Goal: Information Seeking & Learning: Learn about a topic

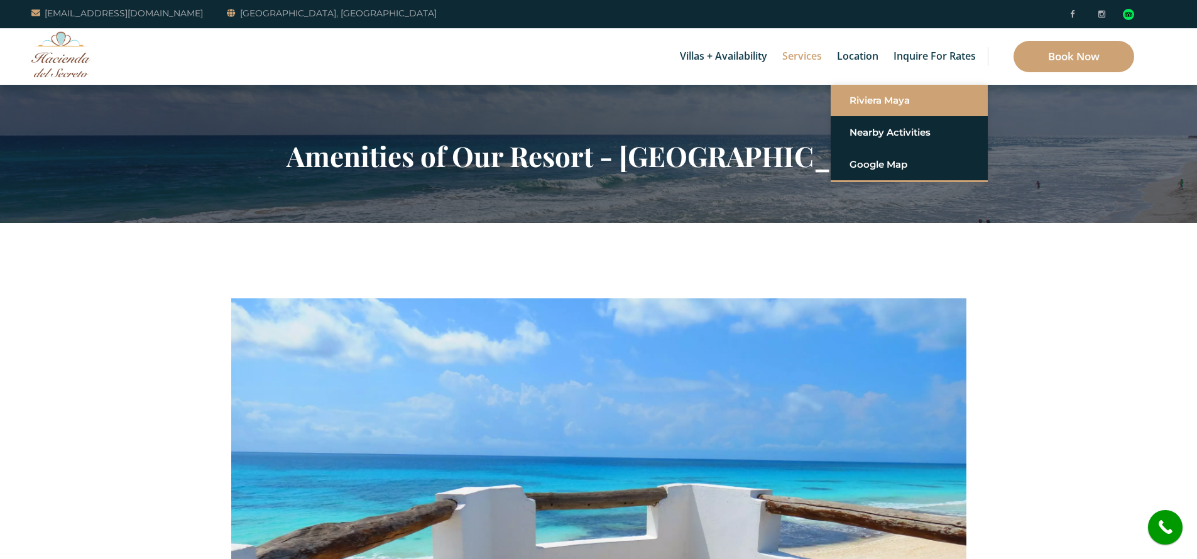
click at [873, 97] on link "Riviera Maya" at bounding box center [909, 100] width 119 height 23
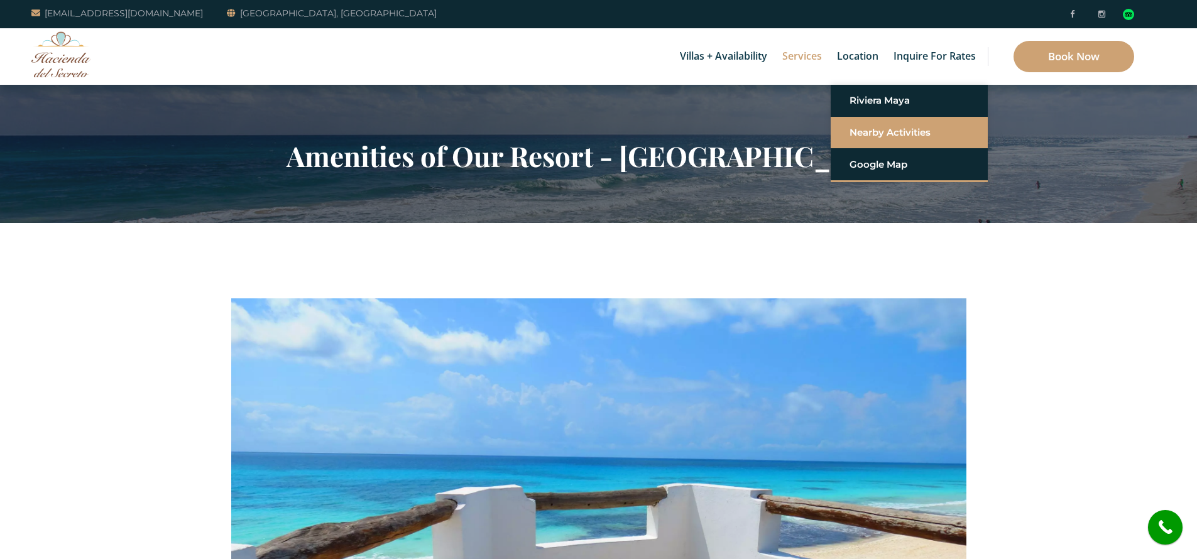
click at [878, 124] on link "Nearby Activities" at bounding box center [909, 132] width 119 height 23
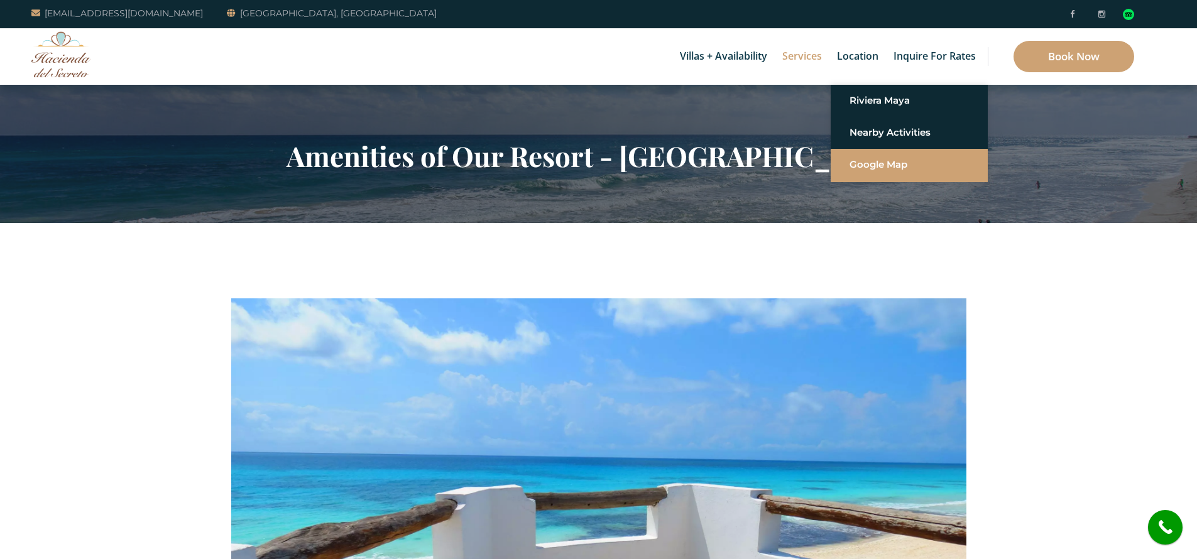
click at [887, 172] on link "Google Map" at bounding box center [909, 164] width 119 height 23
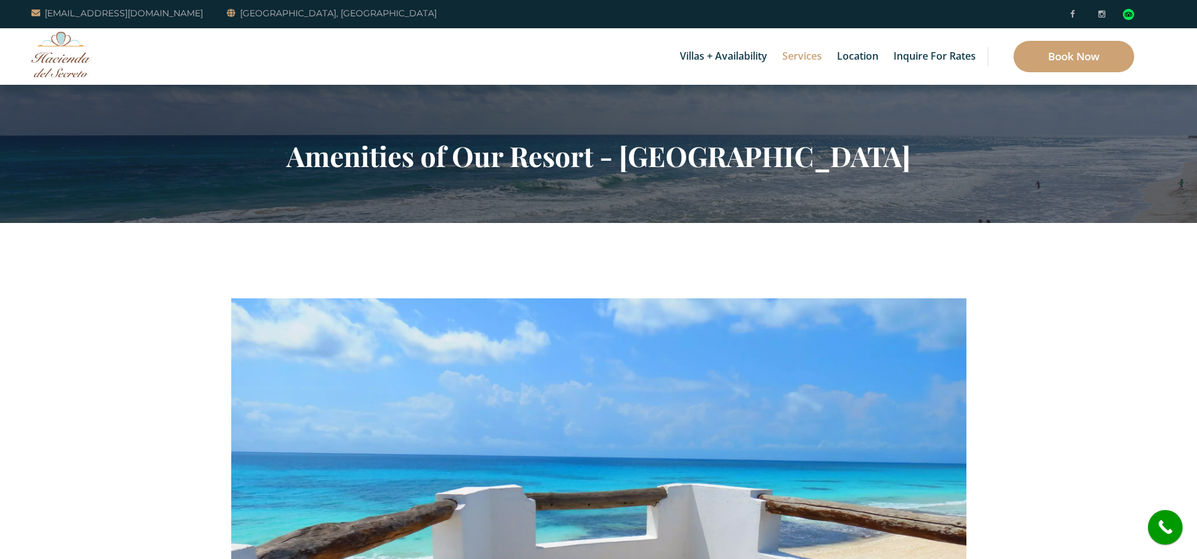
click at [60, 50] on img at bounding box center [61, 54] width 60 height 46
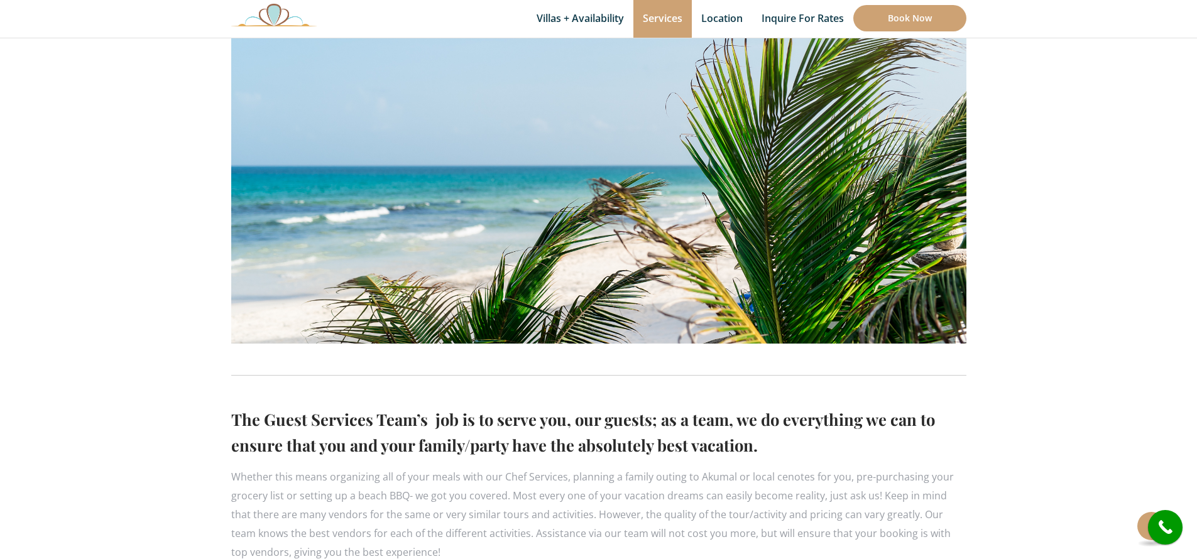
scroll to position [314, 0]
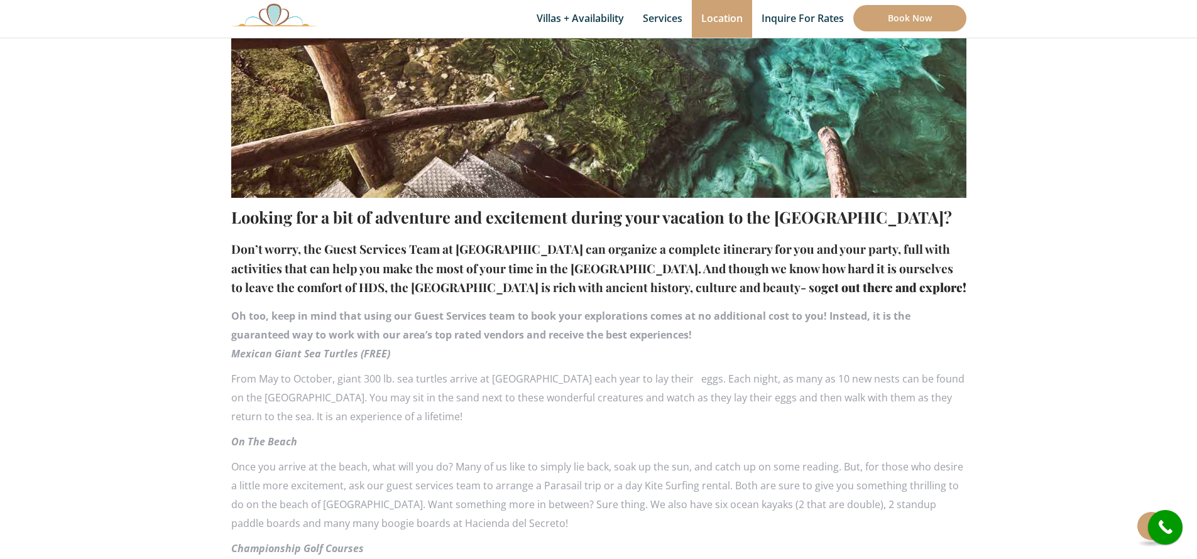
scroll to position [527, 0]
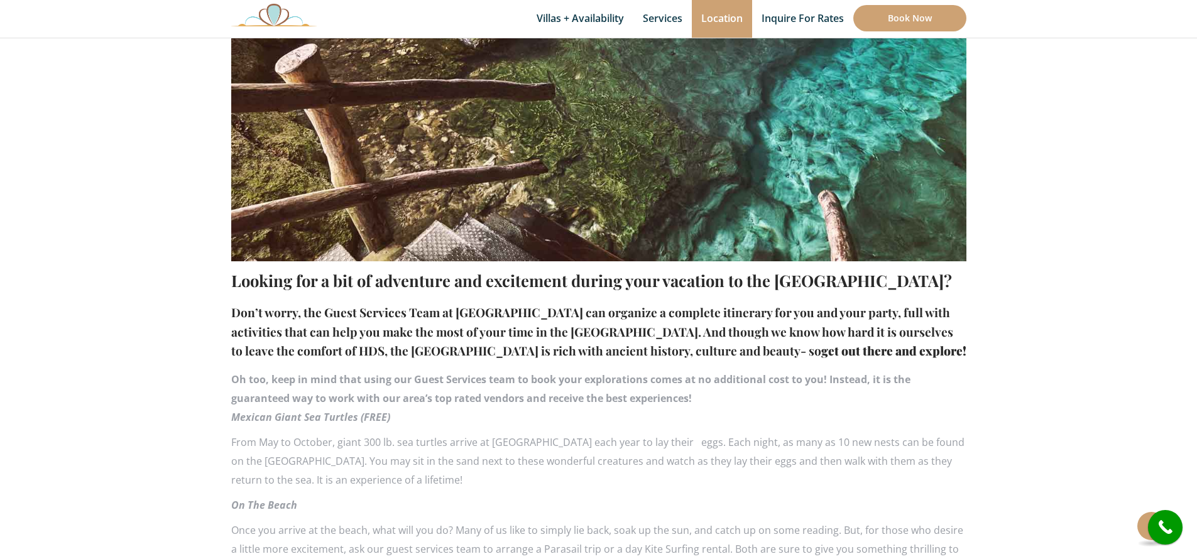
click at [439, 278] on h2 "Looking for a bit of adventure and excitement during your vacation to the [GEOG…" at bounding box center [598, 281] width 735 height 26
click at [439, 278] on h2 "Looking for a bit of adventure and excitement during your vacation to the Mayan…" at bounding box center [598, 281] width 735 height 26
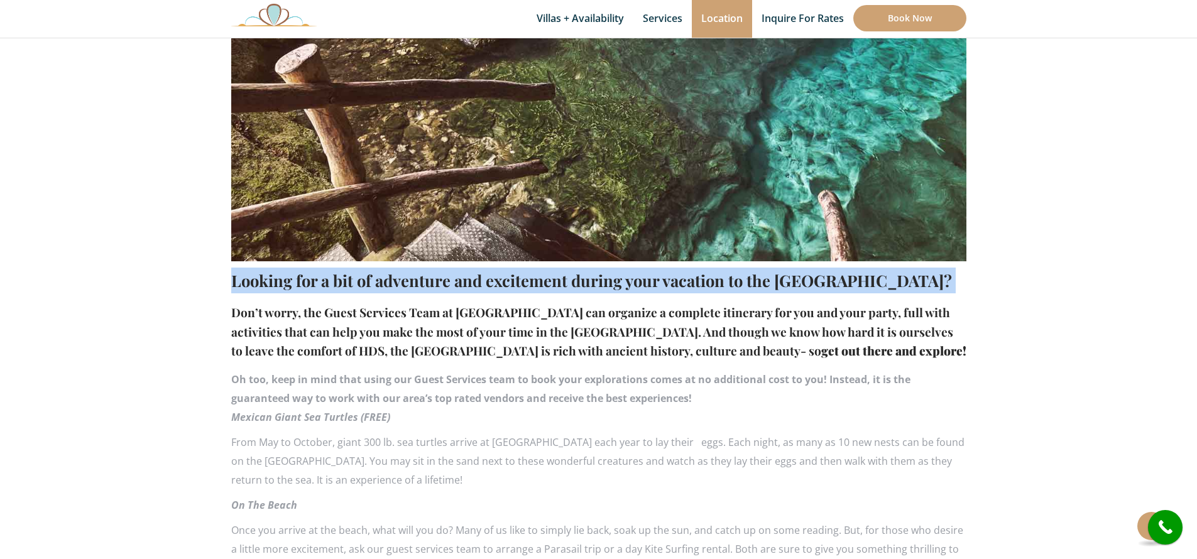
click at [439, 278] on h2 "Looking for a bit of adventure and excitement during your vacation to the Mayan…" at bounding box center [598, 281] width 735 height 26
copy div "Looking for a bit of adventure and excitement during your vacation to the Mayan…"
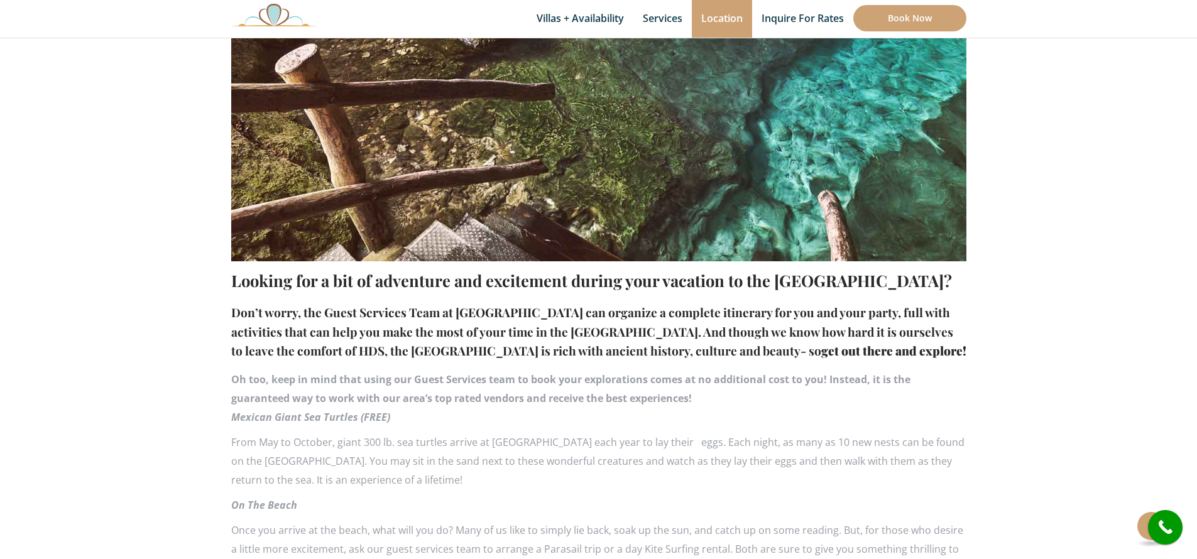
click at [566, 351] on h4 "Don’t worry, the Guest Services Team at Hacienda del Secreto can organize a com…" at bounding box center [598, 332] width 735 height 58
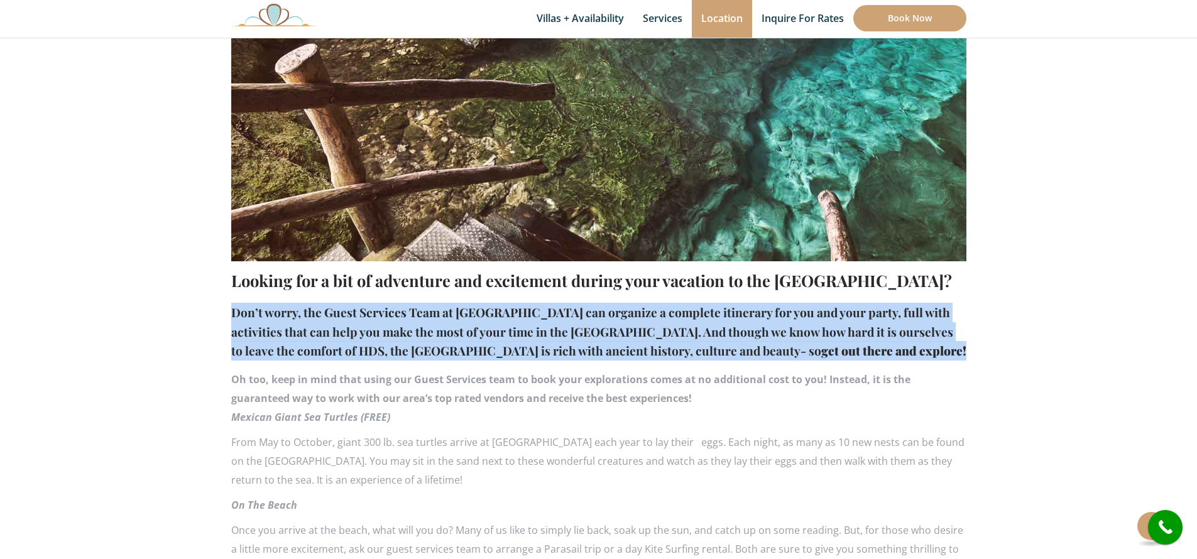
drag, startPoint x: 889, startPoint y: 354, endPoint x: 231, endPoint y: 316, distance: 658.6
click at [231, 316] on h4 "Don’t worry, the Guest Services Team at Hacienda del Secreto can organize a com…" at bounding box center [598, 332] width 735 height 58
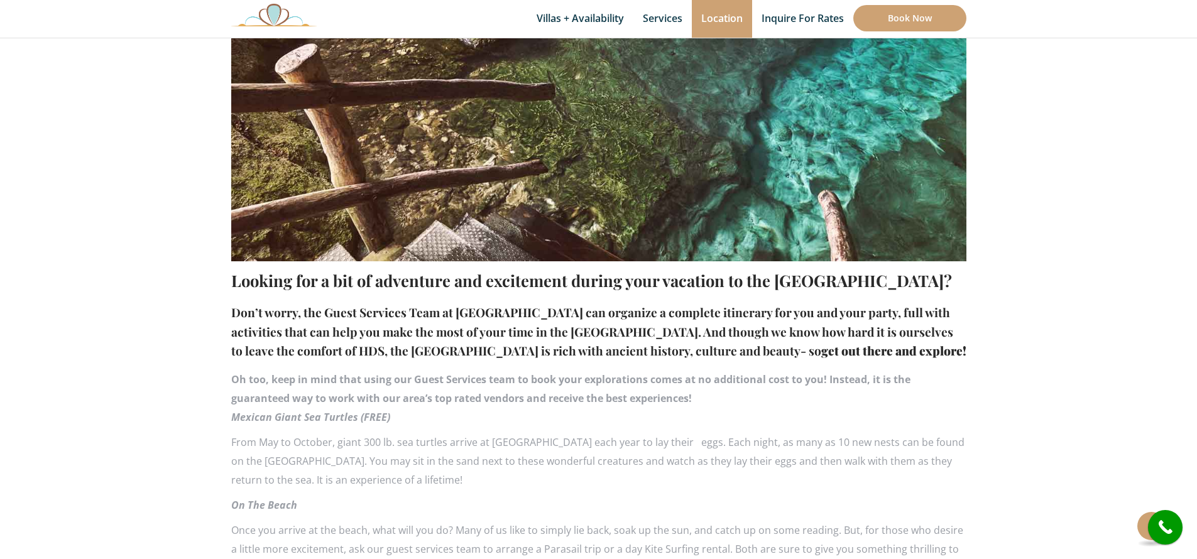
click at [378, 403] on strong "Oh too, keep in mind that using our Guest Services team to book your exploratio…" at bounding box center [571, 389] width 680 height 33
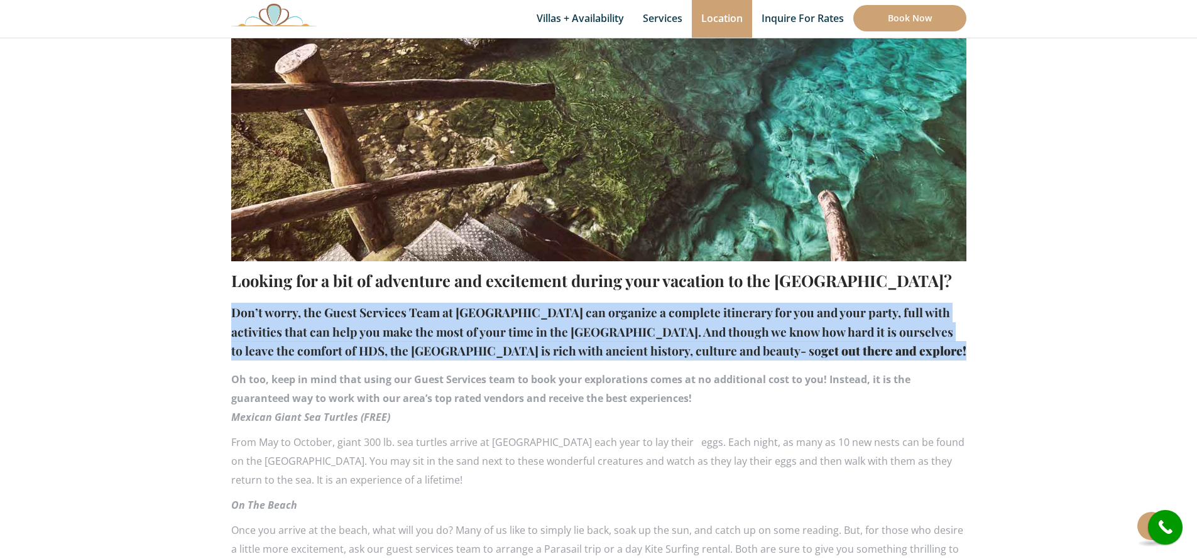
drag, startPoint x: 893, startPoint y: 353, endPoint x: 233, endPoint y: 316, distance: 661.1
click at [233, 316] on h4 "Don’t worry, the Guest Services Team at Hacienda del Secreto can organize a com…" at bounding box center [598, 332] width 735 height 58
copy h4 "Don’t worry, the Guest Services Team at Hacienda del Secreto can organize a com…"
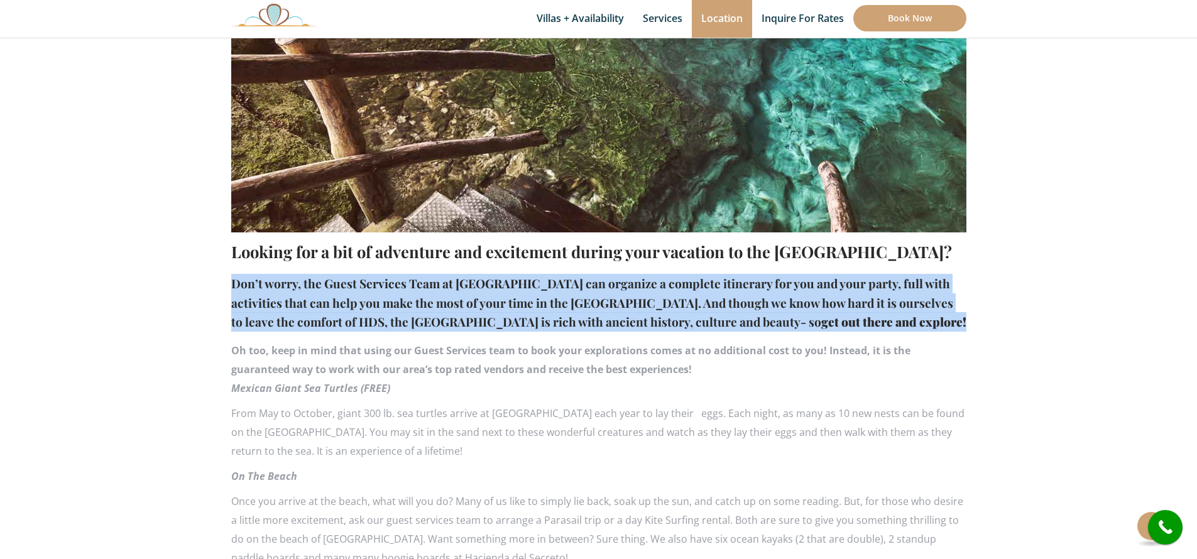
scroll to position [611, 0]
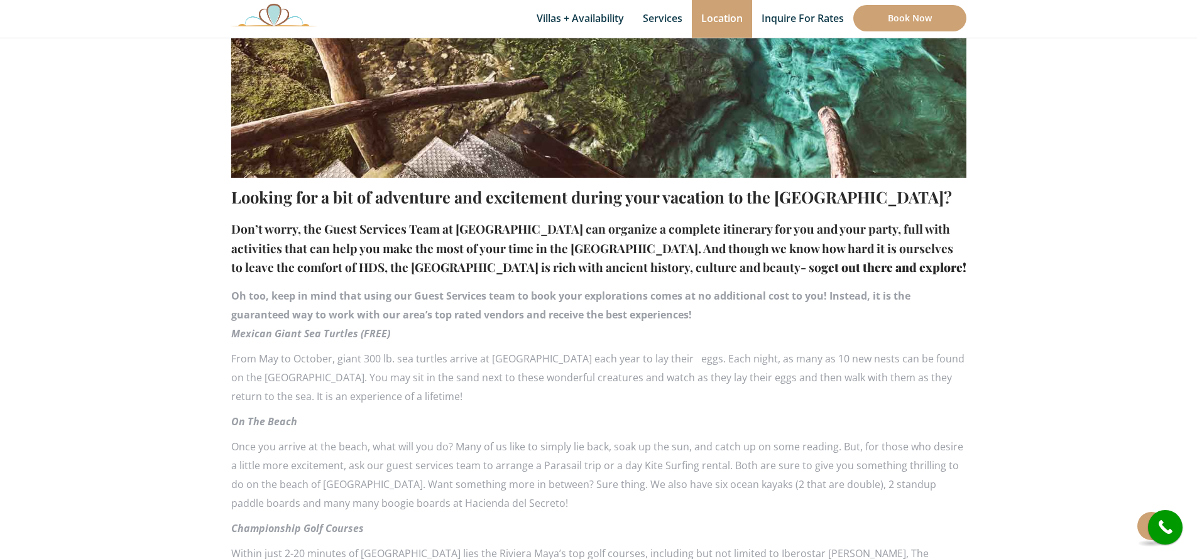
click at [399, 342] on p "Mexican Giant Sea Turtles (FREE)" at bounding box center [598, 333] width 735 height 19
drag, startPoint x: 530, startPoint y: 297, endPoint x: 822, endPoint y: 297, distance: 291.7
click at [822, 297] on strong "Oh too, keep in mind that using our Guest Services team to book your exploratio…" at bounding box center [571, 305] width 680 height 33
click at [703, 311] on div "Oh too, keep in mind that using our Guest Services team to book your exploratio…" at bounding box center [598, 306] width 735 height 38
drag, startPoint x: 694, startPoint y: 317, endPoint x: 231, endPoint y: 299, distance: 463.0
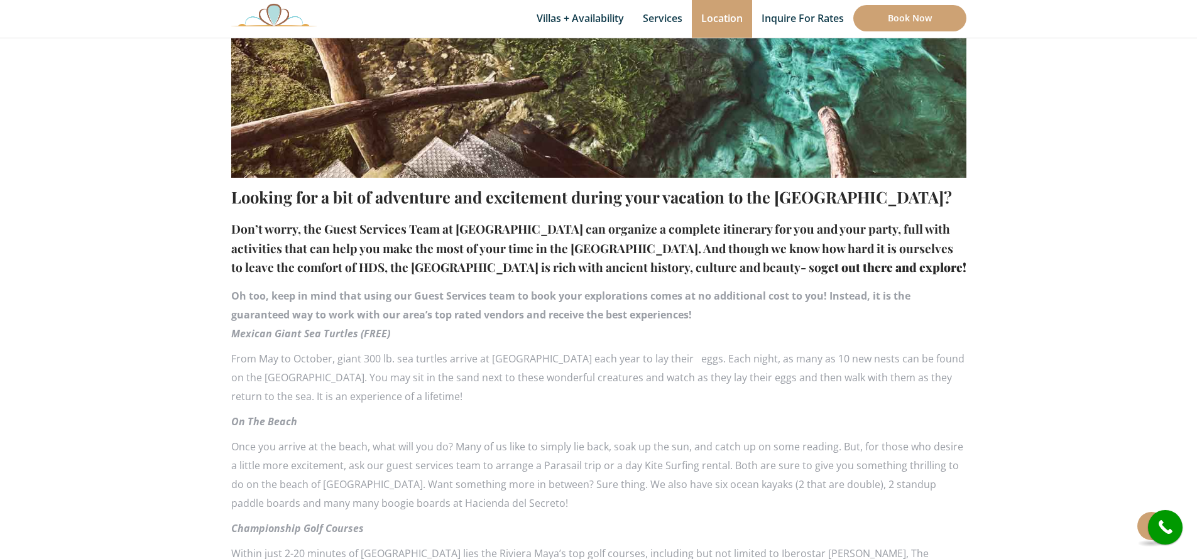
click at [231, 299] on div "Oh too, keep in mind that using our Guest Services team to book your exploratio…" at bounding box center [598, 306] width 735 height 38
copy strong "Oh too, keep in mind that using our Guest Services team to book your exploratio…"
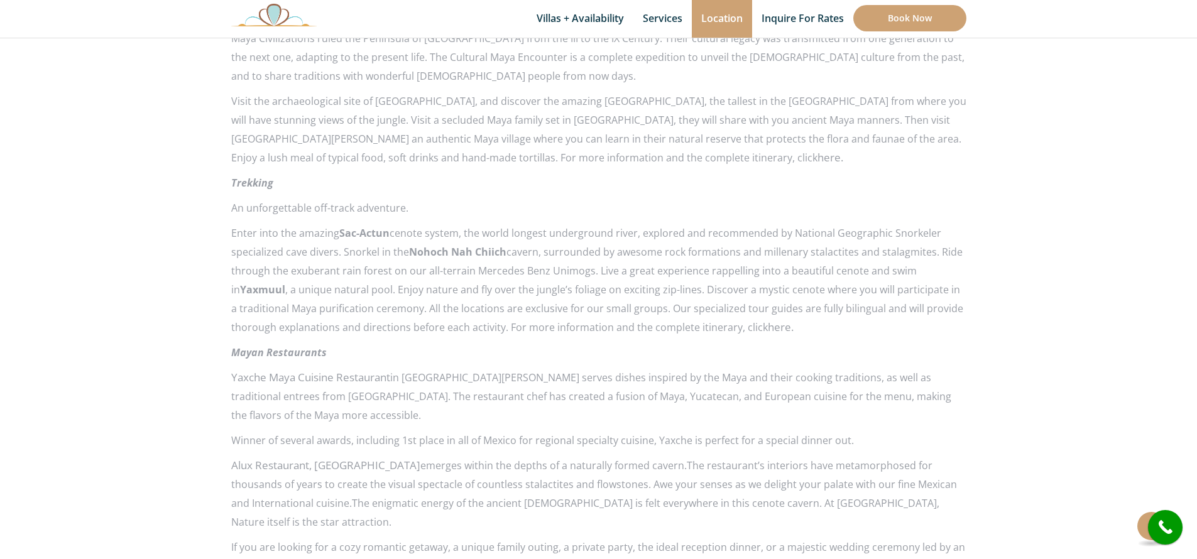
scroll to position [1901, 0]
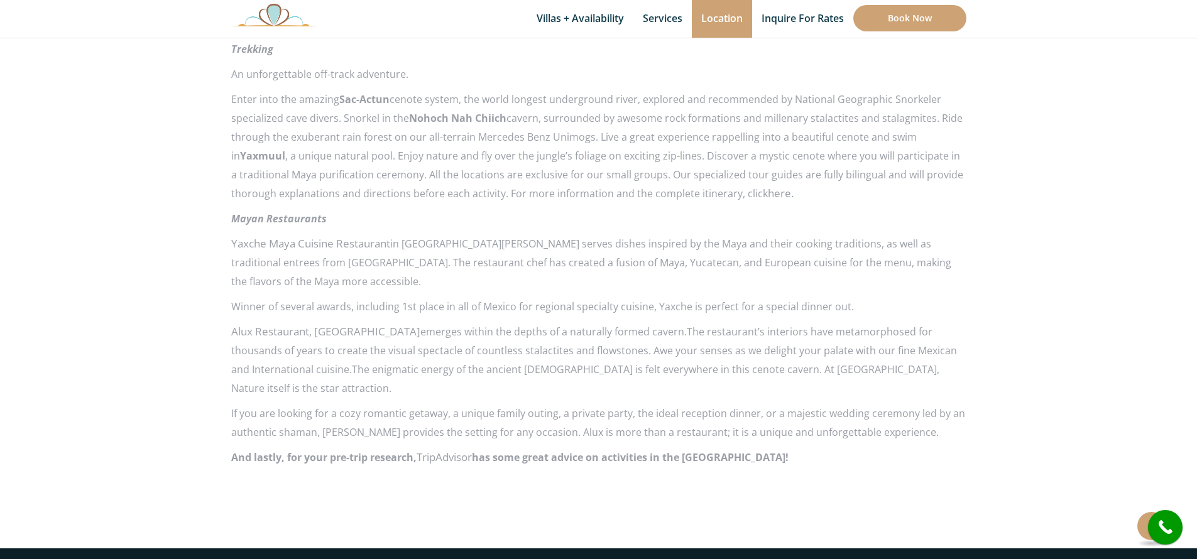
drag, startPoint x: 331, startPoint y: 202, endPoint x: 229, endPoint y: 202, distance: 102.5
click at [236, 212] on em "Mayan Restaurants" at bounding box center [279, 219] width 96 height 14
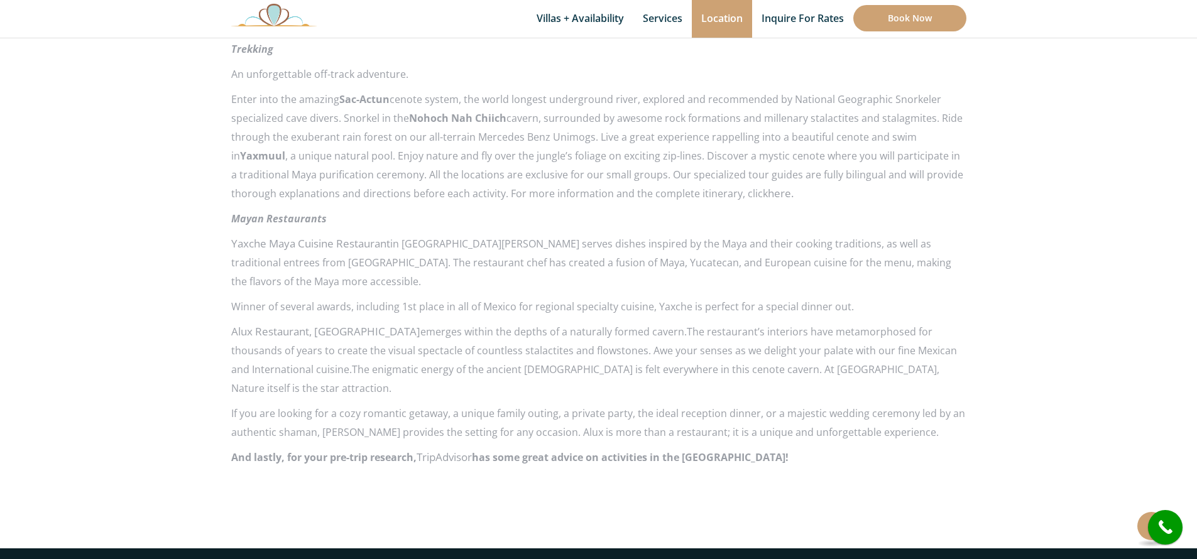
click at [321, 209] on p "Mayan Restaurants" at bounding box center [598, 218] width 735 height 19
click at [300, 212] on em "Mayan Restaurants" at bounding box center [279, 219] width 96 height 14
copy div "Mayan Restaurants"
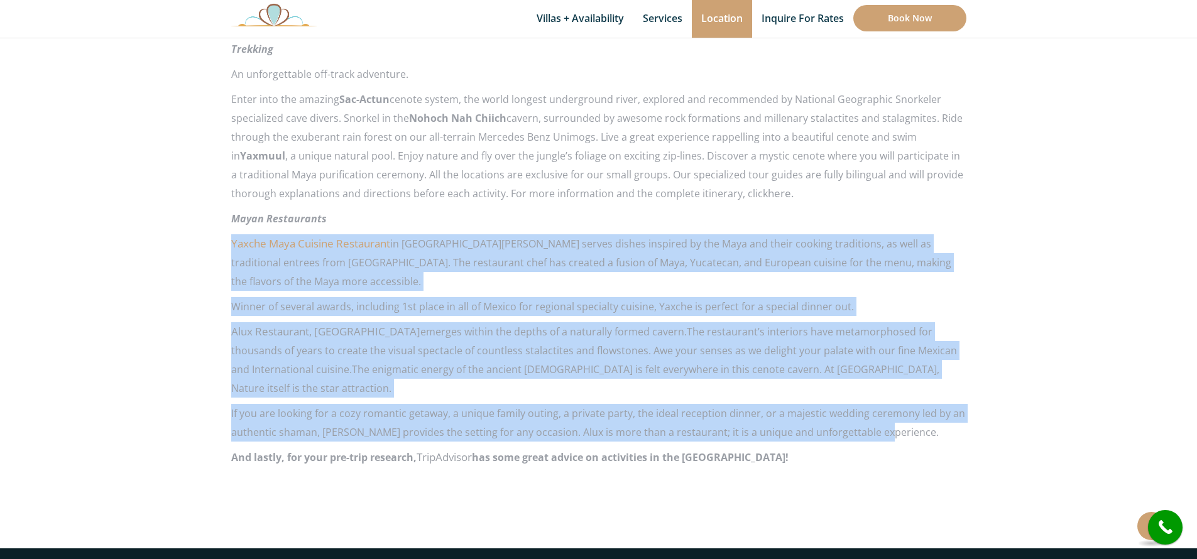
drag, startPoint x: 883, startPoint y: 375, endPoint x: 232, endPoint y: 226, distance: 668.2
click at [232, 226] on div "Cultural Maya Encounter Maya Civilizations ruled the Peninsula of Yucatan from …" at bounding box center [598, 168] width 735 height 597
copy div "Yaxche Maya Cuisine Restaurant in Playa del Carmen serves dishes inspired by th…"
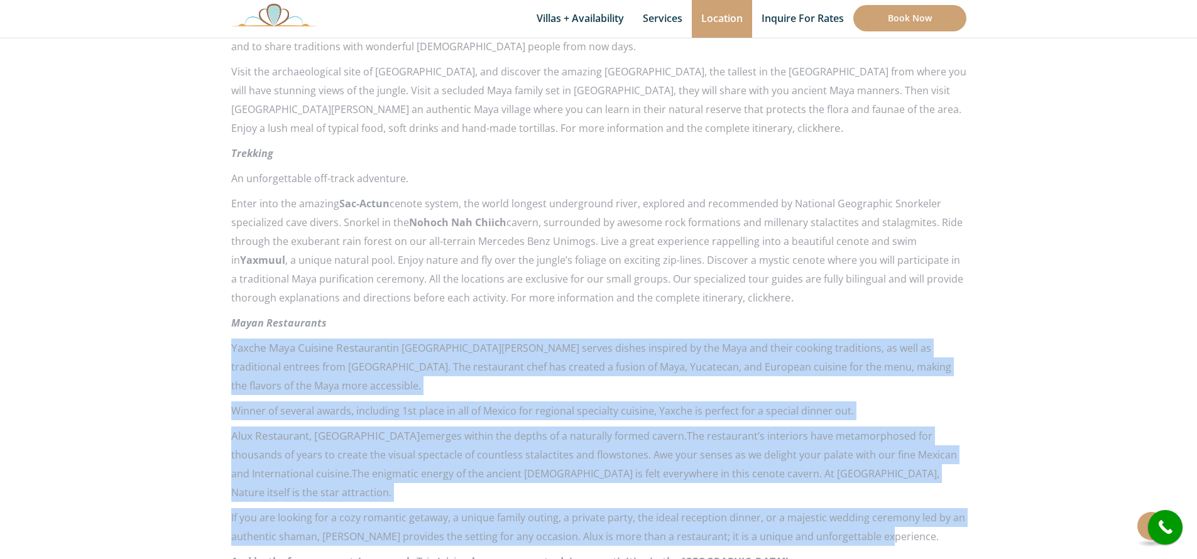
scroll to position [1664, 0]
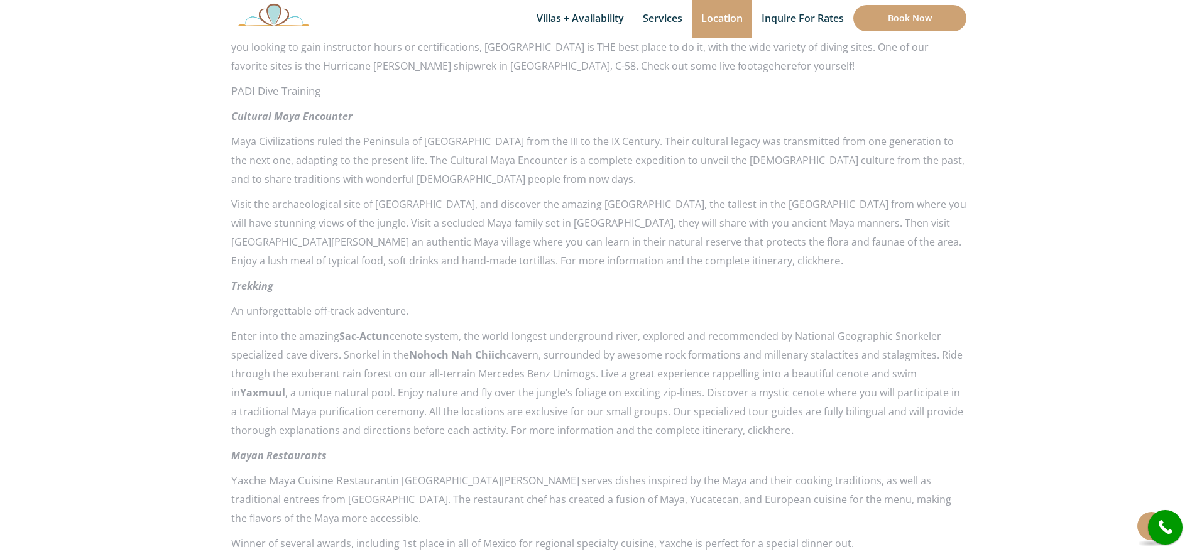
click at [251, 279] on strong "Trekking" at bounding box center [252, 286] width 42 height 14
click at [252, 279] on strong "Trekking" at bounding box center [252, 286] width 42 height 14
copy strong "Trekking"
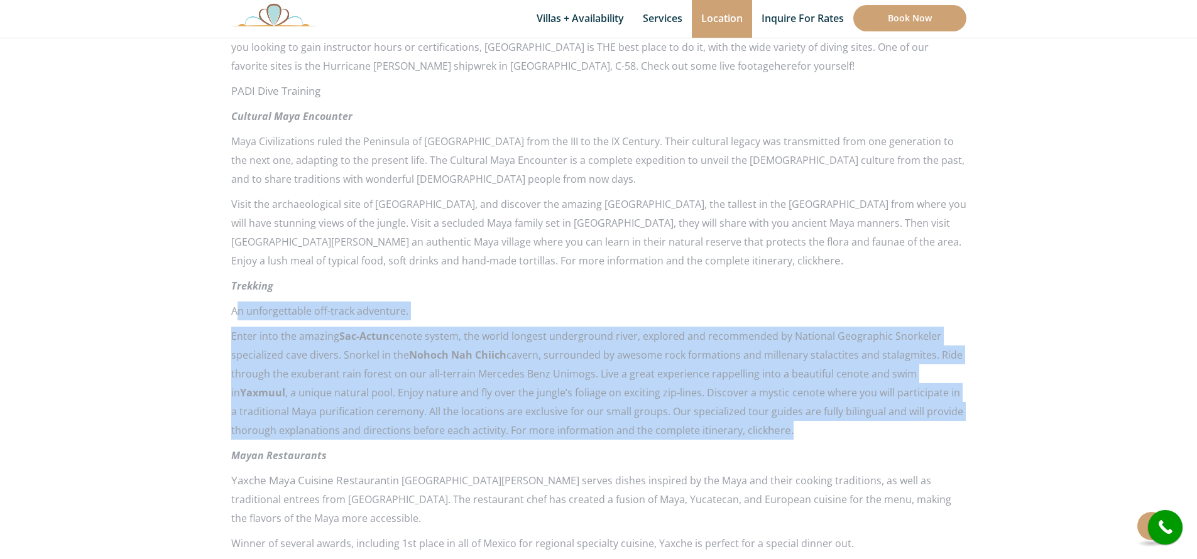
drag, startPoint x: 765, startPoint y: 407, endPoint x: 234, endPoint y: 292, distance: 542.7
click at [234, 292] on div "Cultural Maya Encounter Maya Civilizations ruled the Peninsula of Yucatan from …" at bounding box center [598, 405] width 735 height 597
click at [231, 302] on p "An unforgettable off-track adventure." at bounding box center [598, 311] width 735 height 19
copy div "An unforgettable off-track adventure. Enter into the amazing Sac-Actun cenote s…"
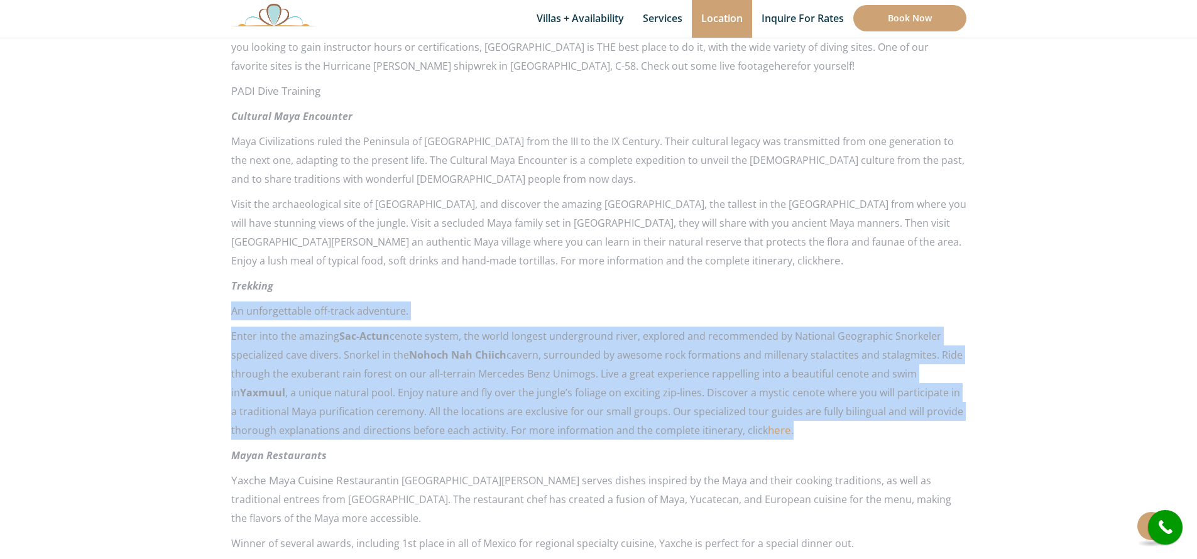
click at [768, 423] on link "here." at bounding box center [781, 430] width 26 height 14
copy div "An unforgettable off-track adventure. Enter into the amazing Sac-Actun cenote s…"
click at [818, 253] on link "here." at bounding box center [831, 260] width 26 height 14
click at [734, 408] on p "Enter into the amazing Sac-Actun cenote system, the world longest underground r…" at bounding box center [598, 383] width 735 height 113
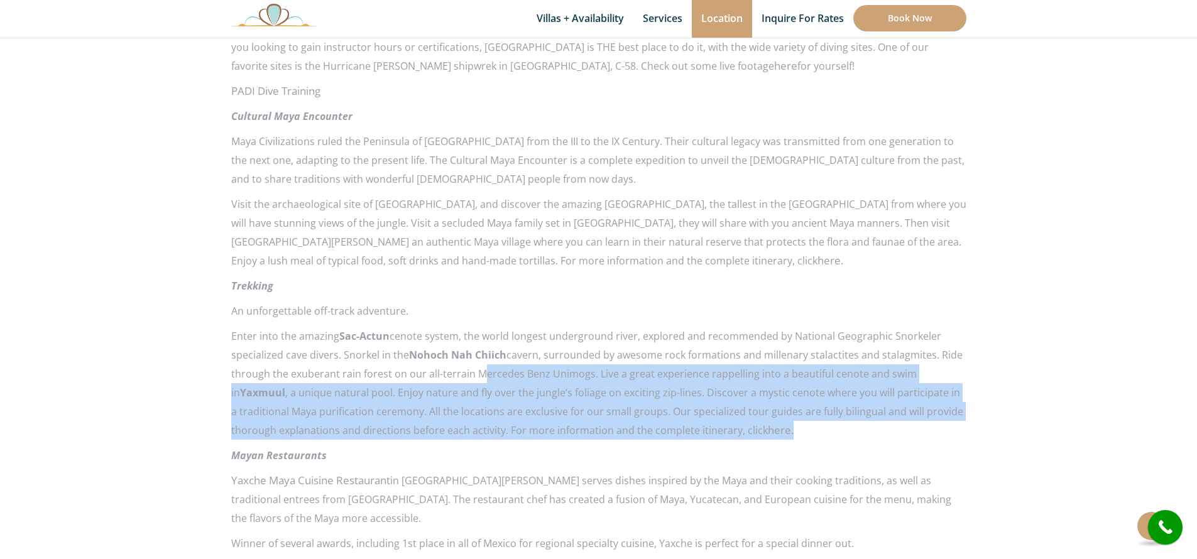
drag, startPoint x: 807, startPoint y: 414, endPoint x: 468, endPoint y: 360, distance: 343.7
click at [472, 362] on p "Enter into the amazing Sac-Actun cenote system, the world longest underground r…" at bounding box center [598, 383] width 735 height 113
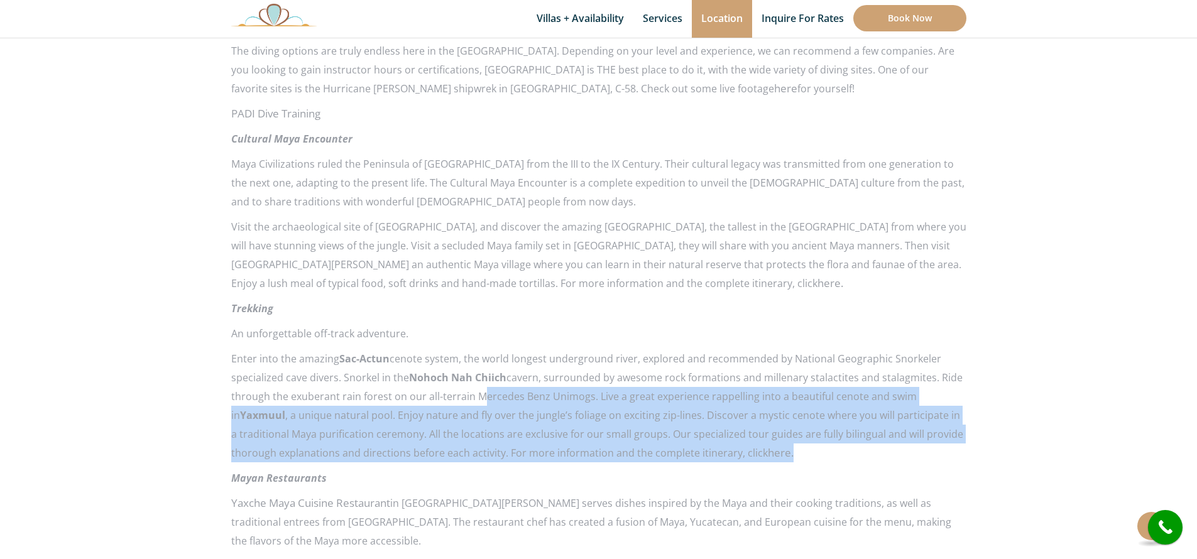
scroll to position [1641, 0]
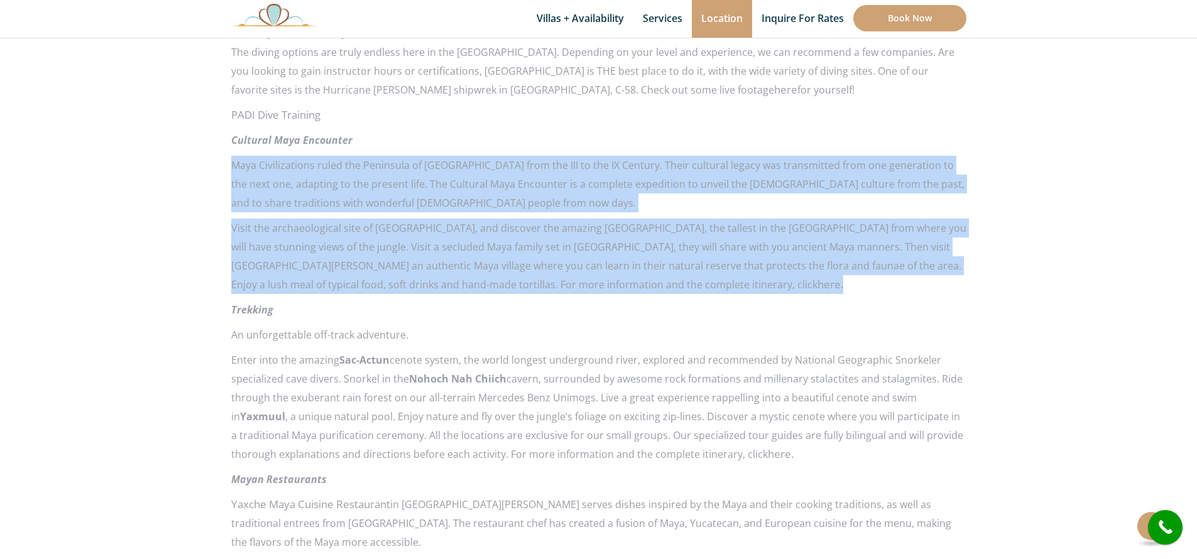
drag, startPoint x: 625, startPoint y: 268, endPoint x: 231, endPoint y: 146, distance: 412.6
click at [232, 146] on div "Cultural Maya Encounter Maya Civilizations ruled the Peninsula of Yucatan from …" at bounding box center [598, 429] width 735 height 597
copy div "Maya Civilizations ruled the Peninsula of Yucatan from the III to the IX Centur…"
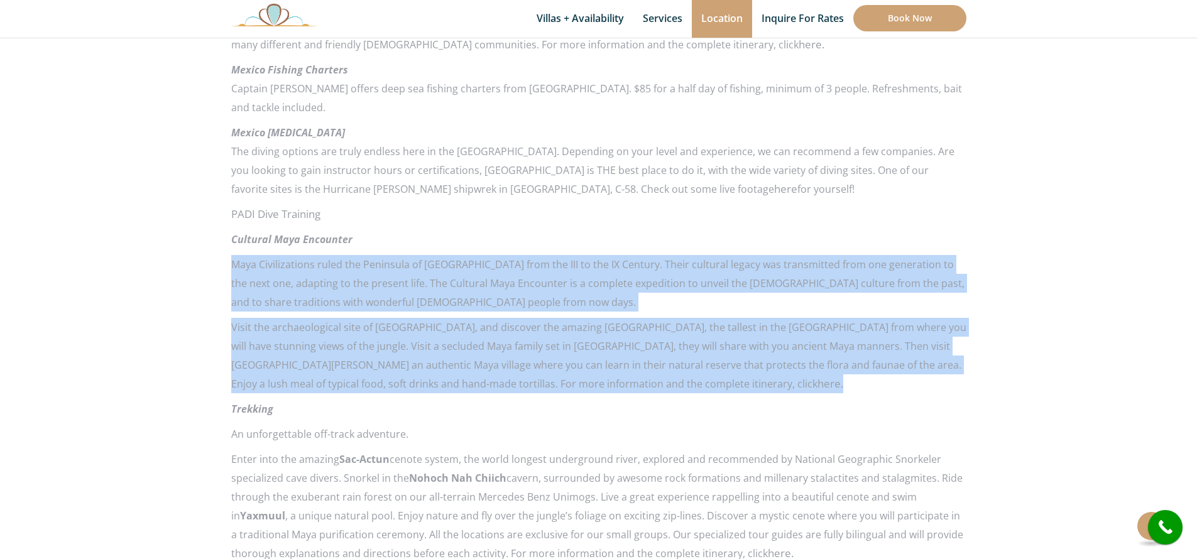
scroll to position [1541, 0]
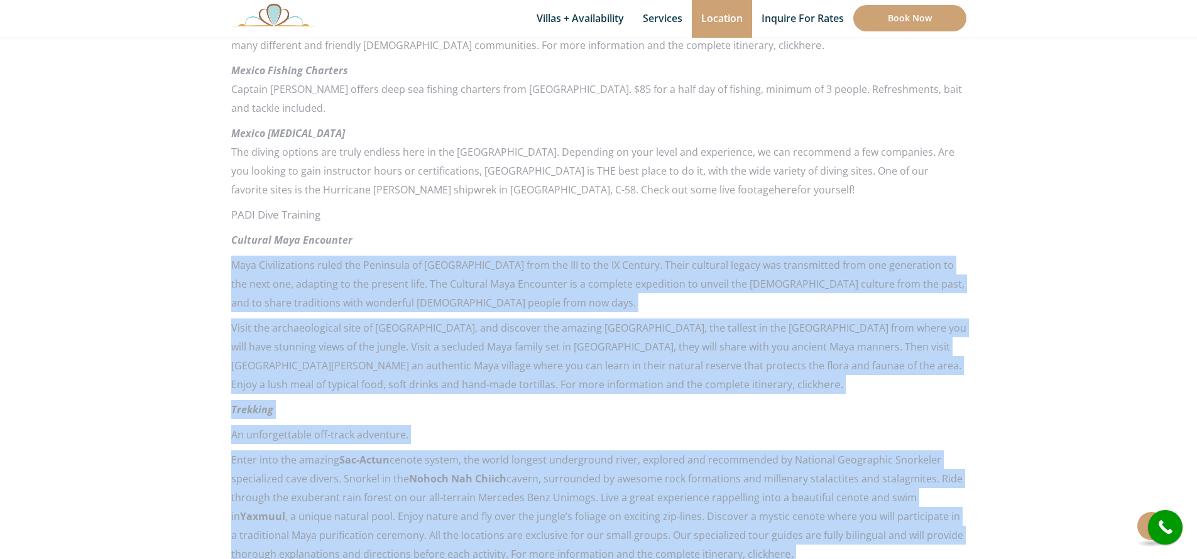
drag, startPoint x: 351, startPoint y: 223, endPoint x: 228, endPoint y: 226, distance: 123.2
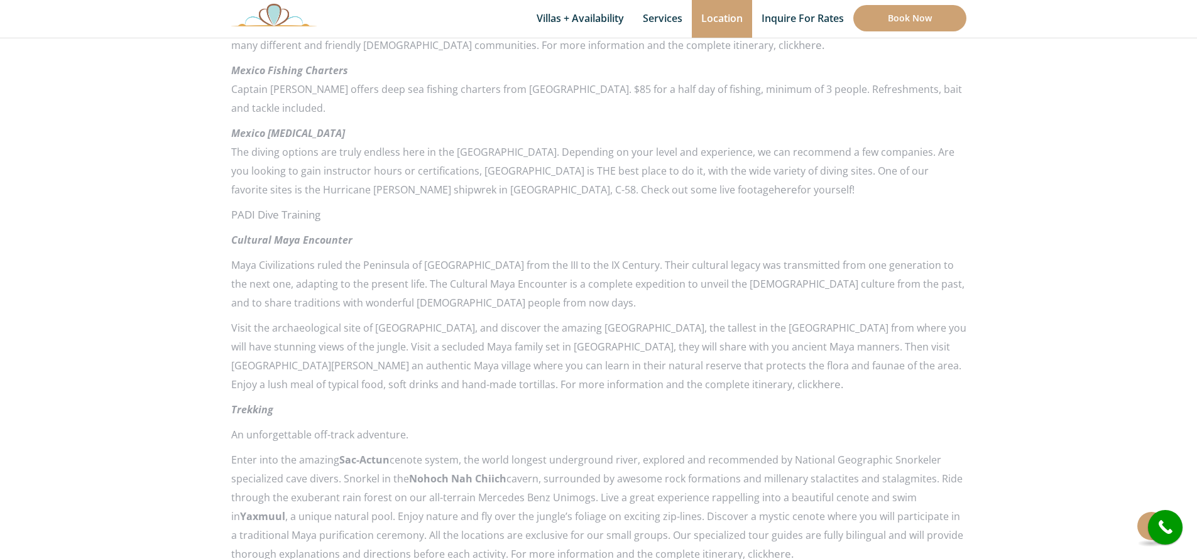
click at [236, 233] on em "Cultural Maya Encounter" at bounding box center [291, 240] width 121 height 14
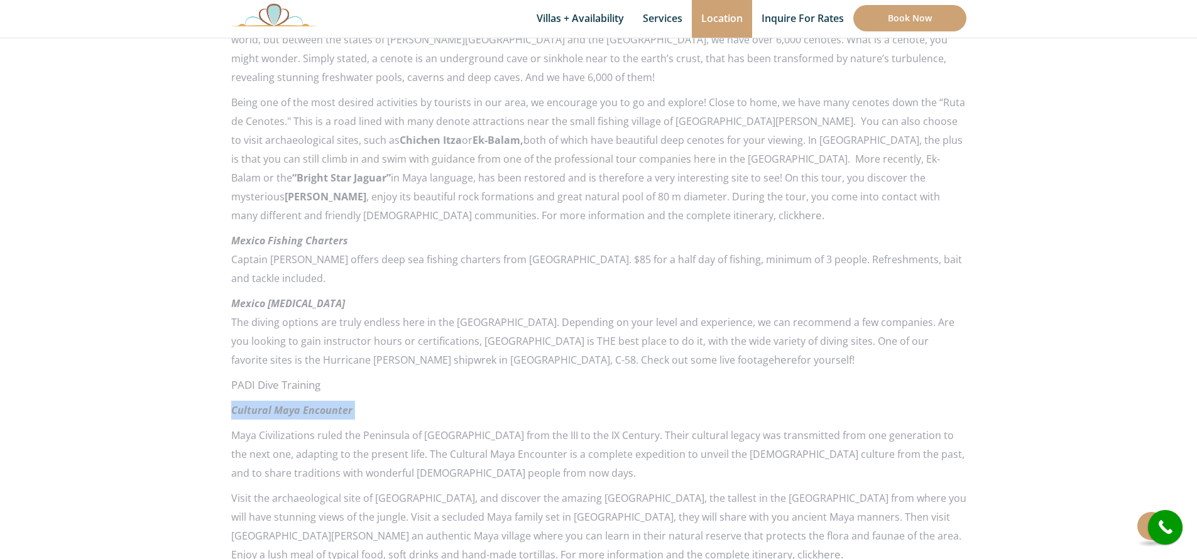
scroll to position [1314, 0]
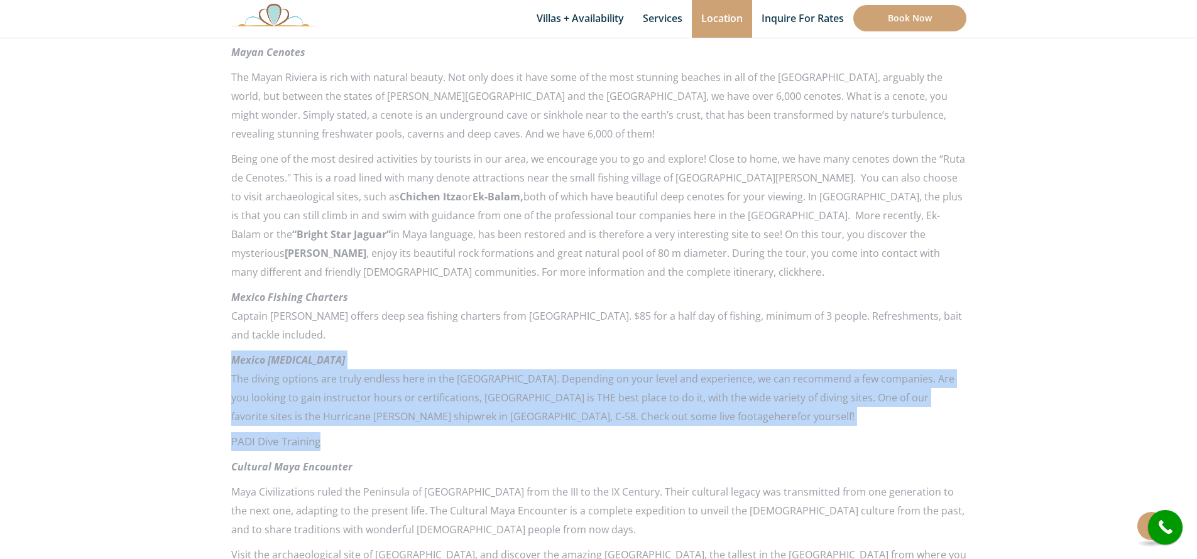
drag, startPoint x: 343, startPoint y: 424, endPoint x: 231, endPoint y: 346, distance: 136.4
click at [231, 346] on div "Looking for a bit of adventure and excitement during your vacation to the Mayan…" at bounding box center [598, 268] width 735 height 1586
click at [301, 353] on span "Mexico Scuba Diving" at bounding box center [288, 360] width 114 height 14
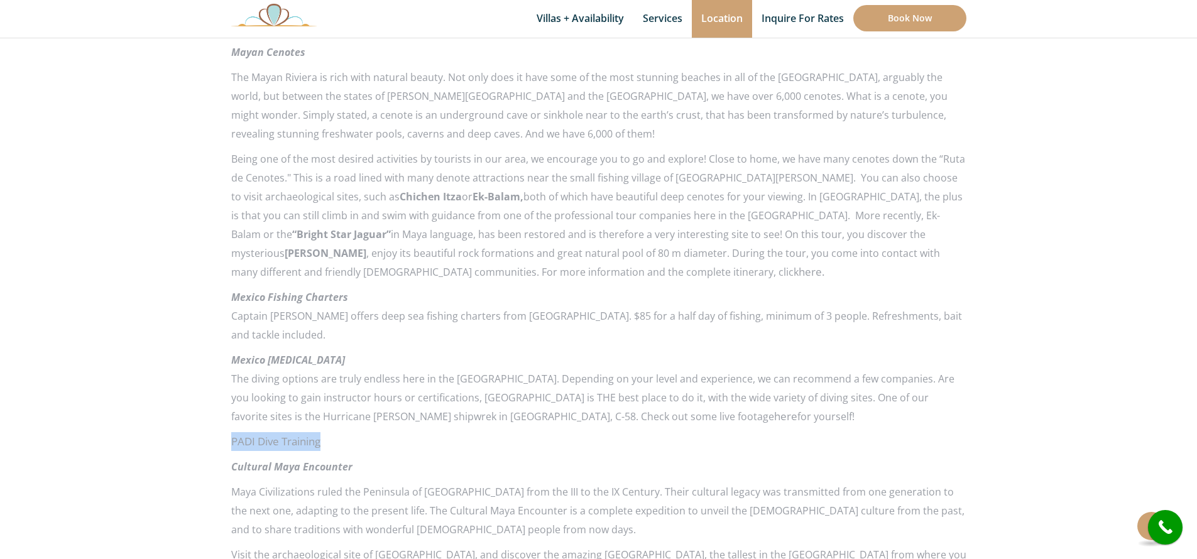
scroll to position [1224, 0]
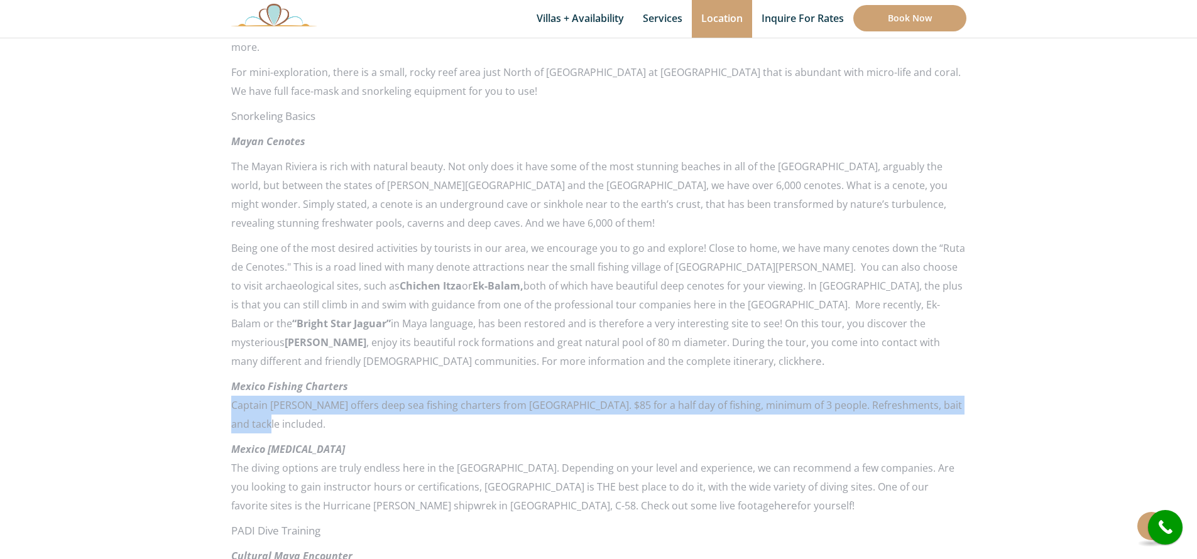
drag, startPoint x: 278, startPoint y: 408, endPoint x: 233, endPoint y: 389, distance: 49.6
click at [233, 396] on p "Captain Rick offers deep sea fishing charters from Puerto Morelos. $85 for a ha…" at bounding box center [598, 415] width 735 height 38
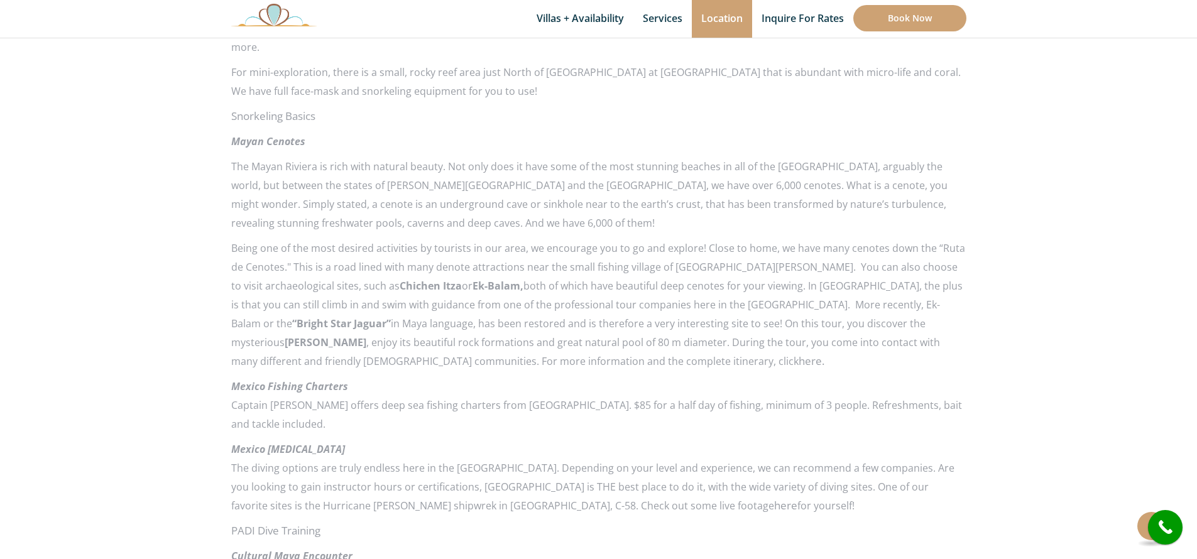
click at [309, 380] on span "Mexico Fishing Charters" at bounding box center [289, 387] width 117 height 14
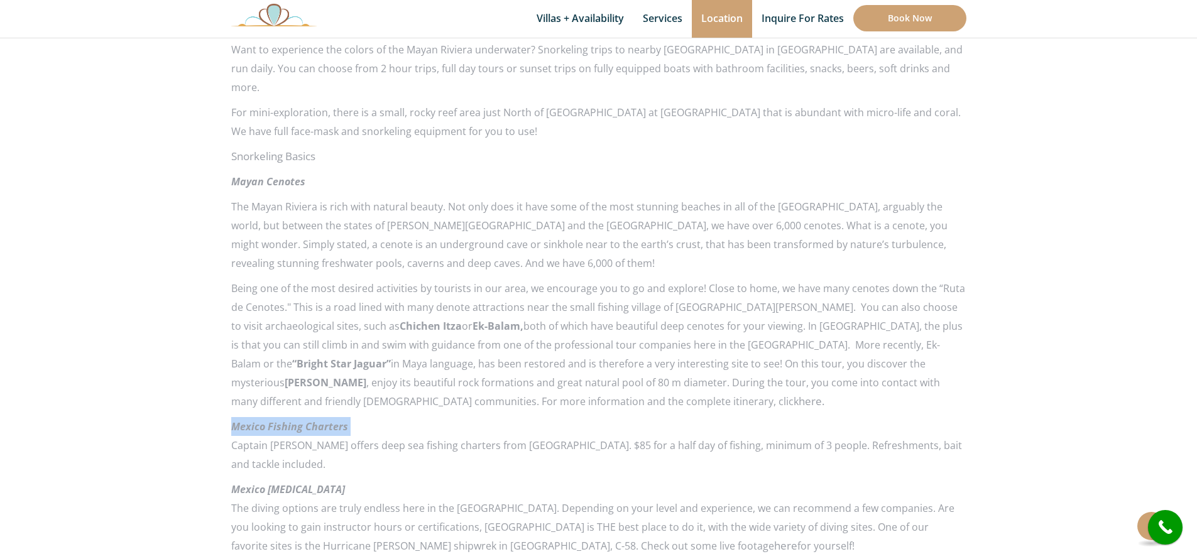
scroll to position [1184, 0]
click at [469, 337] on p "Being one of the most desired activities by tourists in our area, we encourage …" at bounding box center [598, 346] width 735 height 132
click at [799, 395] on link "here." at bounding box center [812, 402] width 26 height 14
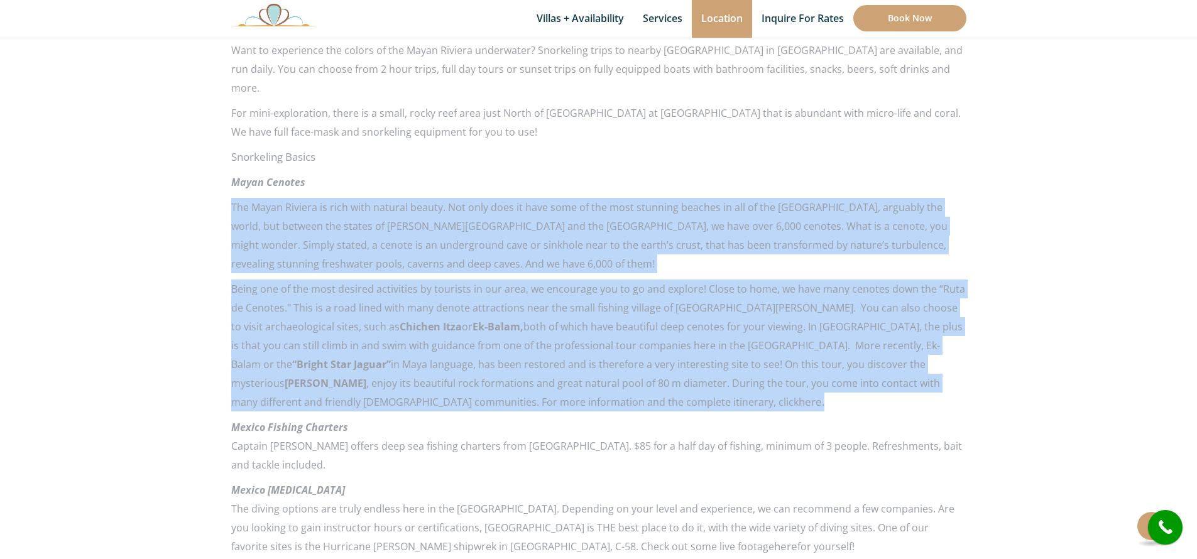
drag, startPoint x: 480, startPoint y: 383, endPoint x: 233, endPoint y: 188, distance: 314.6
click at [233, 188] on div "Looking for a bit of adventure and excitement during your vacation to the Mayan…" at bounding box center [598, 398] width 735 height 1586
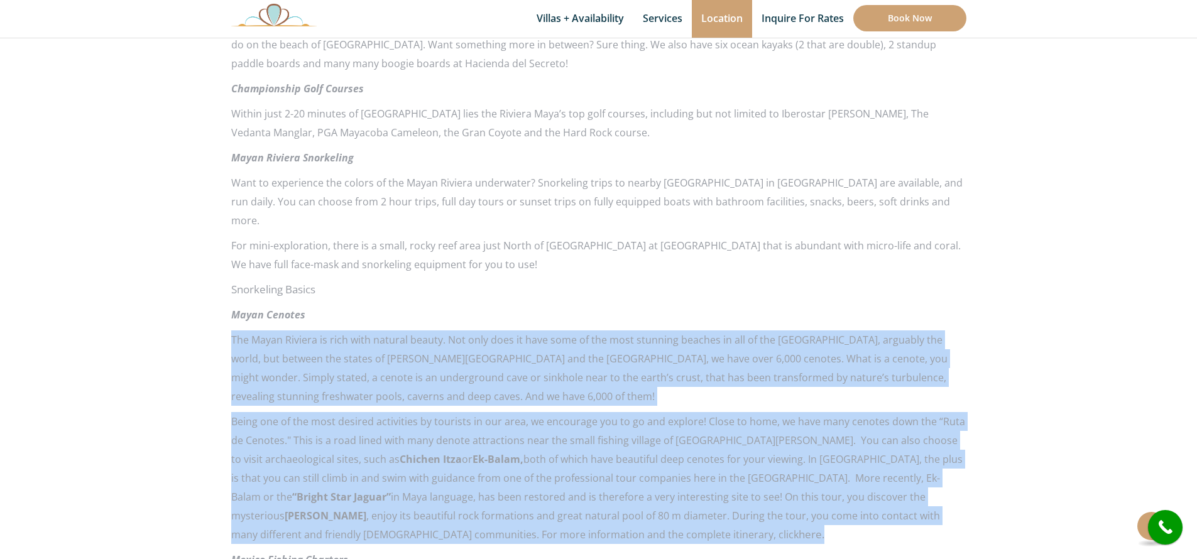
scroll to position [1001, 0]
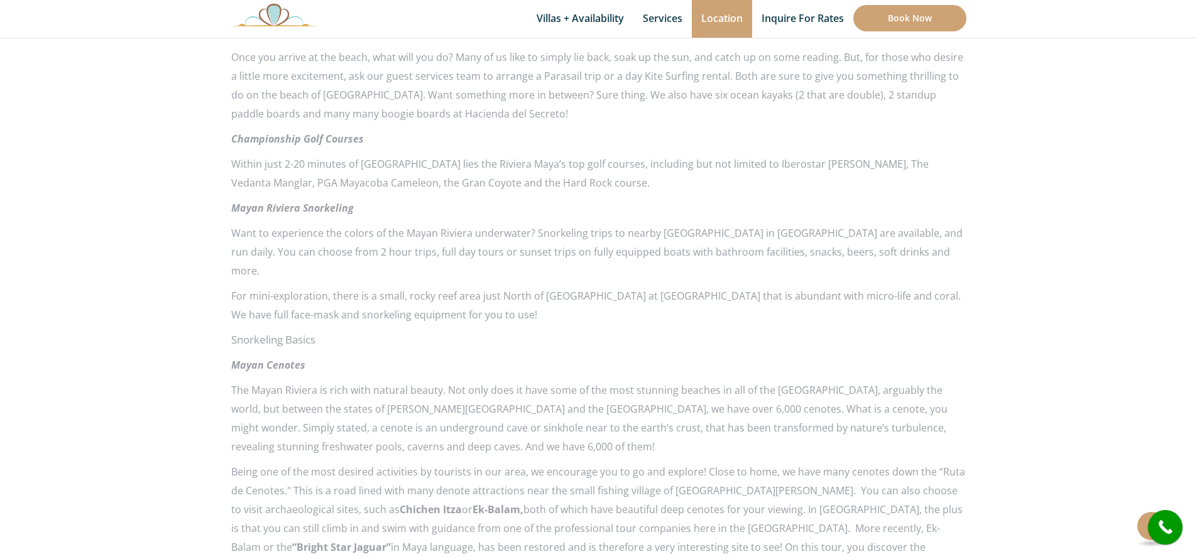
click at [263, 358] on em "Mayan Cenotes" at bounding box center [268, 365] width 74 height 14
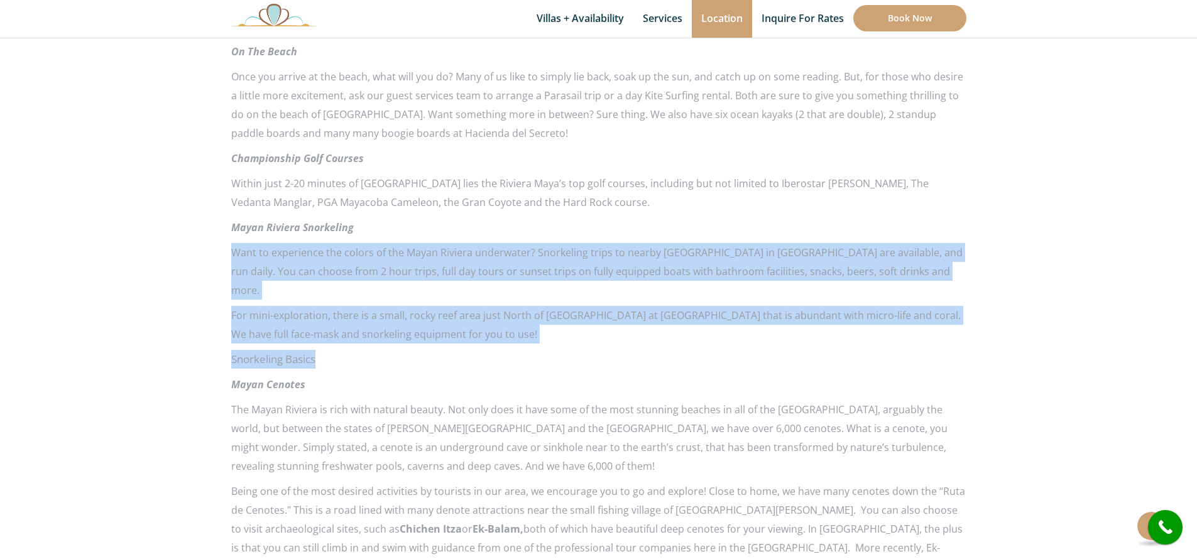
drag, startPoint x: 327, startPoint y: 338, endPoint x: 231, endPoint y: 241, distance: 136.0
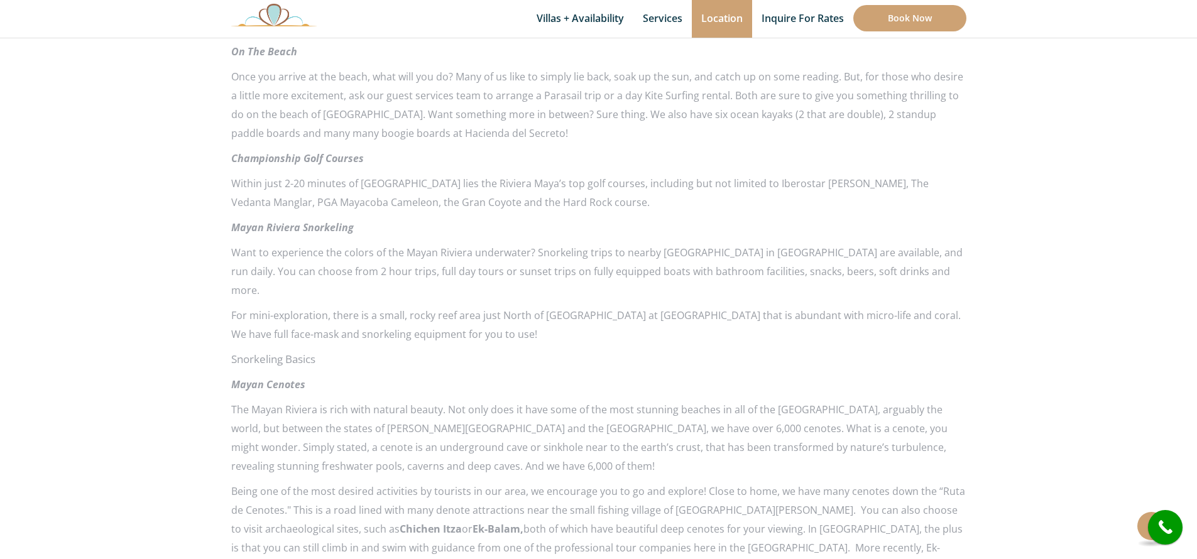
click at [306, 223] on em "Mayan Riviera Snorkeling" at bounding box center [292, 228] width 123 height 14
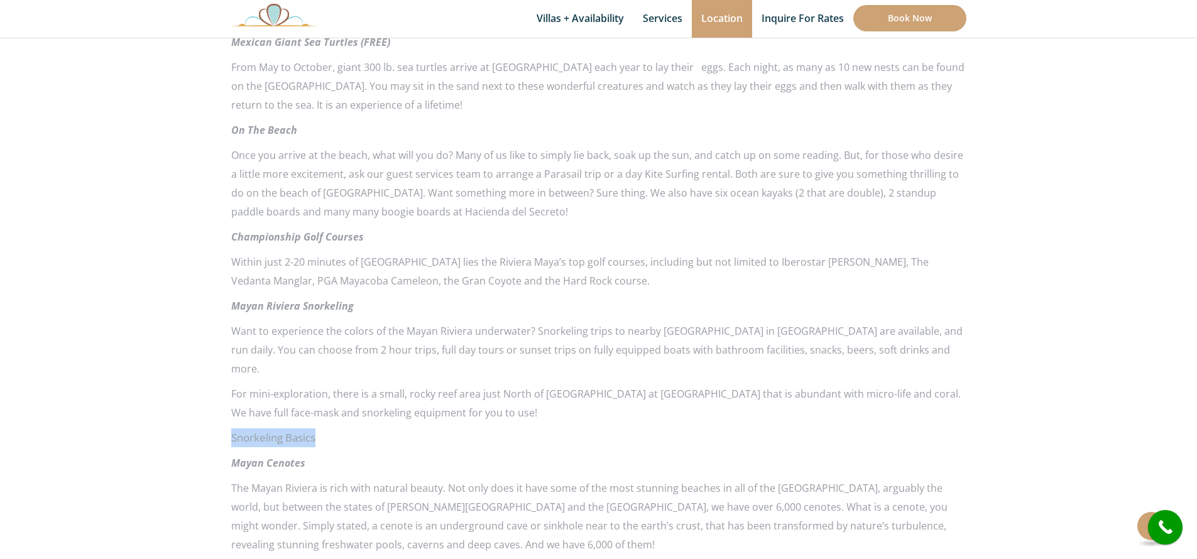
scroll to position [895, 0]
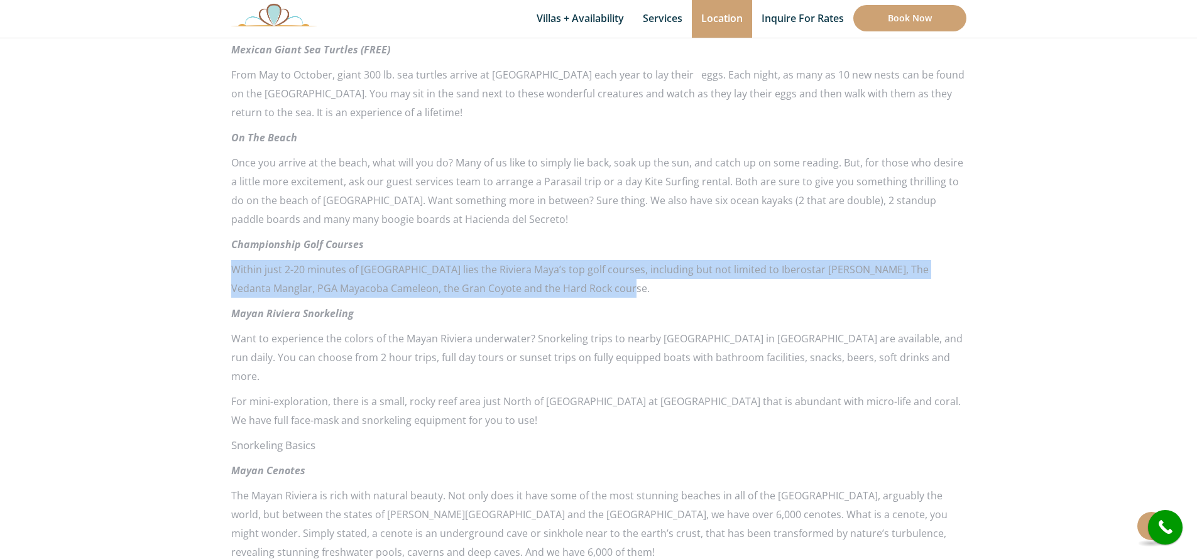
drag, startPoint x: 569, startPoint y: 285, endPoint x: 233, endPoint y: 273, distance: 337.2
click at [233, 273] on p "Within just 2-20 minutes of Hacienda del Secreto lies the Riviera Maya’s top go…" at bounding box center [598, 279] width 735 height 38
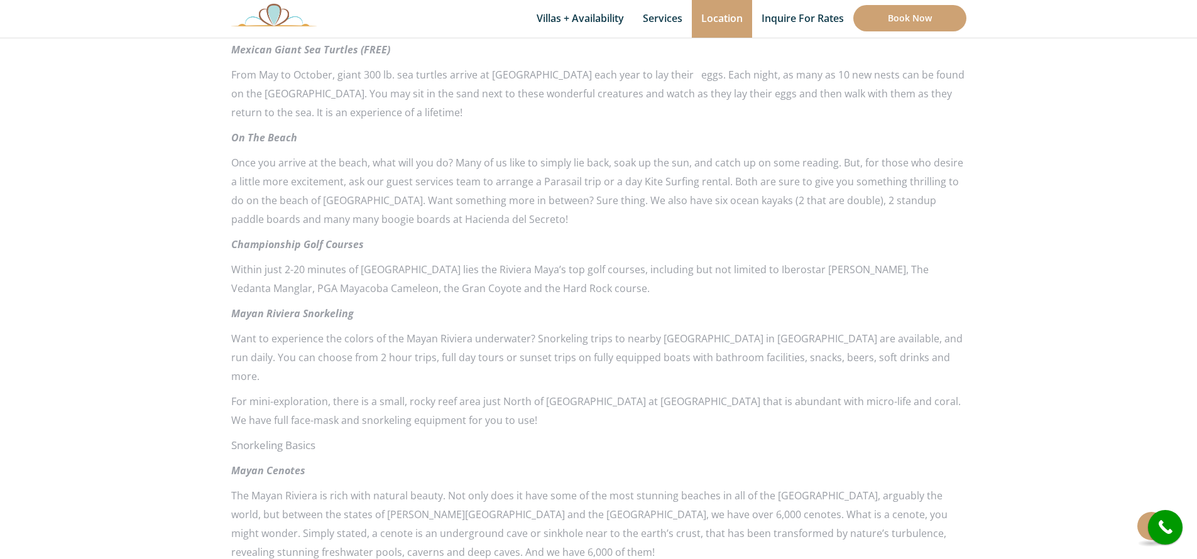
click at [337, 246] on em "Championship Golf Courses" at bounding box center [297, 245] width 133 height 14
click at [335, 245] on em "Championship Golf Courses" at bounding box center [297, 245] width 133 height 14
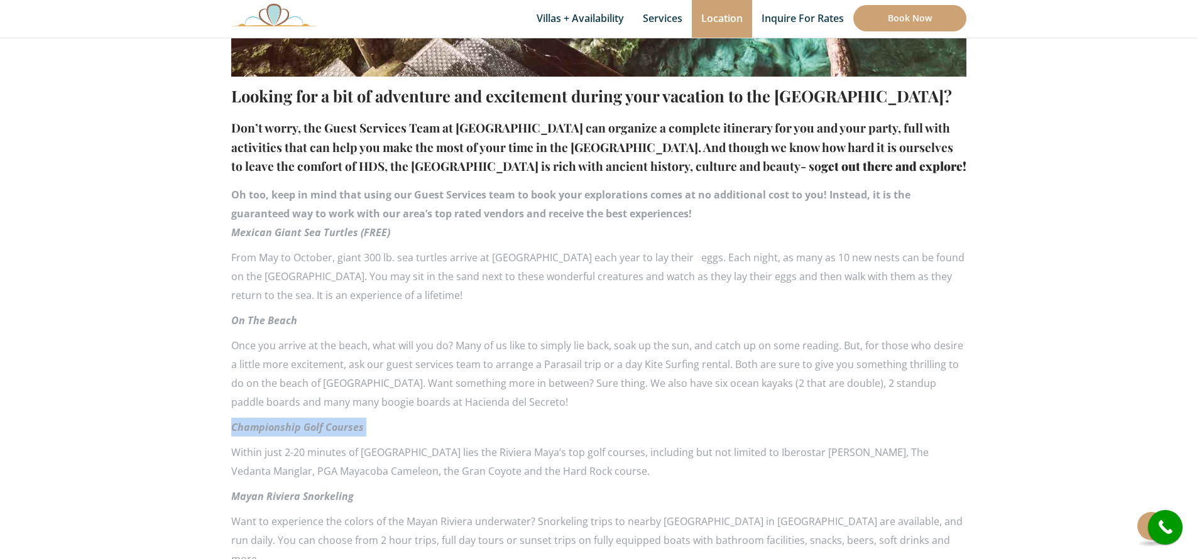
scroll to position [710, 0]
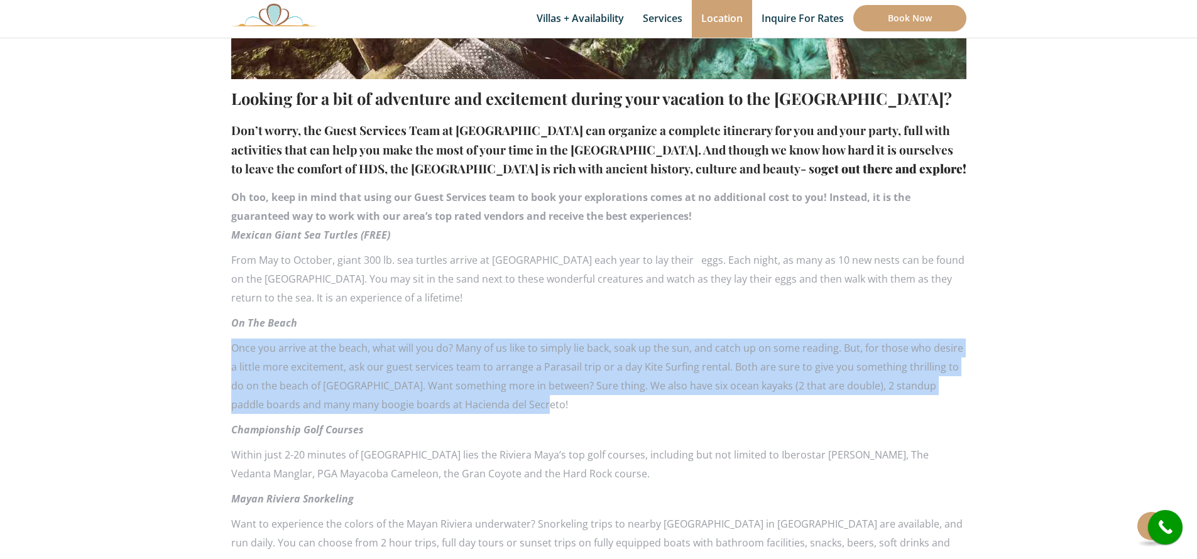
drag, startPoint x: 502, startPoint y: 403, endPoint x: 231, endPoint y: 348, distance: 277.0
click at [231, 348] on p "Once you arrive at the beach, what will you do? Many of us like to simply lie b…" at bounding box center [598, 376] width 735 height 75
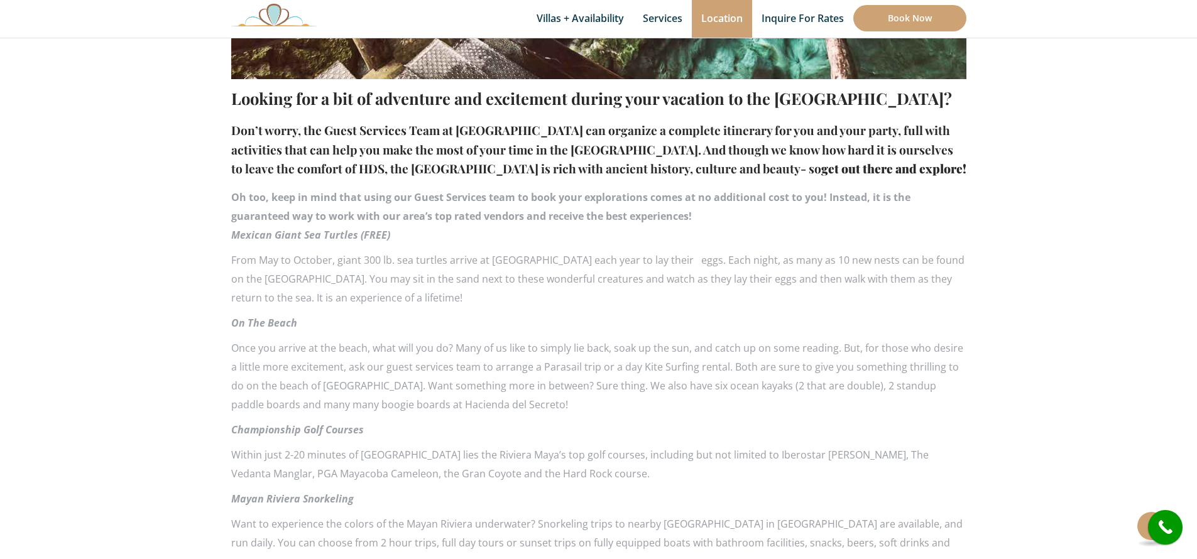
click at [269, 320] on span "On The Beach" at bounding box center [264, 323] width 66 height 14
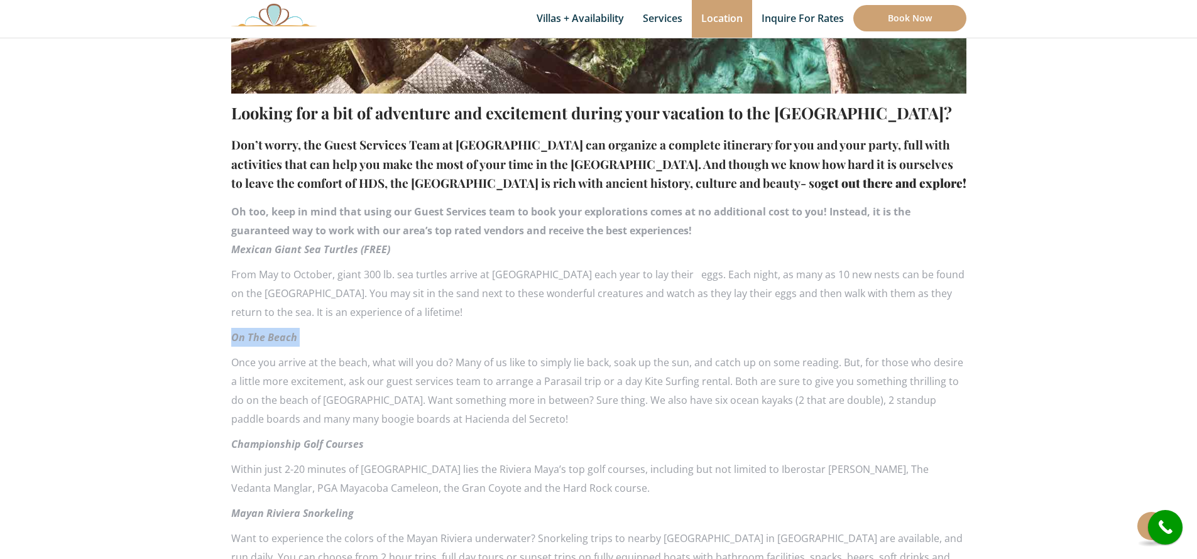
scroll to position [688, 0]
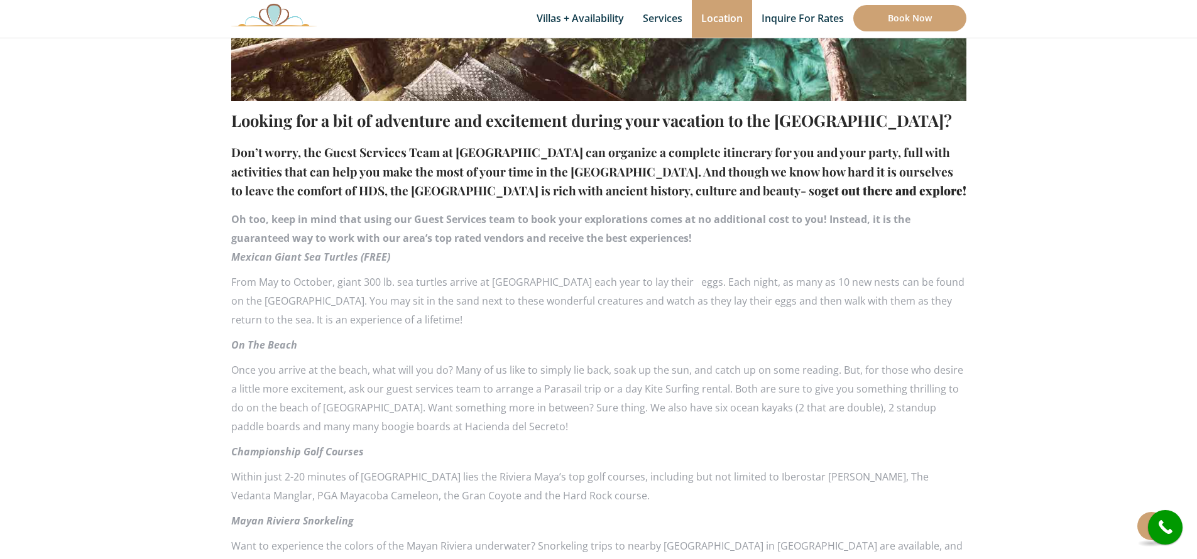
click at [380, 273] on p "From May to October, giant 300 lb. sea turtles arrive at Playa del Secreto each…" at bounding box center [598, 301] width 735 height 57
click at [381, 283] on p "From May to October, giant 300 lb. sea turtles arrive at Playa del Secreto each…" at bounding box center [598, 301] width 735 height 57
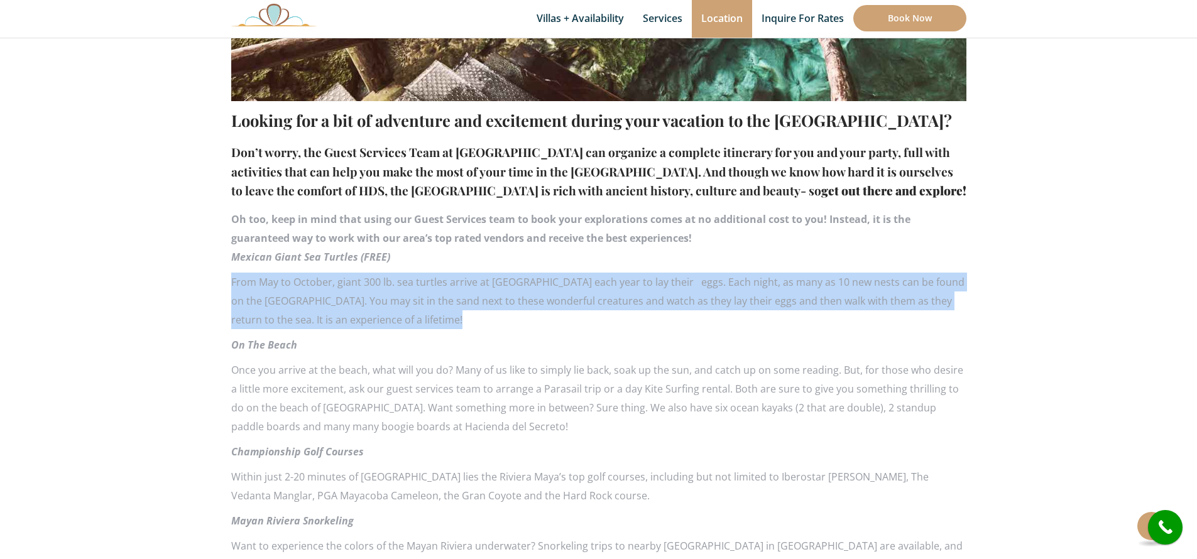
click at [381, 283] on p "From May to October, giant 300 lb. sea turtles arrive at Playa del Secreto each…" at bounding box center [598, 301] width 735 height 57
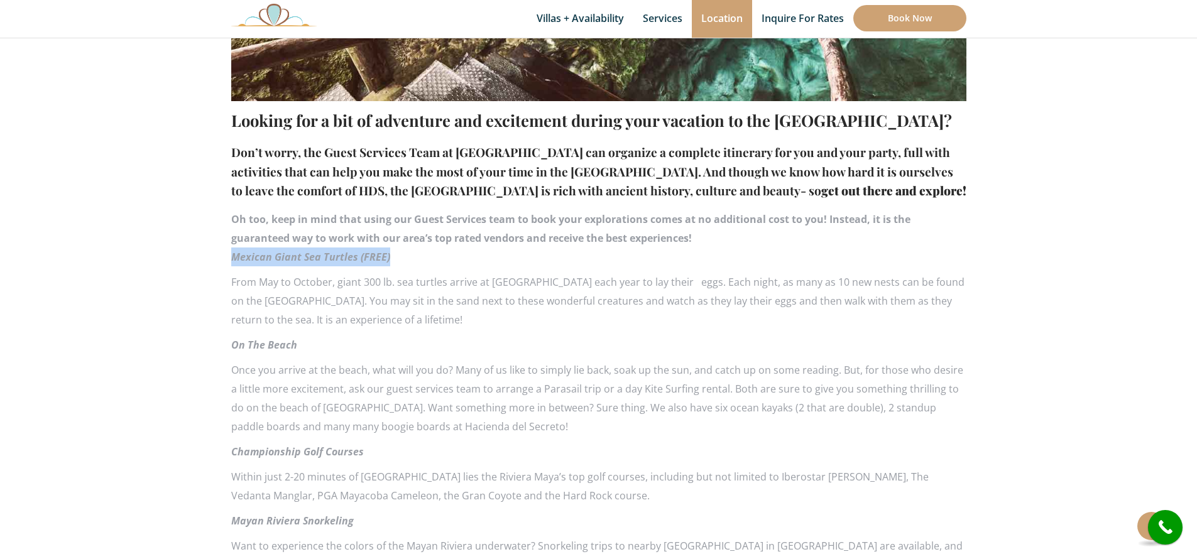
drag, startPoint x: 393, startPoint y: 261, endPoint x: 232, endPoint y: 258, distance: 160.9
click at [232, 258] on p "Mexican Giant Sea Turtles (FREE)" at bounding box center [598, 257] width 735 height 19
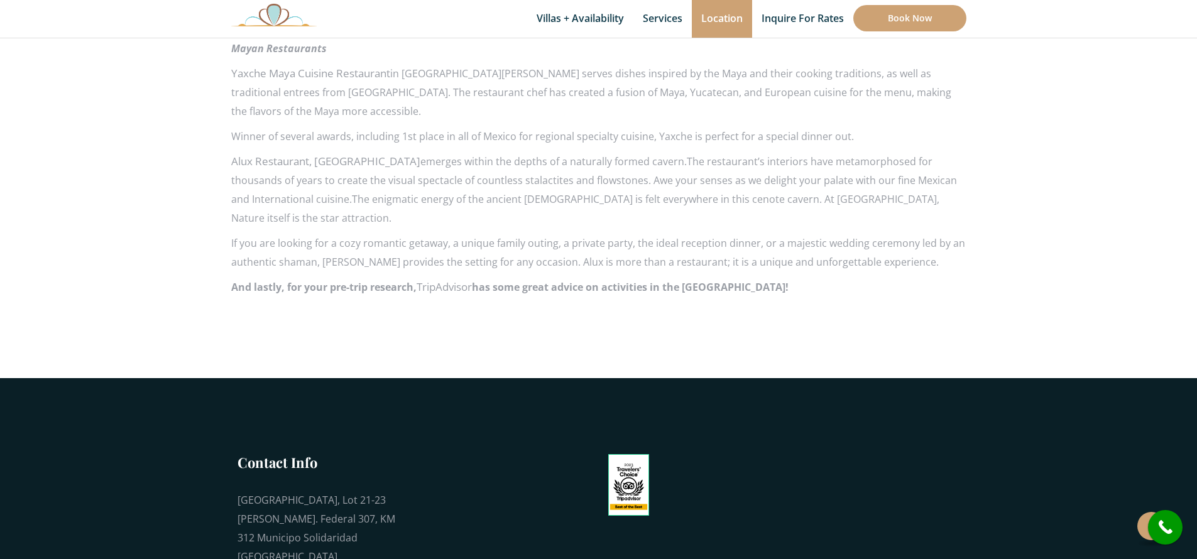
scroll to position [2083, 0]
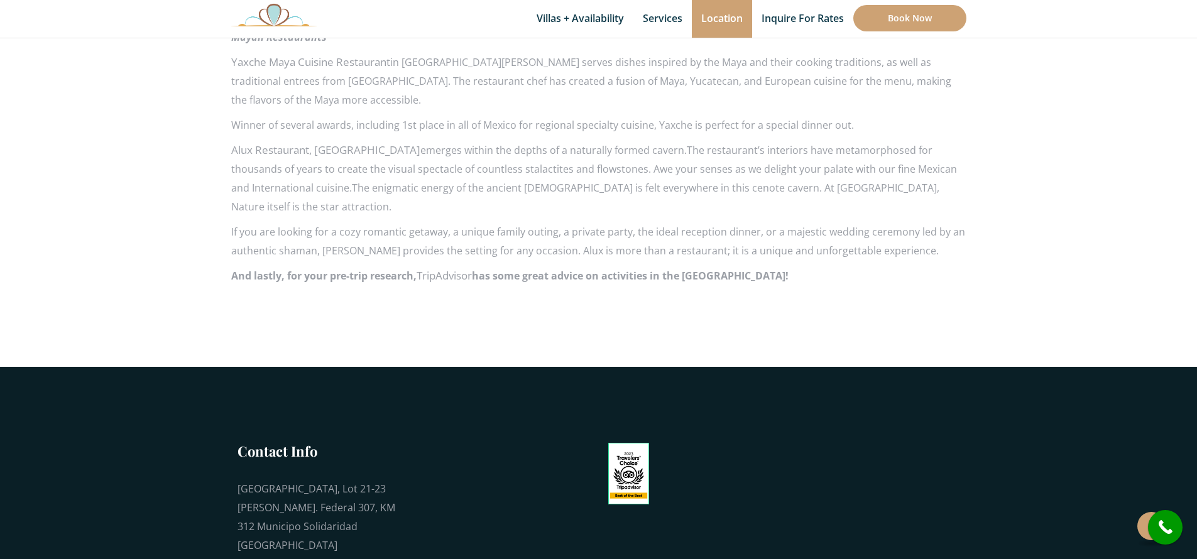
click at [379, 269] on strong "And lastly, for your pre-trip research, TripAdvisor has some great advice on ac…" at bounding box center [510, 276] width 558 height 14
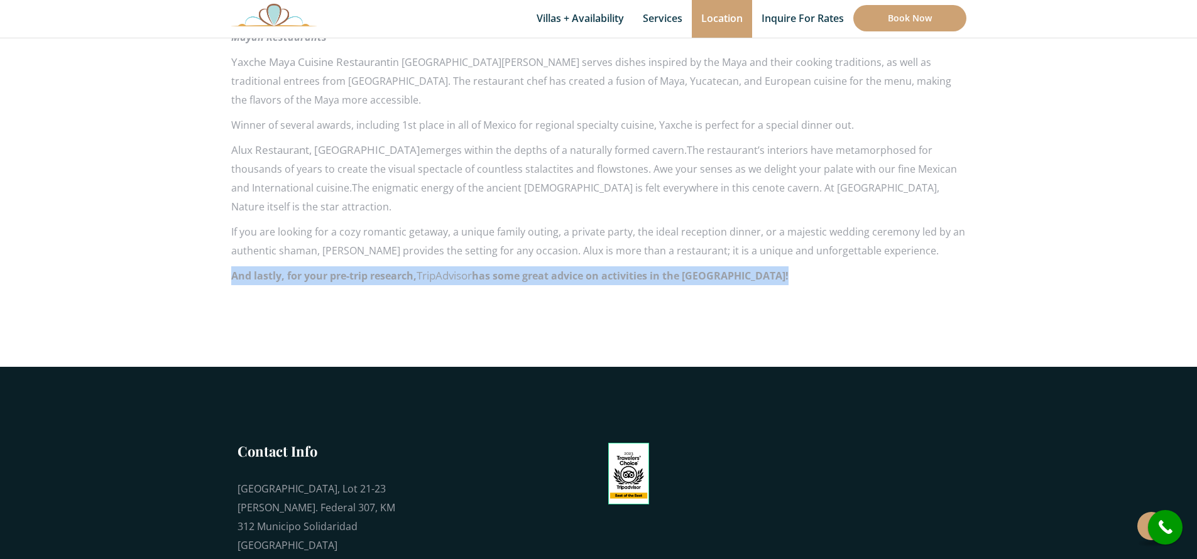
click at [379, 269] on strong "And lastly, for your pre-trip research, TripAdvisor has some great advice on ac…" at bounding box center [510, 276] width 558 height 14
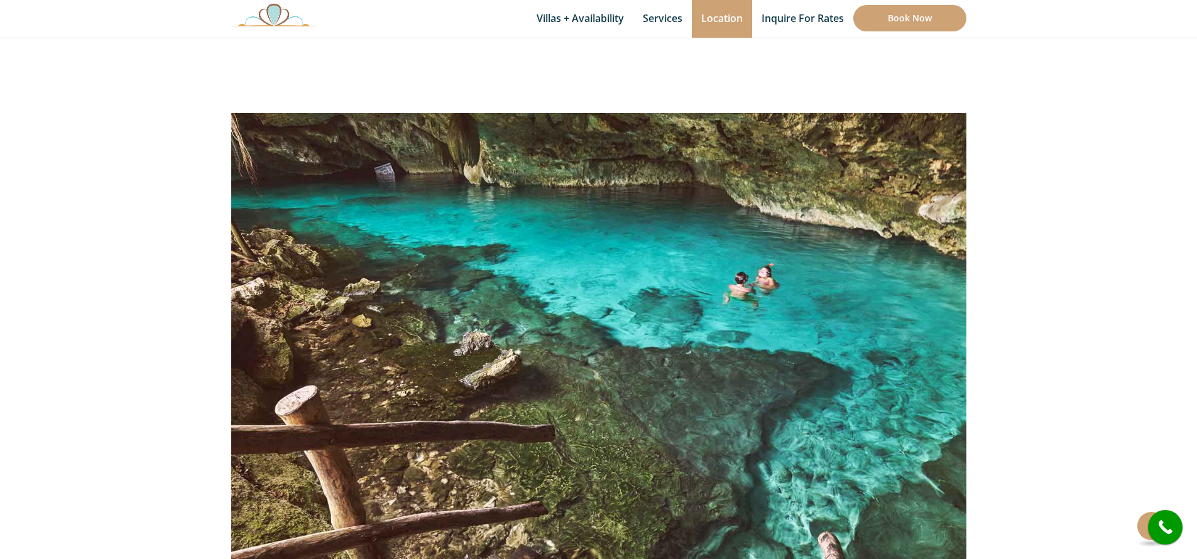
scroll to position [0, 0]
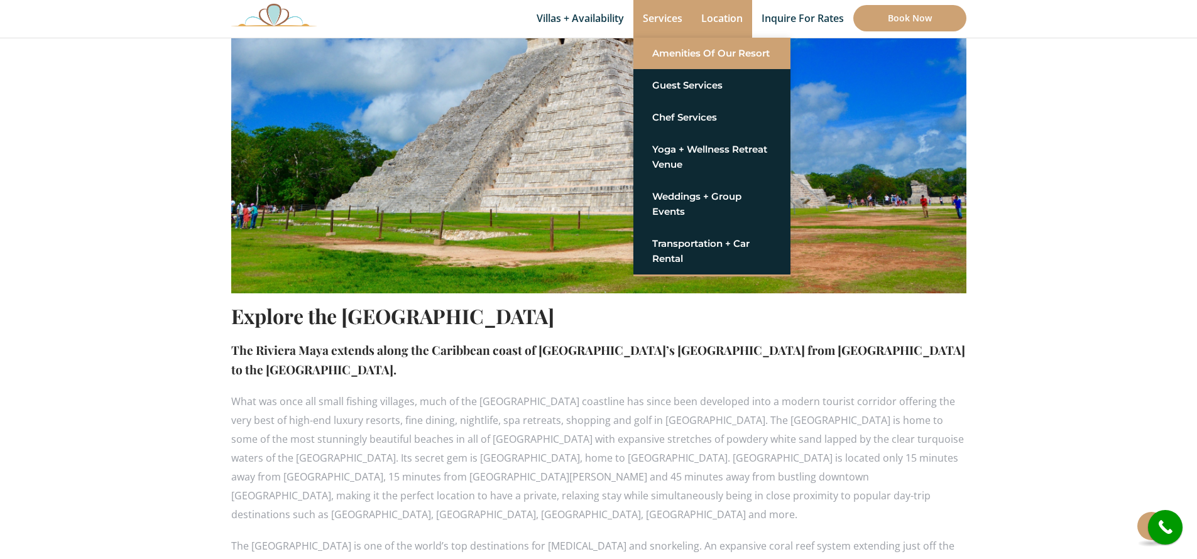
scroll to position [548, 0]
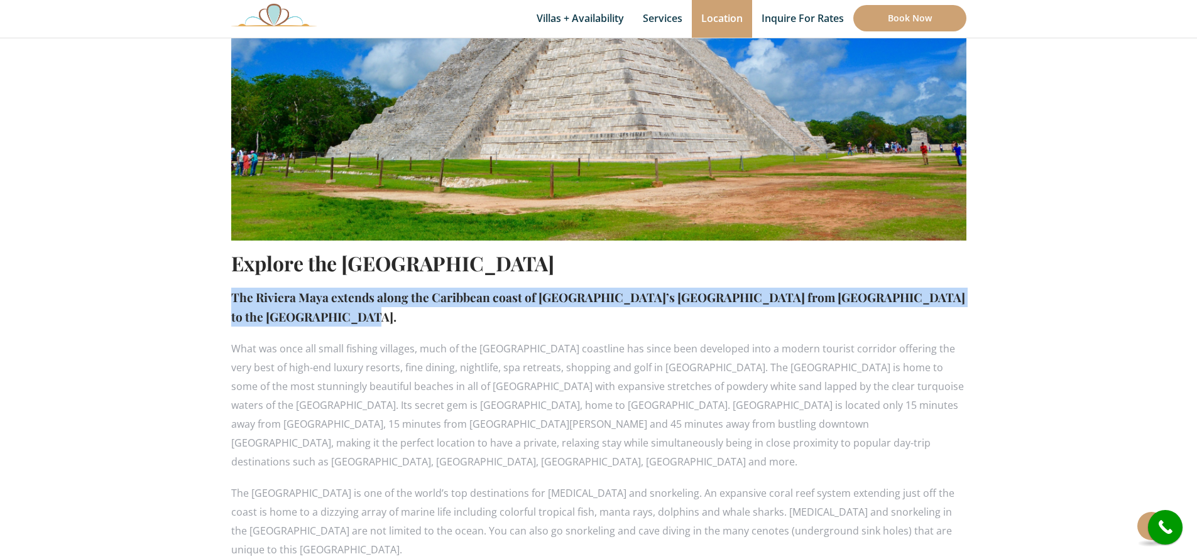
drag, startPoint x: 271, startPoint y: 310, endPoint x: 231, endPoint y: 292, distance: 43.6
click at [232, 292] on h4 "The Riviera Maya extends along the Caribbean coast of Mexico’s Yucatan Peninsul…" at bounding box center [598, 307] width 735 height 38
copy h4 "The Riviera Maya extends along the Caribbean coast of Mexico’s Yucatan Peninsul…"
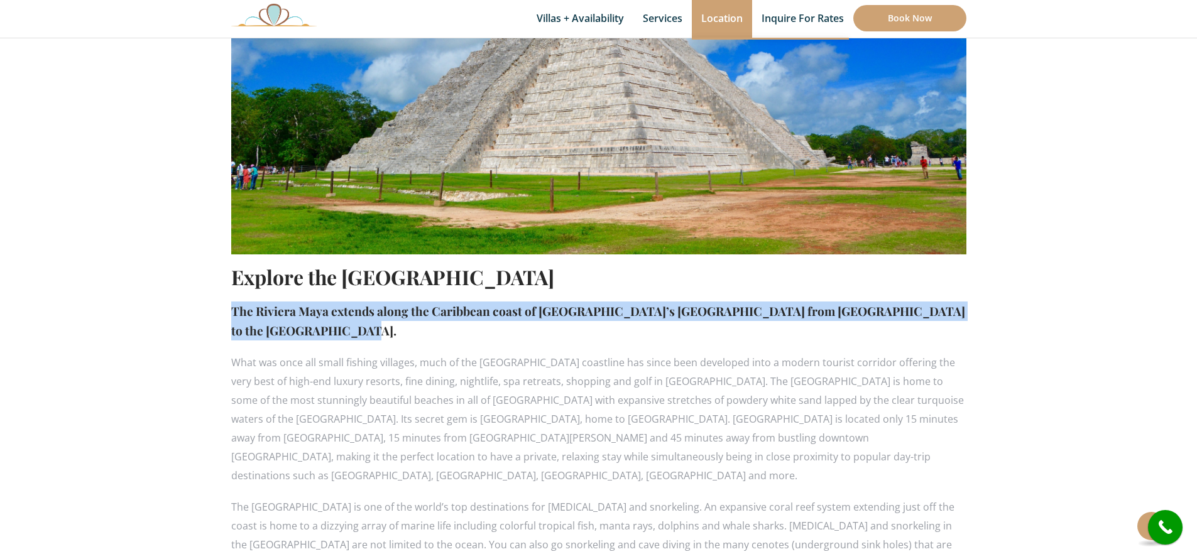
scroll to position [605, 0]
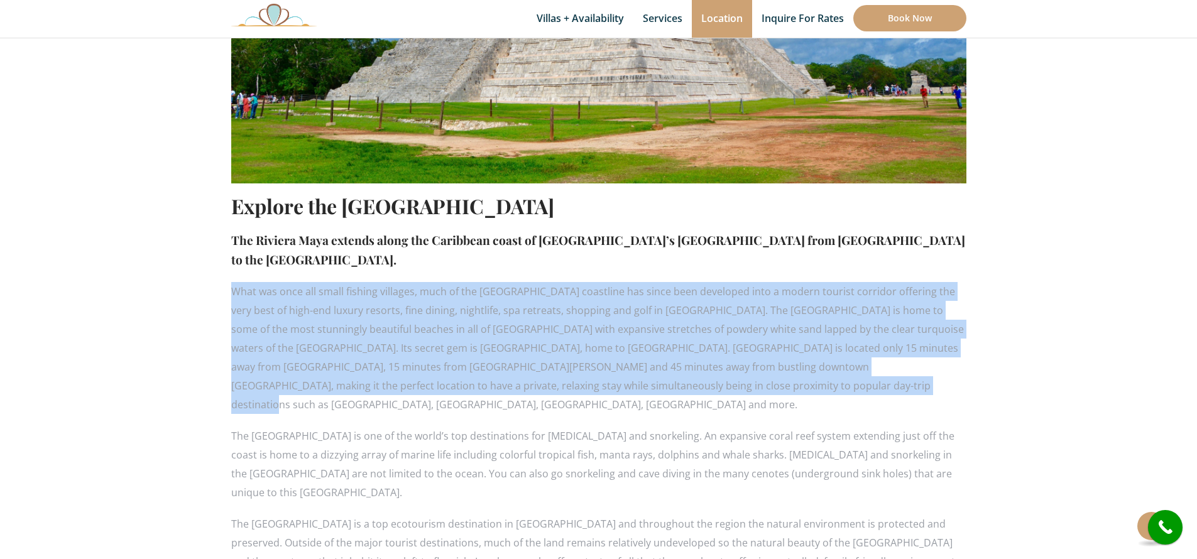
drag, startPoint x: 705, startPoint y: 381, endPoint x: 232, endPoint y: 292, distance: 481.1
click at [232, 292] on p "What was once all small fishing villages, much of the Riviera Maya coastline ha…" at bounding box center [598, 348] width 735 height 132
copy p "What was once all small fishing villages, much of the Riviera Maya coastline ha…"
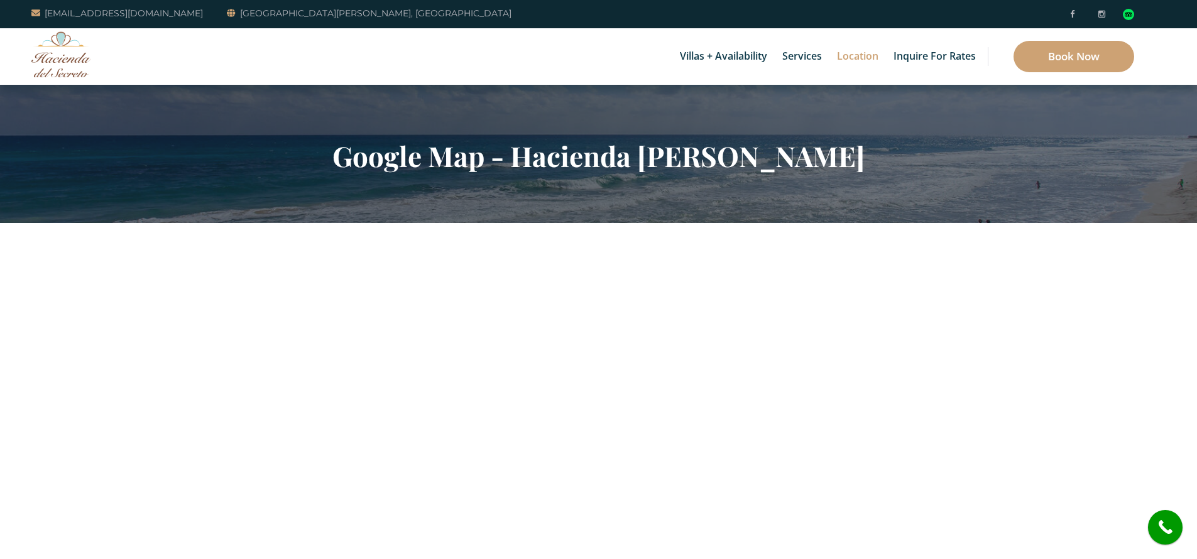
click at [75, 61] on img at bounding box center [61, 54] width 60 height 46
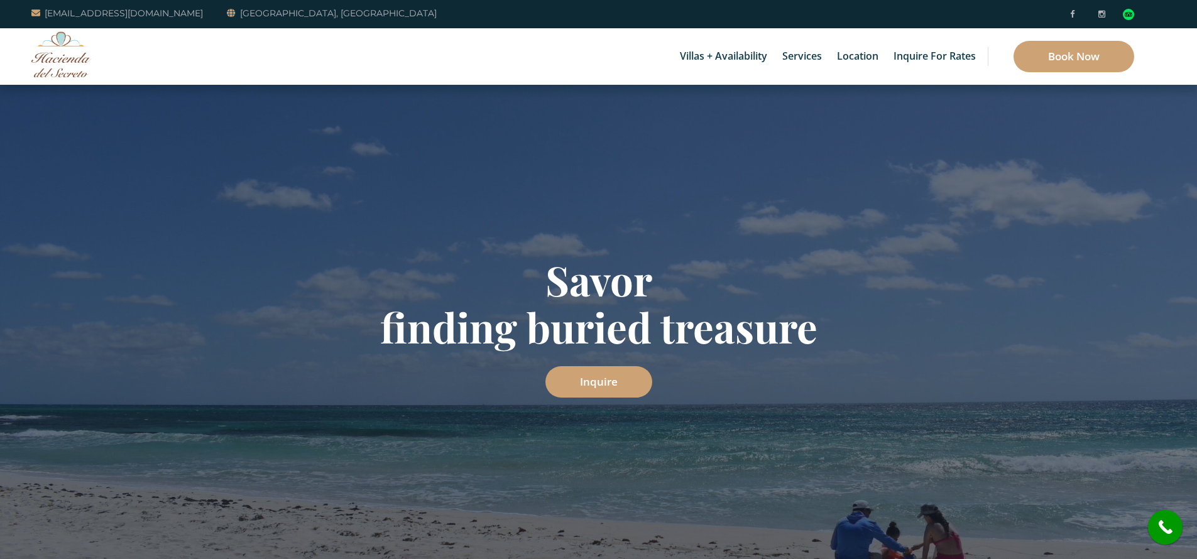
click at [67, 57] on img at bounding box center [61, 54] width 60 height 46
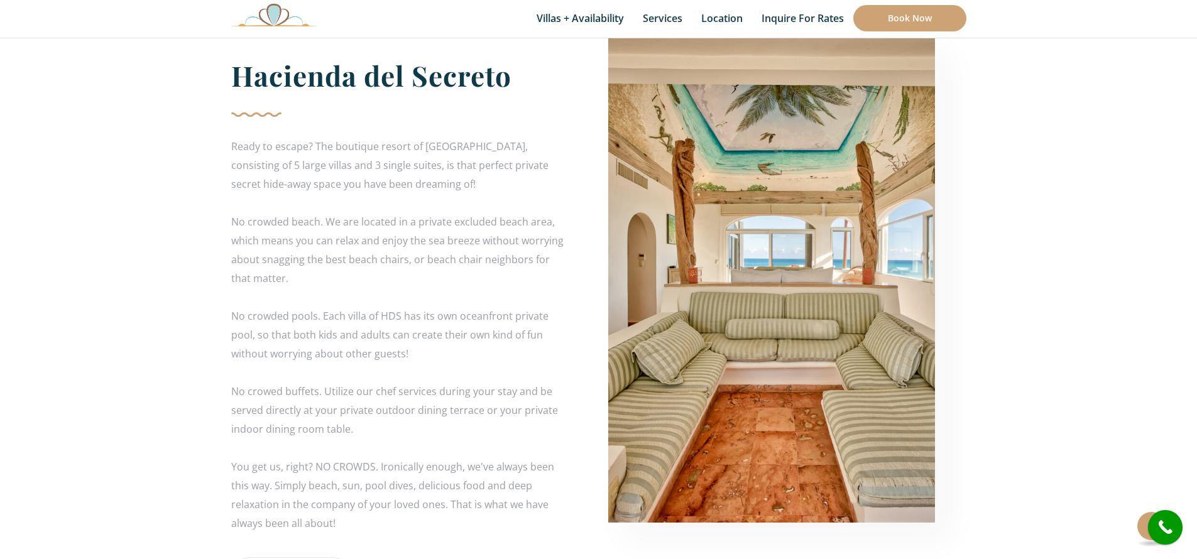
scroll to position [2341, 0]
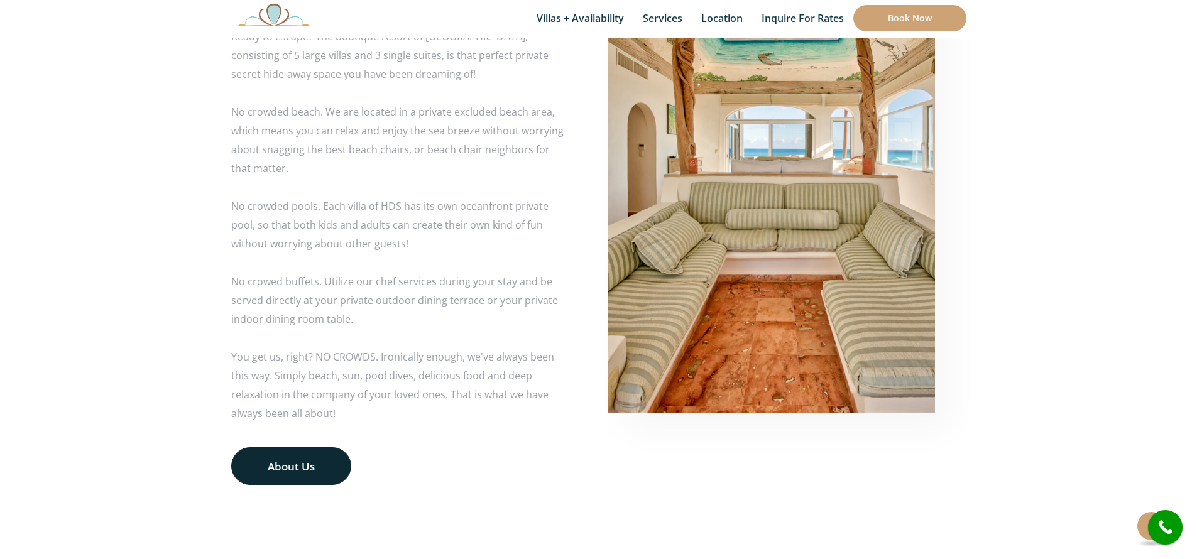
click at [322, 460] on link "About Us" at bounding box center [291, 467] width 120 height 38
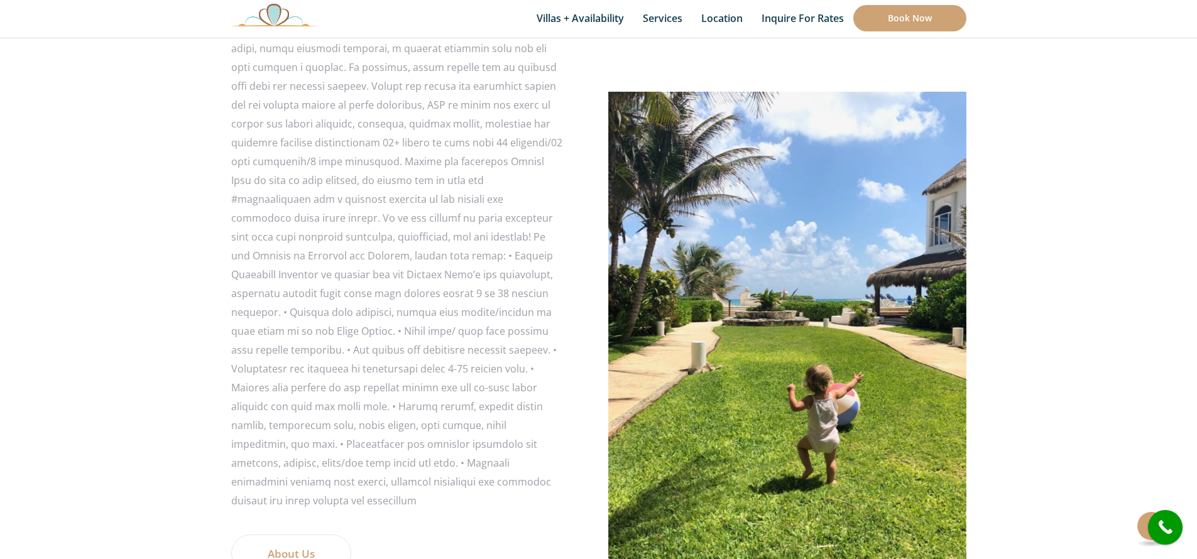
scroll to position [927, 0]
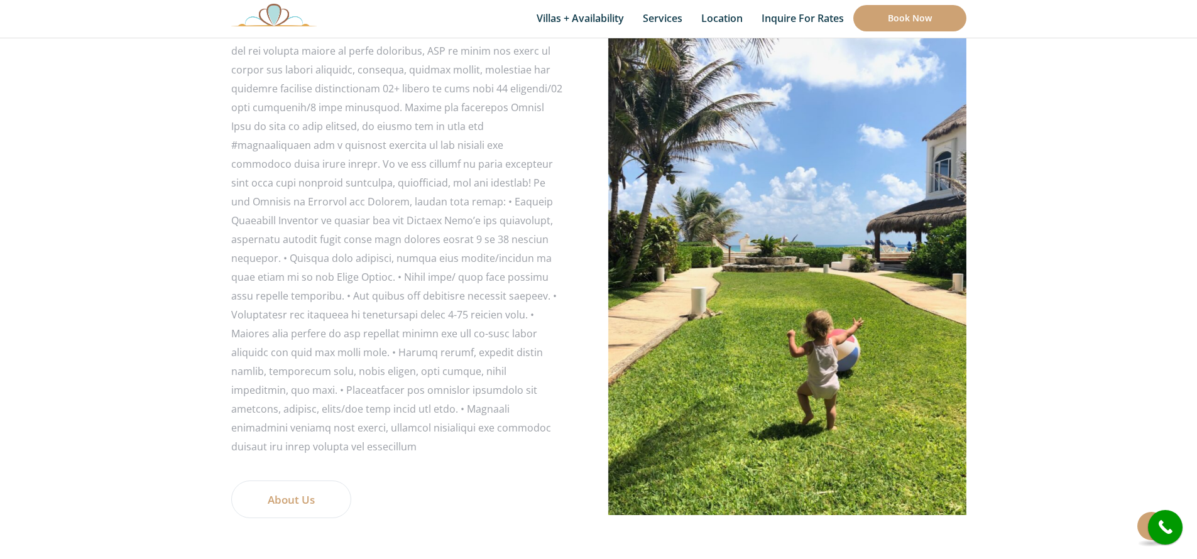
drag, startPoint x: 358, startPoint y: 202, endPoint x: 373, endPoint y: 213, distance: 19.0
click at [358, 202] on div at bounding box center [397, 154] width 333 height 603
drag, startPoint x: 373, startPoint y: 213, endPoint x: 509, endPoint y: 397, distance: 228.8
click at [512, 395] on div at bounding box center [397, 154] width 333 height 603
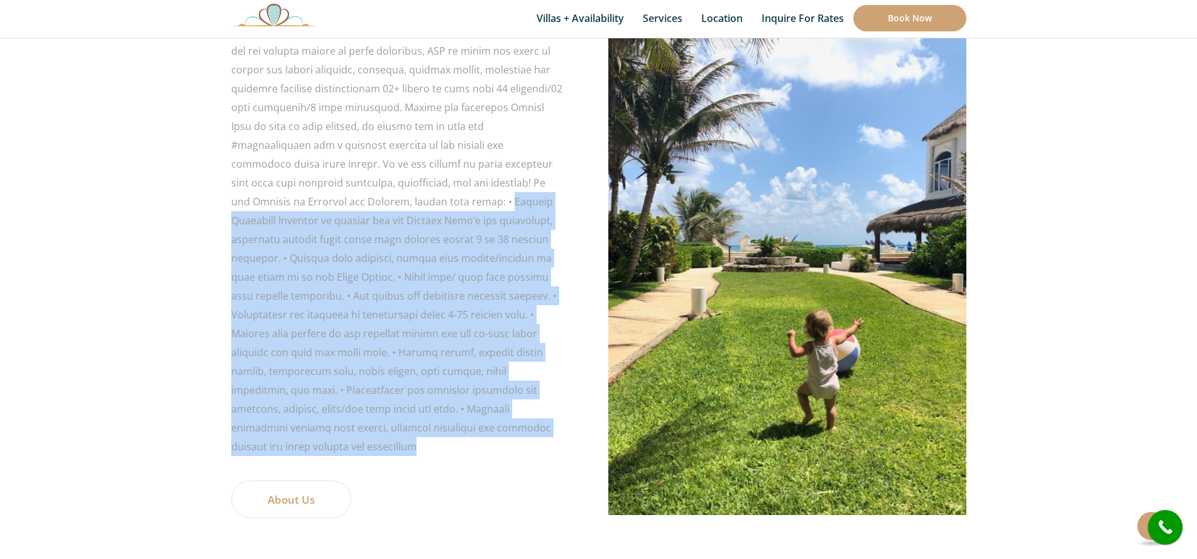
drag, startPoint x: 463, startPoint y: 429, endPoint x: 360, endPoint y: 196, distance: 254.4
click at [360, 196] on div at bounding box center [397, 154] width 333 height 603
copy div "Private Concierge Services to explore all our Riviera Maya’s top adventures, in…"
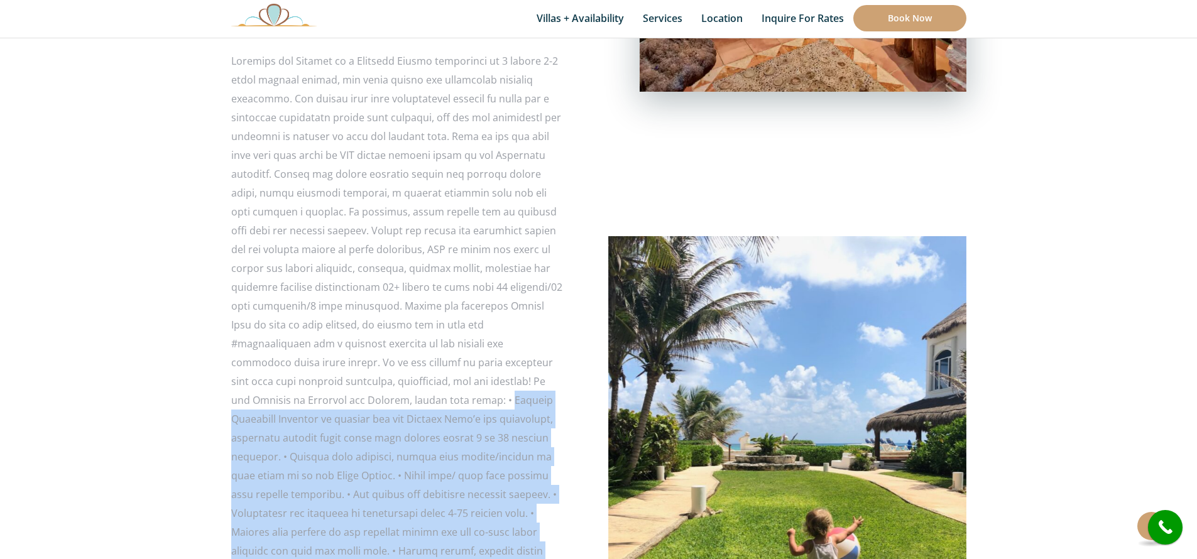
scroll to position [922, 0]
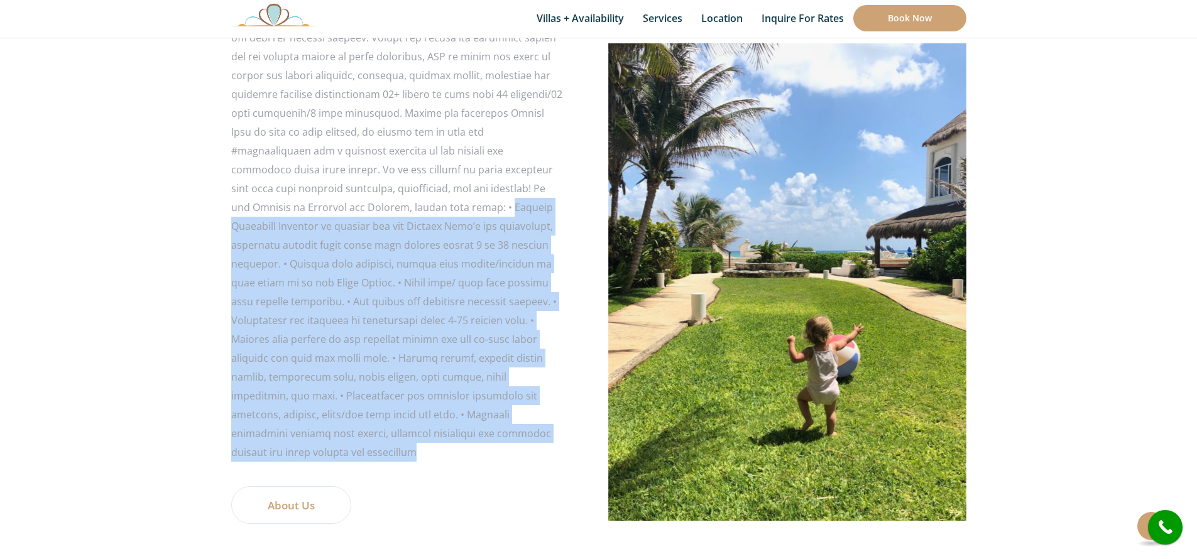
click at [419, 268] on div at bounding box center [397, 160] width 333 height 603
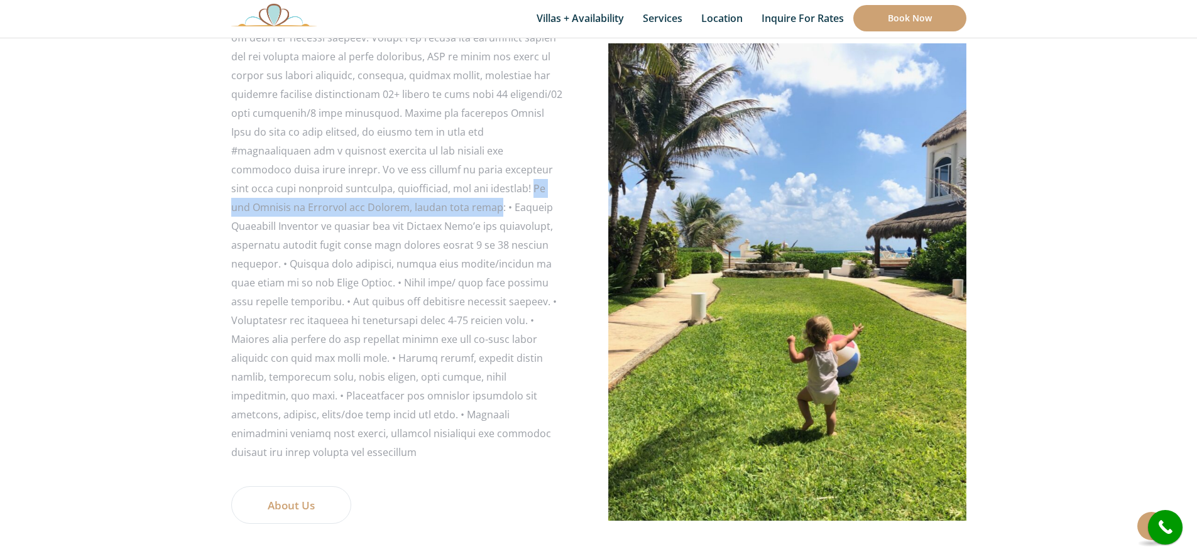
drag, startPoint x: 375, startPoint y: 186, endPoint x: 348, endPoint y: 209, distance: 36.1
click at [348, 209] on div at bounding box center [397, 160] width 333 height 603
copy div "On the Grounds of Hacienda del Secreto, guests will enjoy"
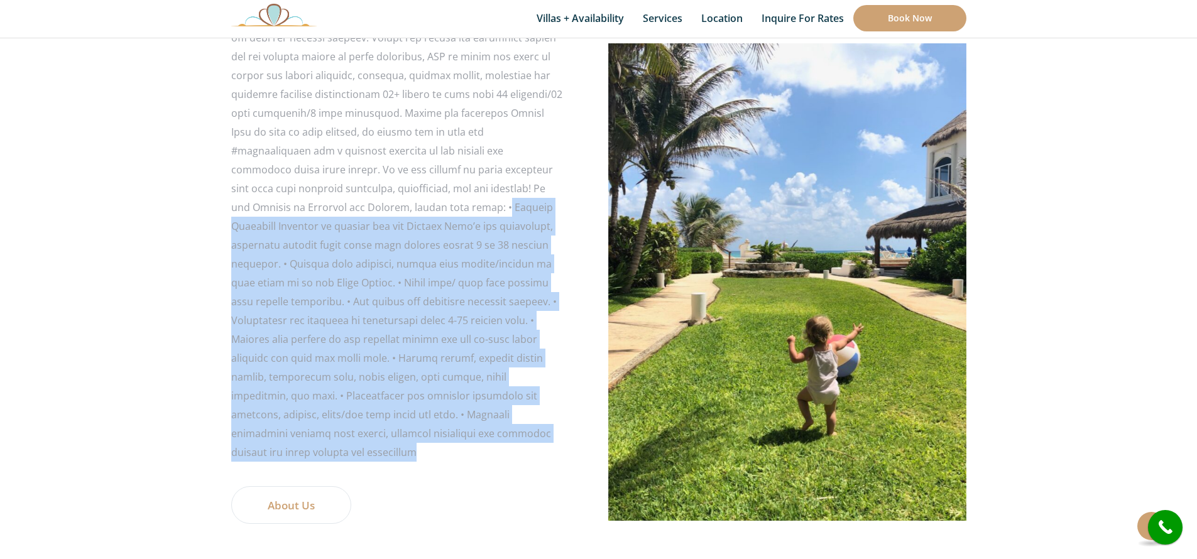
drag, startPoint x: 358, startPoint y: 206, endPoint x: 554, endPoint y: 427, distance: 295.2
click at [554, 427] on div at bounding box center [397, 160] width 333 height 603
copy div "Private Concierge Services to explore all our Riviera Maya’s top adventures, in…"
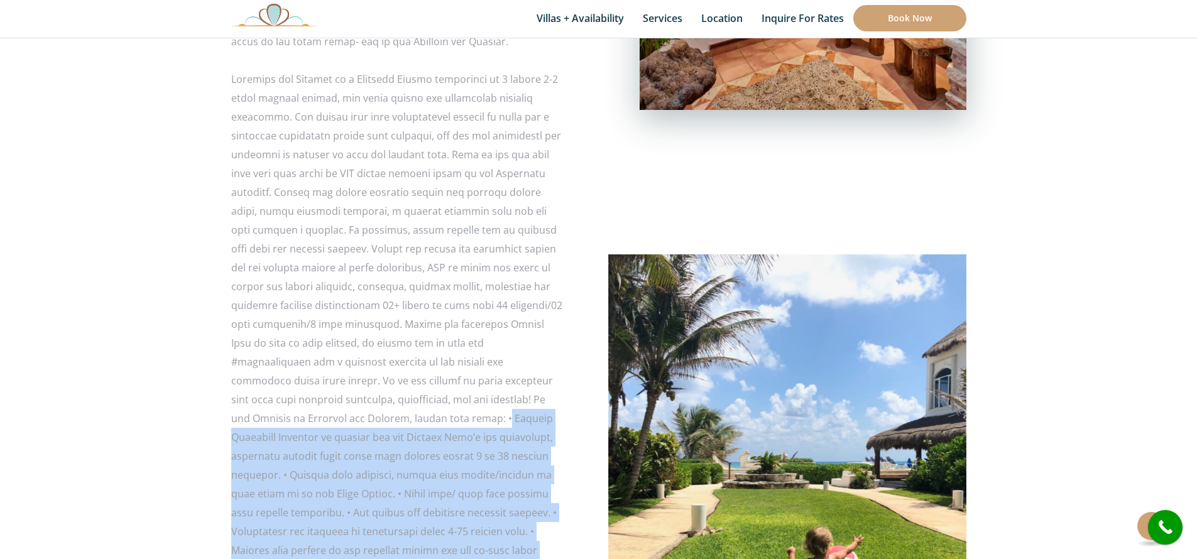
scroll to position [704, 0]
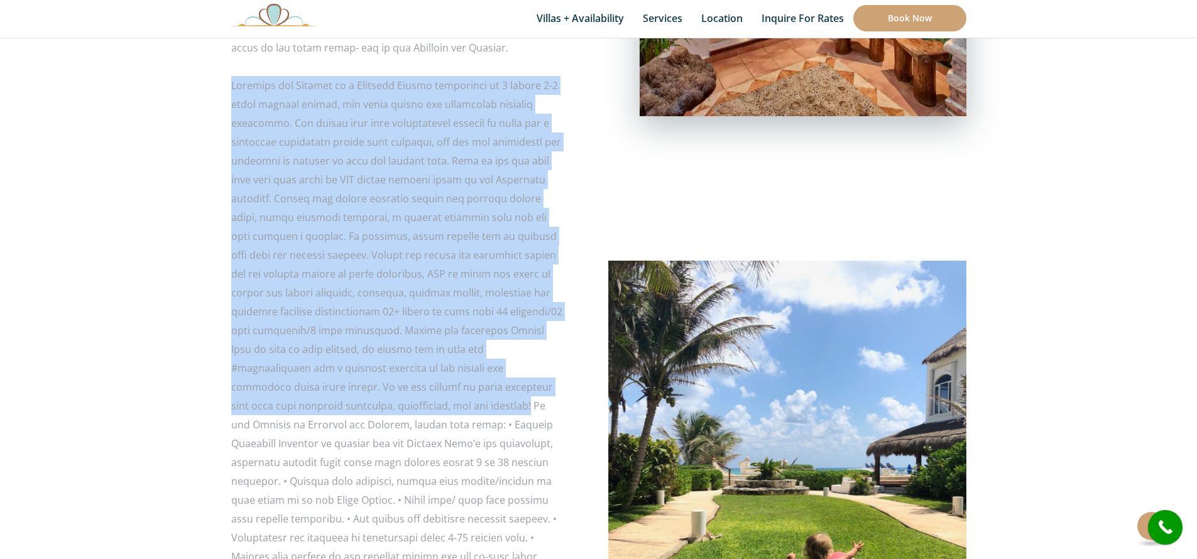
drag, startPoint x: 232, startPoint y: 87, endPoint x: 371, endPoint y: 404, distance: 346.2
click at [372, 404] on div at bounding box center [397, 377] width 333 height 603
copy div "Hacienda del Secreto is a Boutique Resort consisting of 6 luxury 2-3 story priv…"
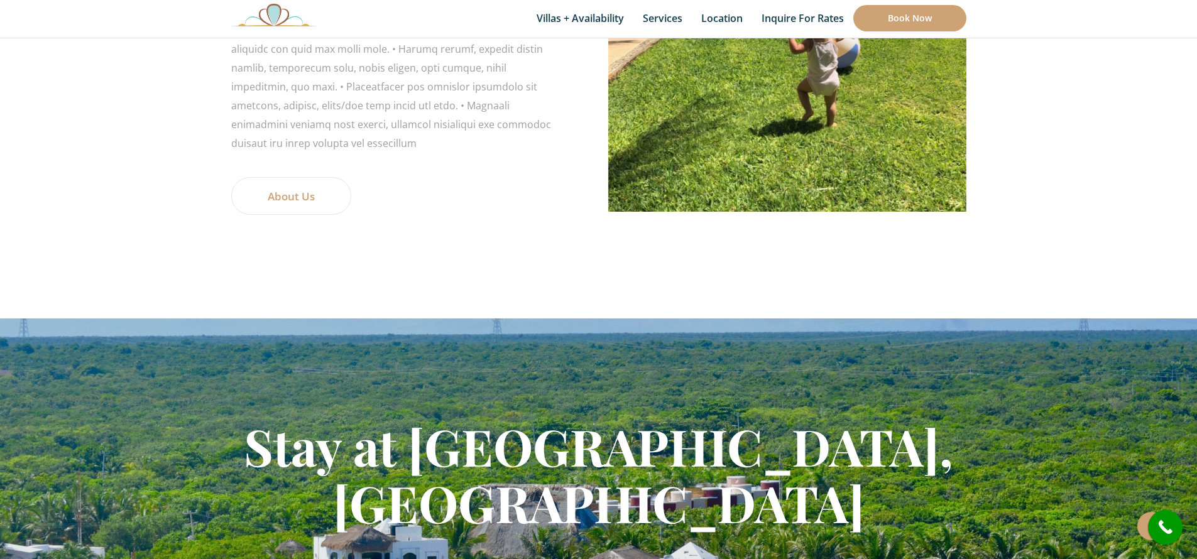
scroll to position [925, 0]
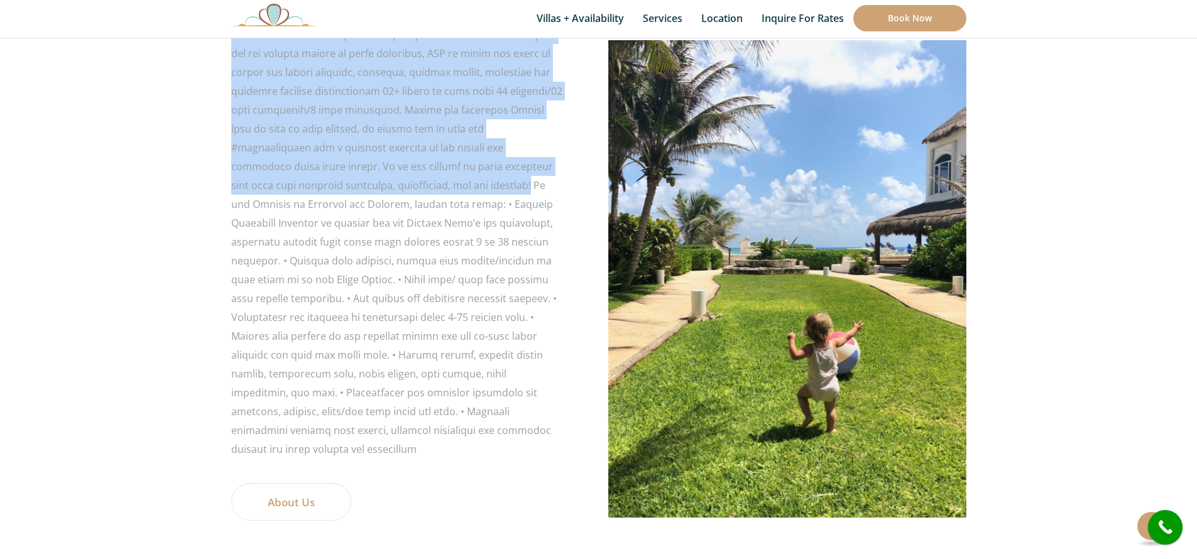
click at [329, 160] on div at bounding box center [397, 156] width 333 height 603
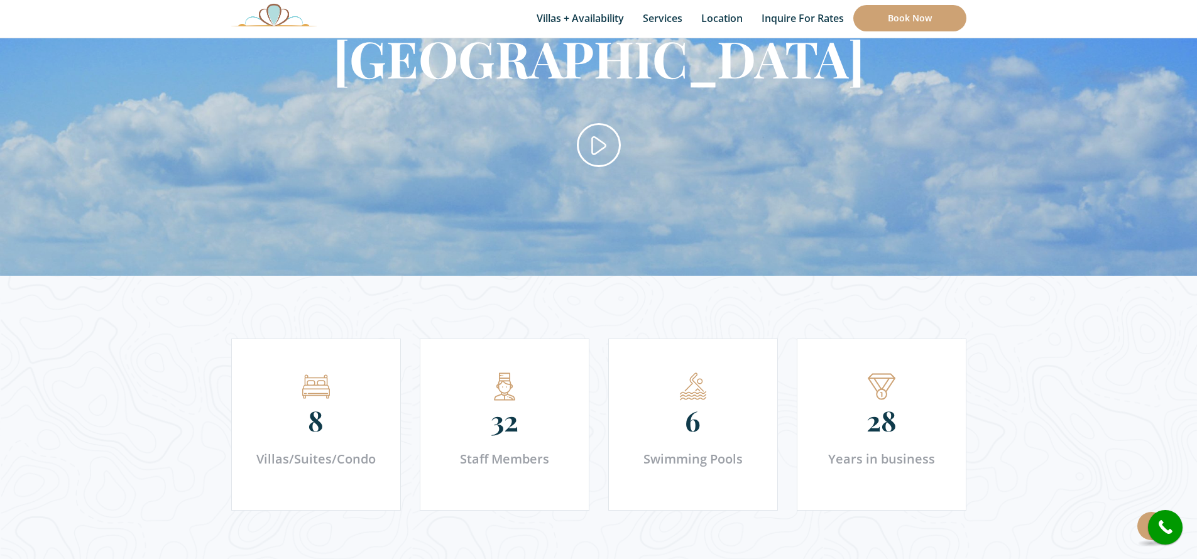
scroll to position [1729, 0]
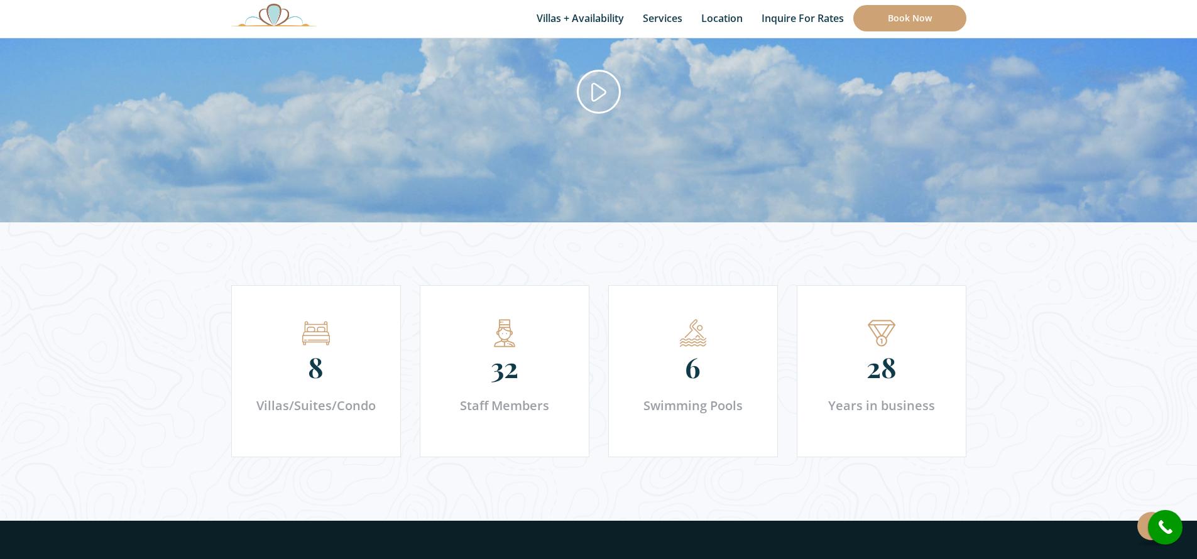
click at [1043, 373] on section "8 Villas/Suites/Condo 32 Staff Members 6 Swimming Pools 28" at bounding box center [598, 372] width 1197 height 298
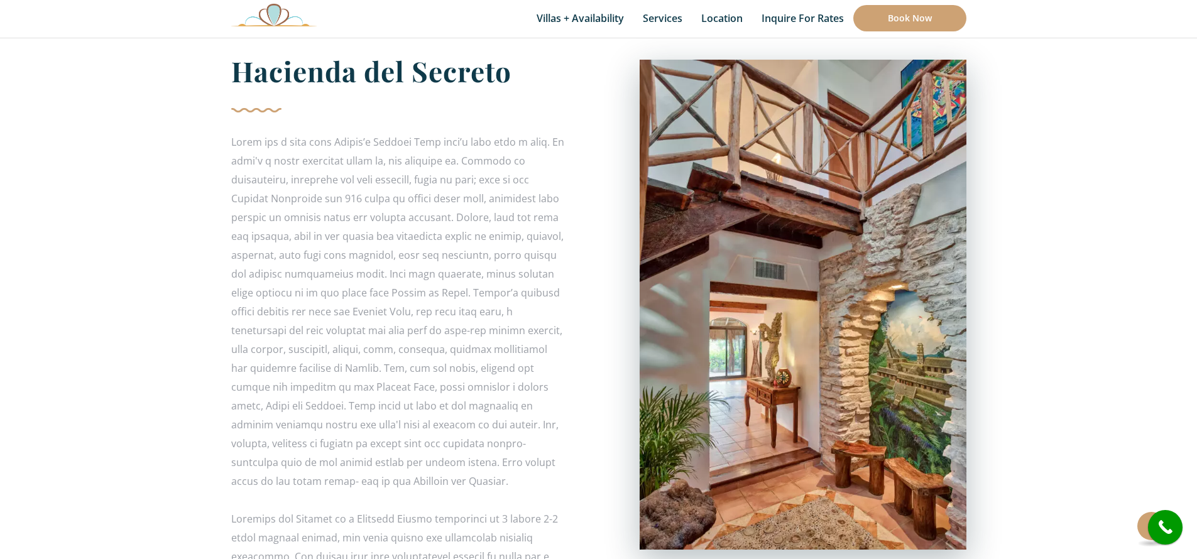
scroll to position [0, 0]
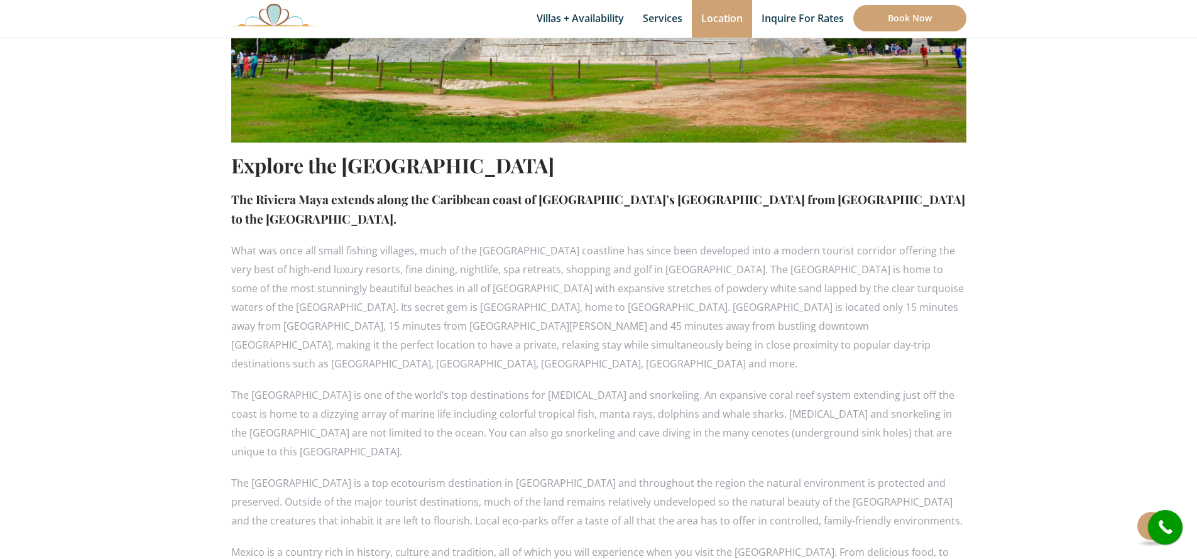
scroll to position [717, 0]
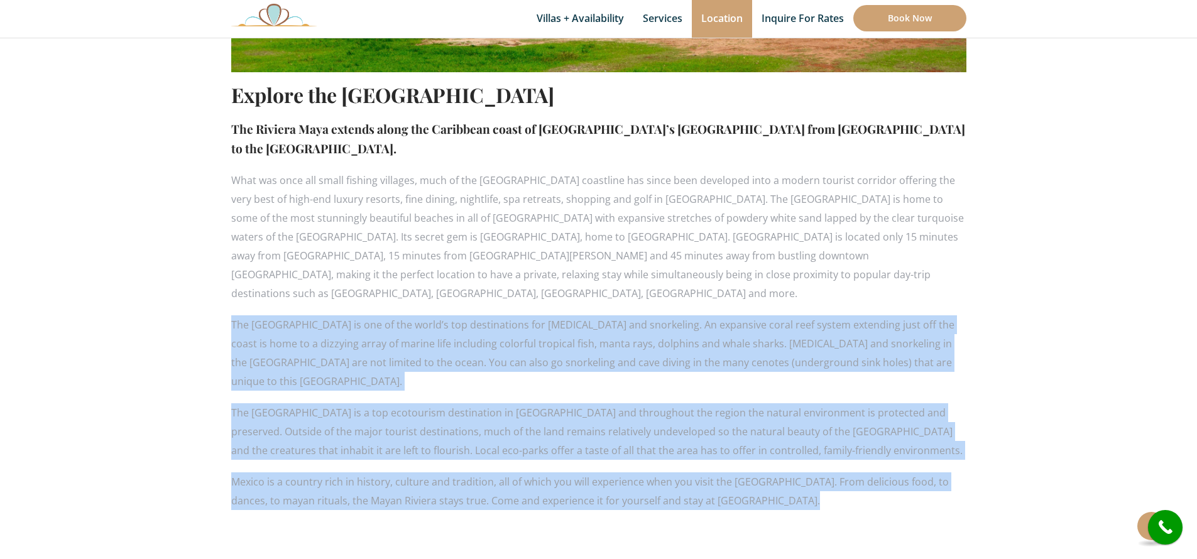
drag, startPoint x: 231, startPoint y: 305, endPoint x: 891, endPoint y: 469, distance: 679.5
click at [891, 477] on section "Explore the [GEOGRAPHIC_DATA] The [GEOGRAPHIC_DATA] extends along the Caribbean…" at bounding box center [598, 46] width 1197 height 1079
copy div "Lor Ipsumdo Sita co adi el sed doeiu’t inc utlaboreetdo mag aliqu enimad min ve…"
click at [593, 404] on p "The [GEOGRAPHIC_DATA] is a top ecotourism destination in [GEOGRAPHIC_DATA] and …" at bounding box center [598, 432] width 735 height 57
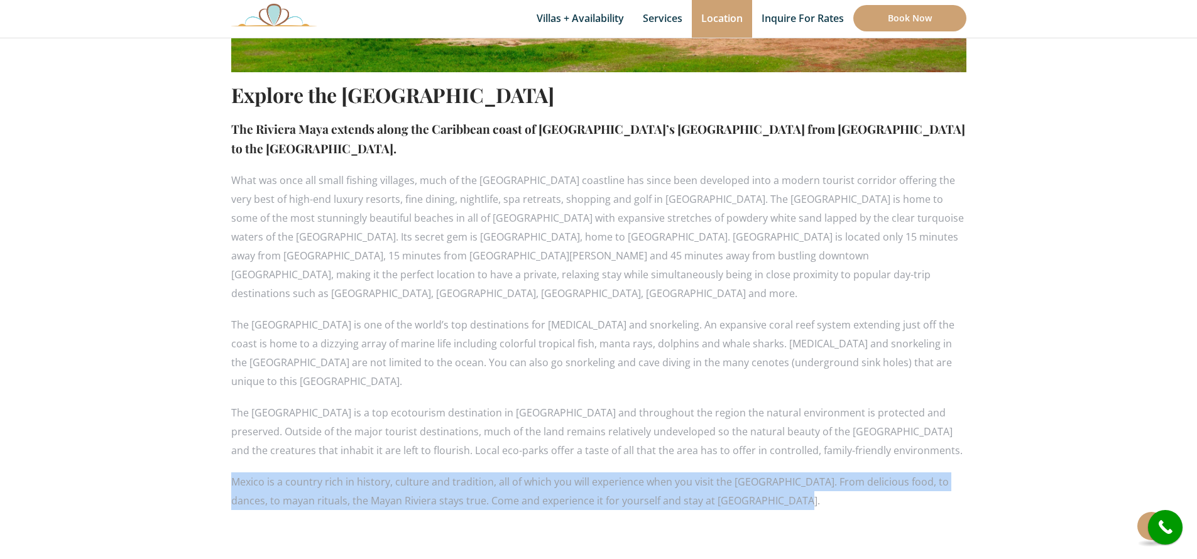
drag, startPoint x: 775, startPoint y: 464, endPoint x: 234, endPoint y: 444, distance: 541.6
click at [234, 473] on p "Mexico is a country rich in history, culture and tradition, all of which you wi…" at bounding box center [598, 492] width 735 height 38
copy p "Mexico is a country rich in history, culture and tradition, all of which you wi…"
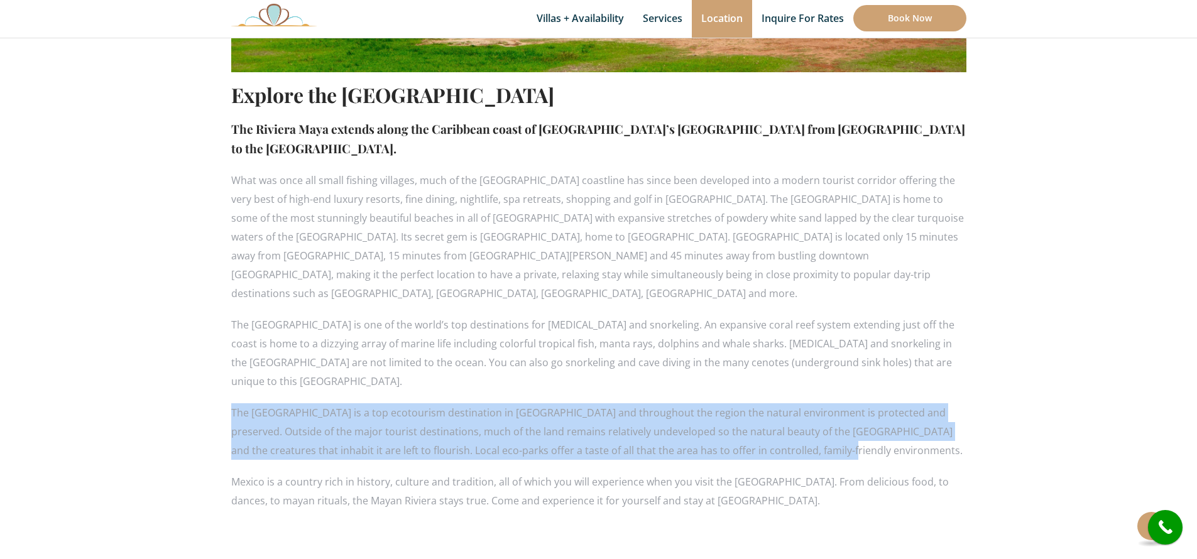
drag, startPoint x: 786, startPoint y: 415, endPoint x: 231, endPoint y: 377, distance: 555.7
click at [231, 404] on p "The Riviera Maya is a top ecotourism destination in Mexico and throughout the r…" at bounding box center [598, 432] width 735 height 57
copy p "The Riviera Maya is a top ecotourism destination in Mexico and throughout the r…"
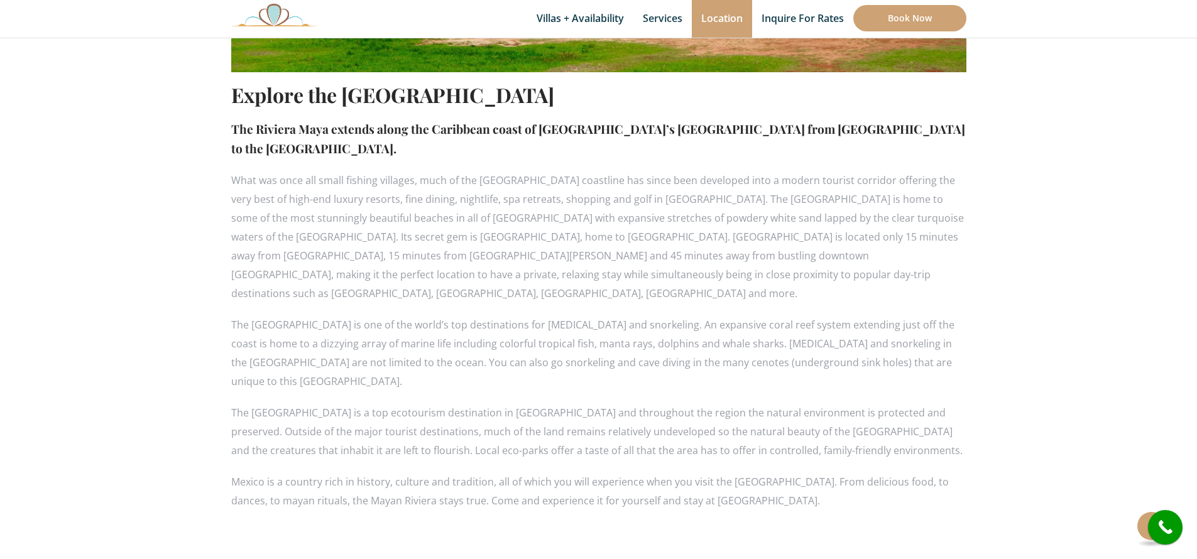
click at [556, 330] on p "The Riviera Maya is one of the world’s top destinations for scuba diving and sn…" at bounding box center [598, 353] width 735 height 75
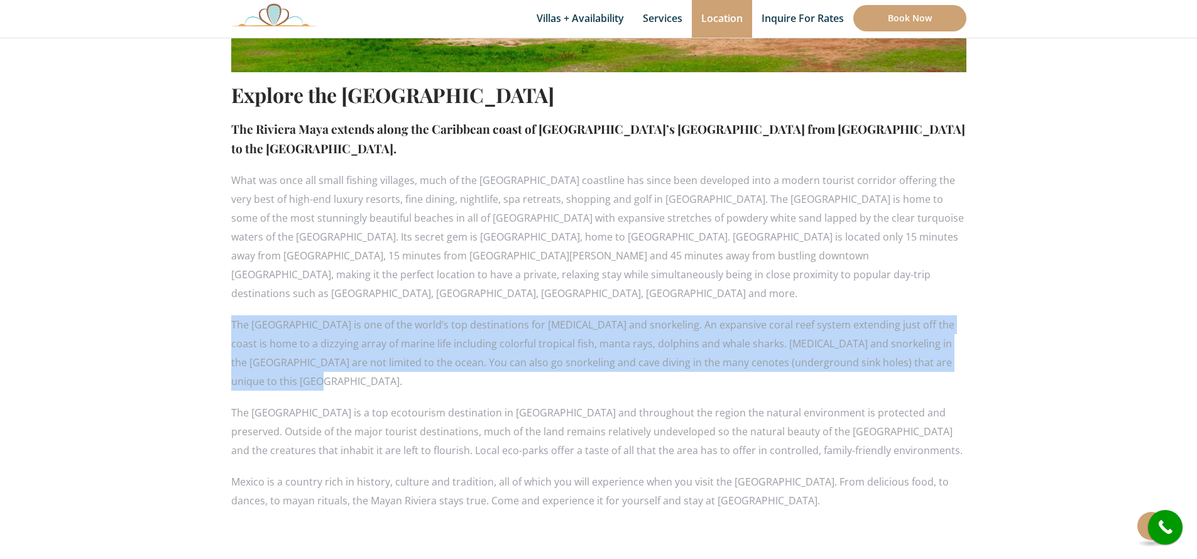
drag, startPoint x: 957, startPoint y: 339, endPoint x: 231, endPoint y: 305, distance: 726.2
click at [231, 316] on p "The Riviera Maya is one of the world’s top destinations for scuba diving and sn…" at bounding box center [598, 353] width 735 height 75
copy p "The Riviera Maya is one of the world’s top destinations for scuba diving and sn…"
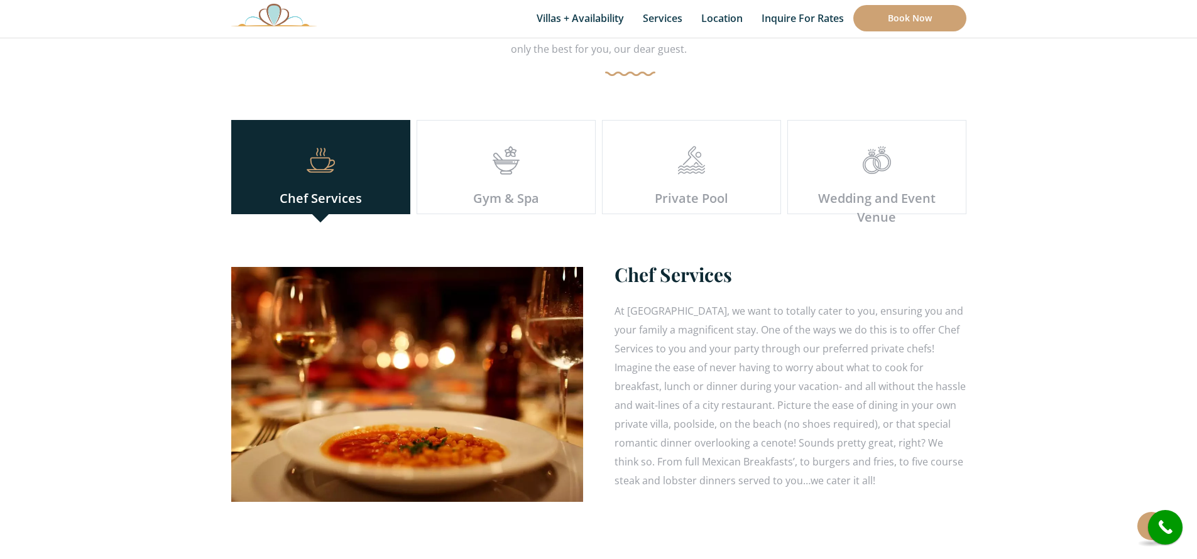
scroll to position [3519, 0]
click at [497, 190] on div "Gym & Spa" at bounding box center [506, 199] width 159 height 19
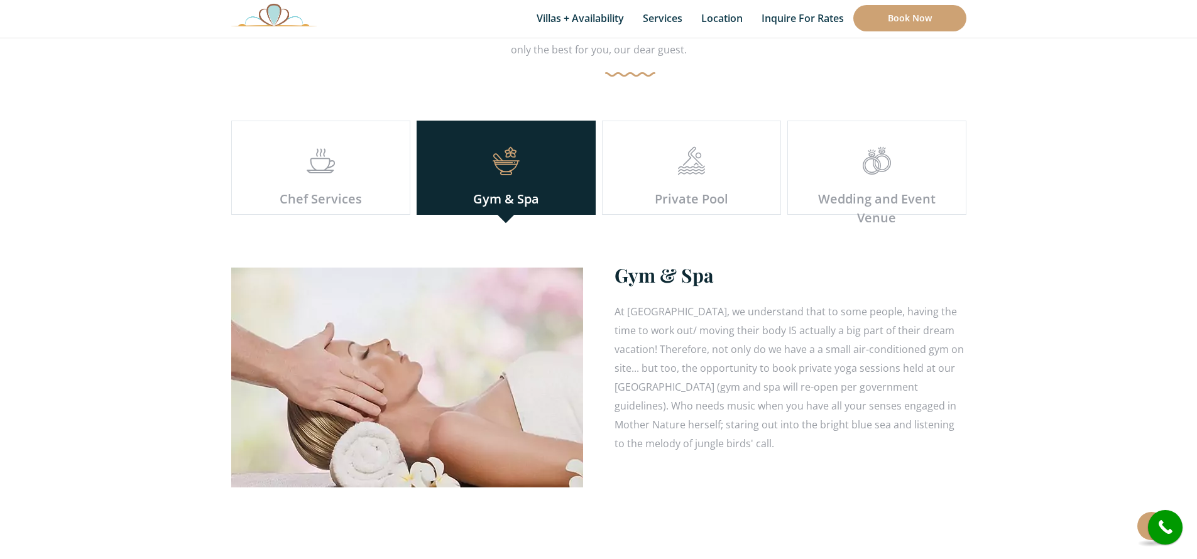
click at [696, 190] on div "Private Pool" at bounding box center [691, 199] width 159 height 19
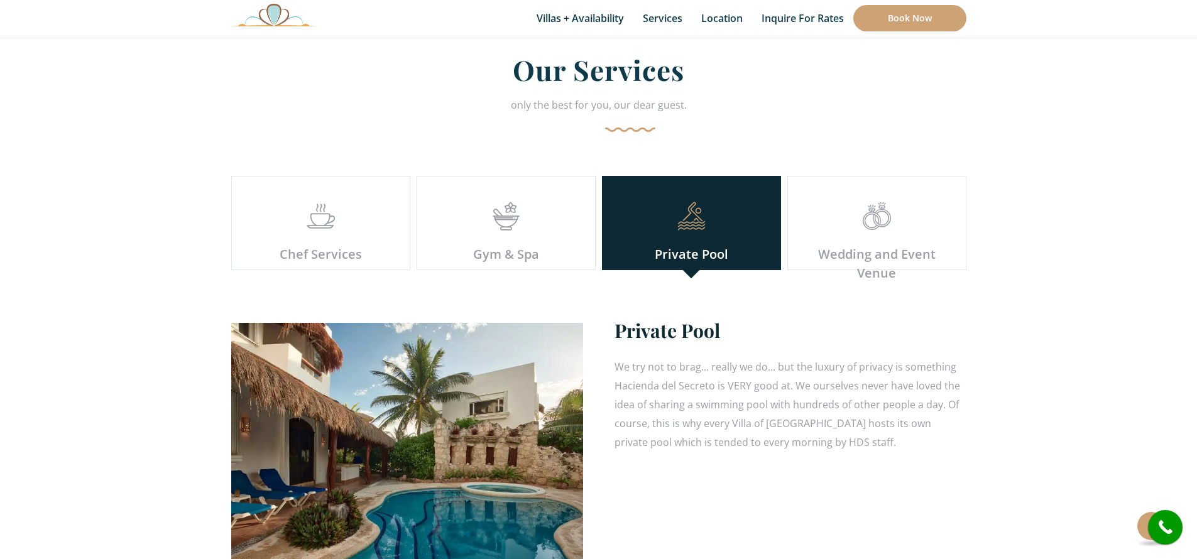
scroll to position [3476, 0]
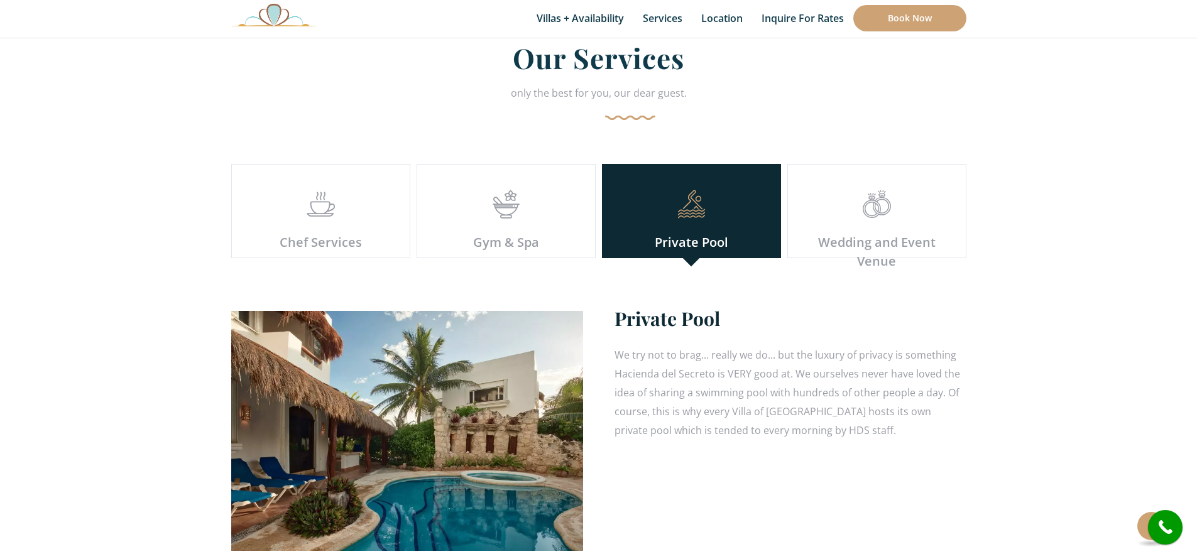
click at [509, 206] on icon at bounding box center [506, 211] width 28 height 10
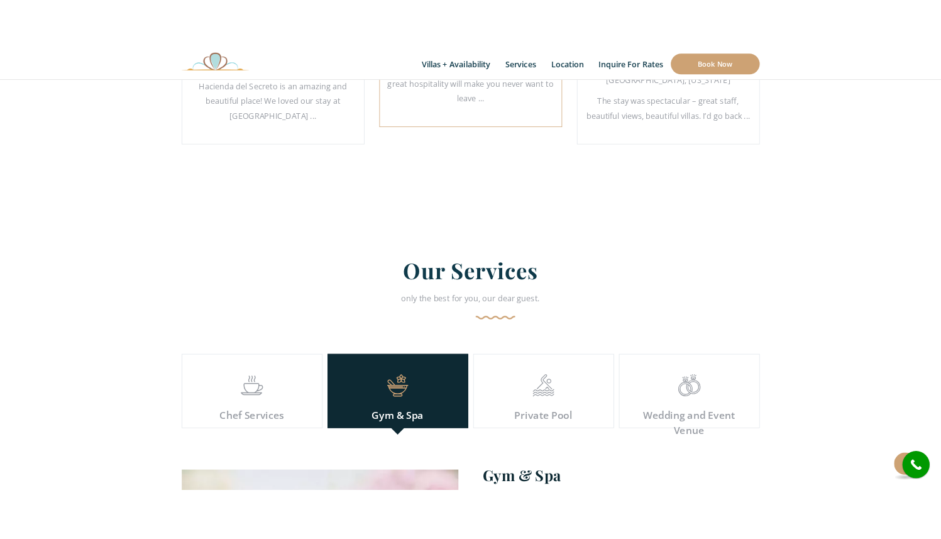
scroll to position [3007, 0]
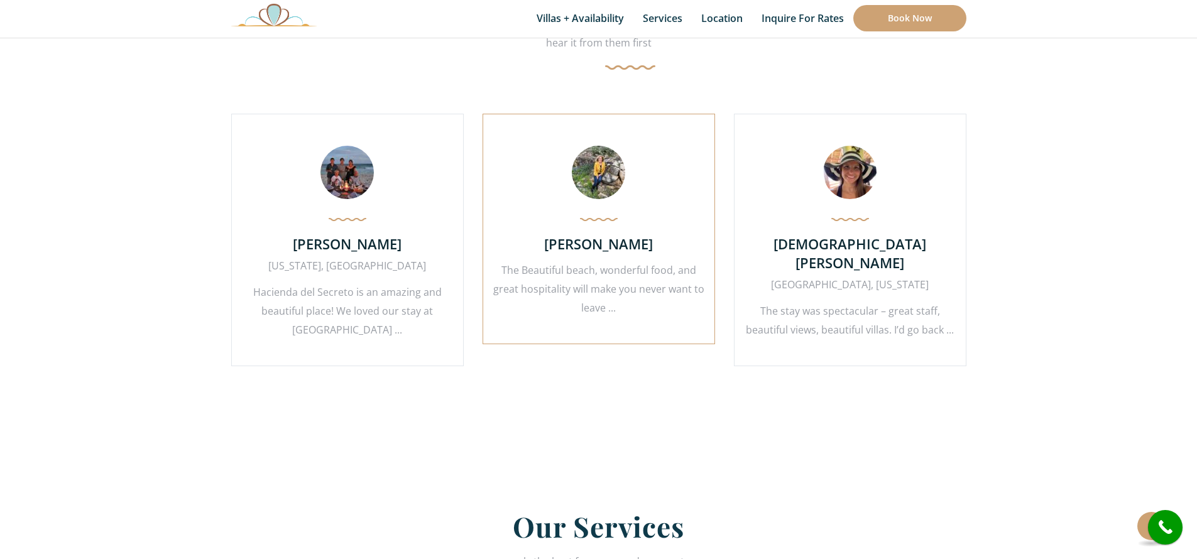
click at [605, 284] on p "The Beautiful beach, wonderful food, and great hospitality will make you never …" at bounding box center [599, 289] width 212 height 57
click at [608, 287] on p "The Beautiful beach, wonderful food, and great hospitality will make you never …" at bounding box center [599, 289] width 212 height 57
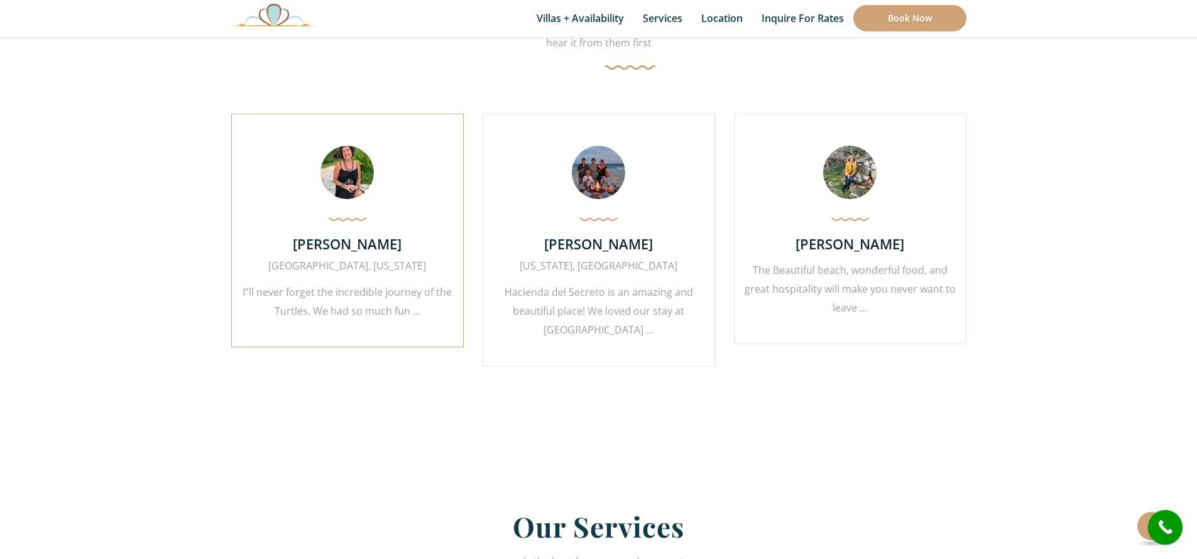
click at [362, 246] on h4 "[PERSON_NAME]" at bounding box center [347, 243] width 212 height 19
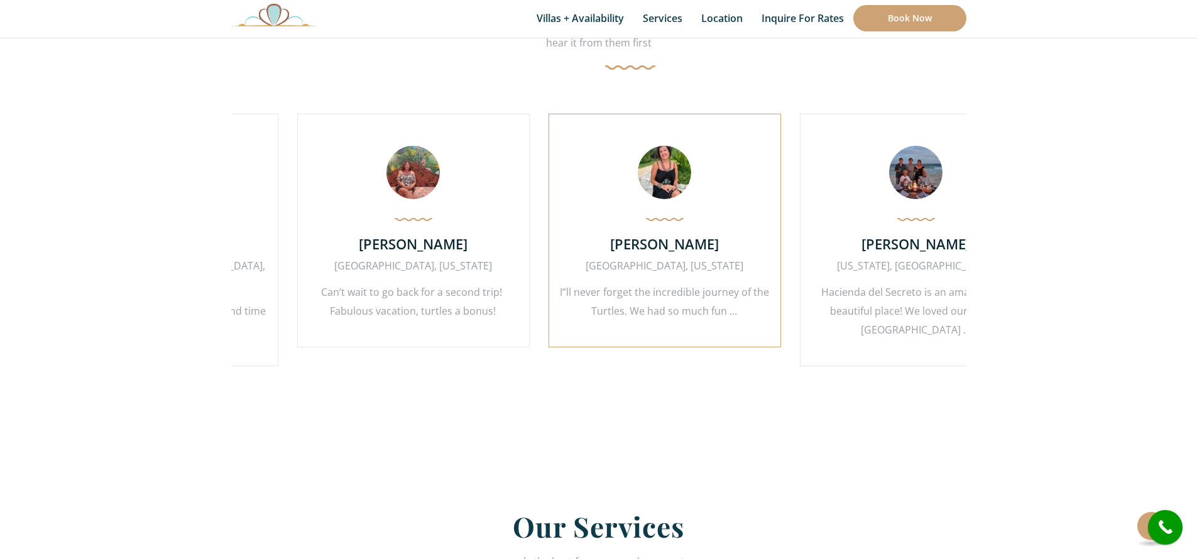
drag, startPoint x: 449, startPoint y: 250, endPoint x: 873, endPoint y: 228, distance: 424.9
click at [781, 229] on div "[PERSON_NAME] [GEOGRAPHIC_DATA], [US_STATE] I”ll never forget the incredible jo…" at bounding box center [664, 231] width 233 height 234
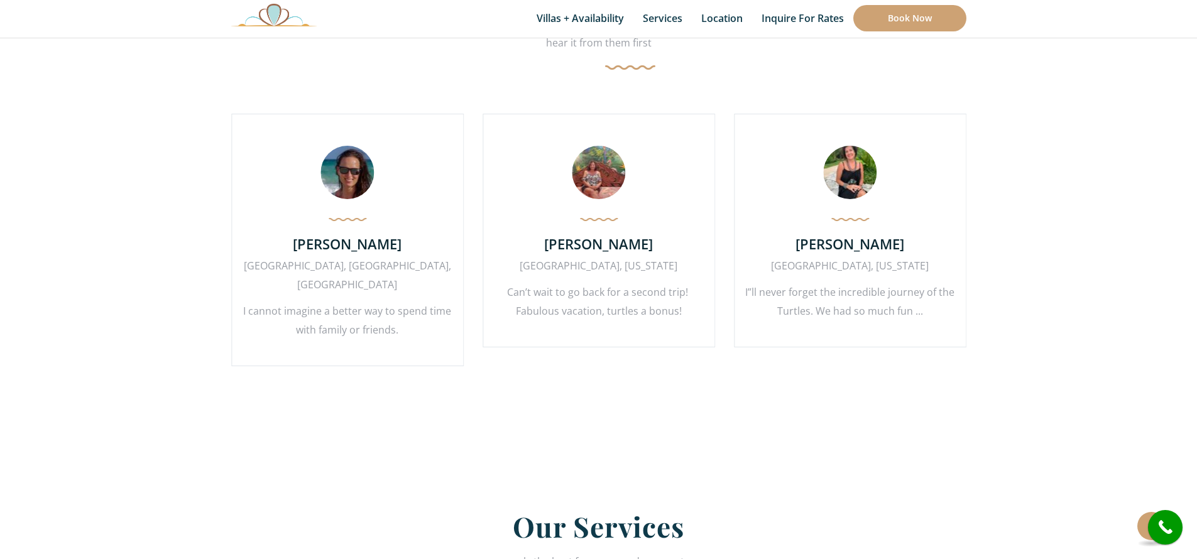
drag, startPoint x: 434, startPoint y: 265, endPoint x: 472, endPoint y: 264, distance: 38.3
click at [472, 264] on div "[PERSON_NAME] [US_STATE], [GEOGRAPHIC_DATA] [GEOGRAPHIC_DATA] is an amazing and…" at bounding box center [734, 250] width 3520 height 272
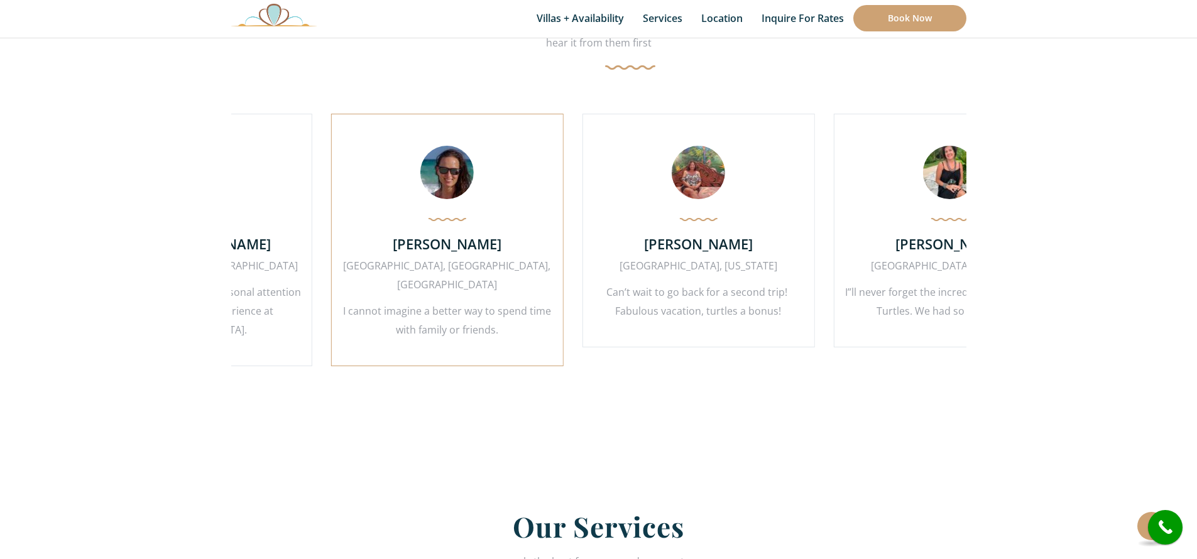
click at [525, 261] on div "[GEOGRAPHIC_DATA], [GEOGRAPHIC_DATA], [GEOGRAPHIC_DATA]" at bounding box center [447, 275] width 212 height 38
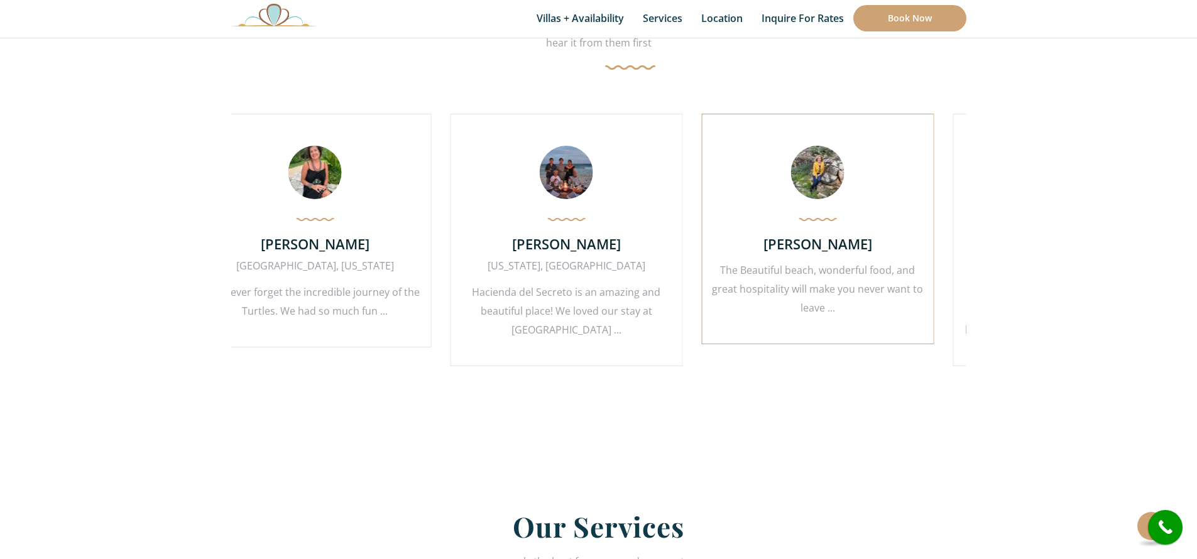
drag, startPoint x: 823, startPoint y: 234, endPoint x: 615, endPoint y: 254, distance: 208.3
click at [702, 254] on div "[PERSON_NAME] The Beautiful beach, wonderful food, and great hospitality will m…" at bounding box center [818, 229] width 233 height 231
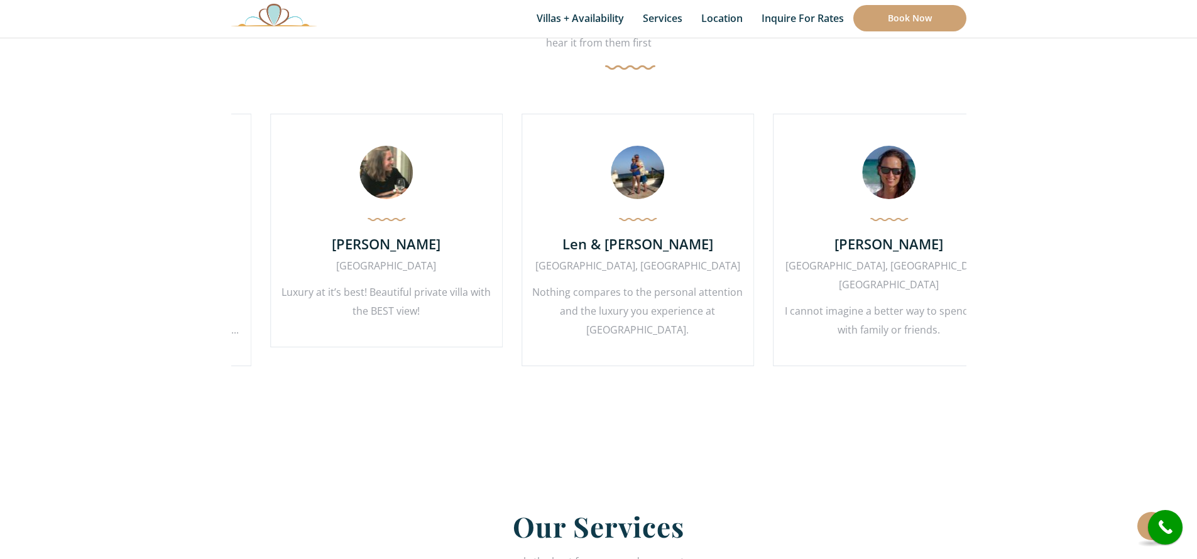
drag, startPoint x: 882, startPoint y: 230, endPoint x: 86, endPoint y: 334, distance: 802.6
click at [98, 341] on section "What Others Say? hear it from them first [PERSON_NAME] [US_STATE], [GEOGRAPHIC_…" at bounding box center [598, 182] width 1197 height 519
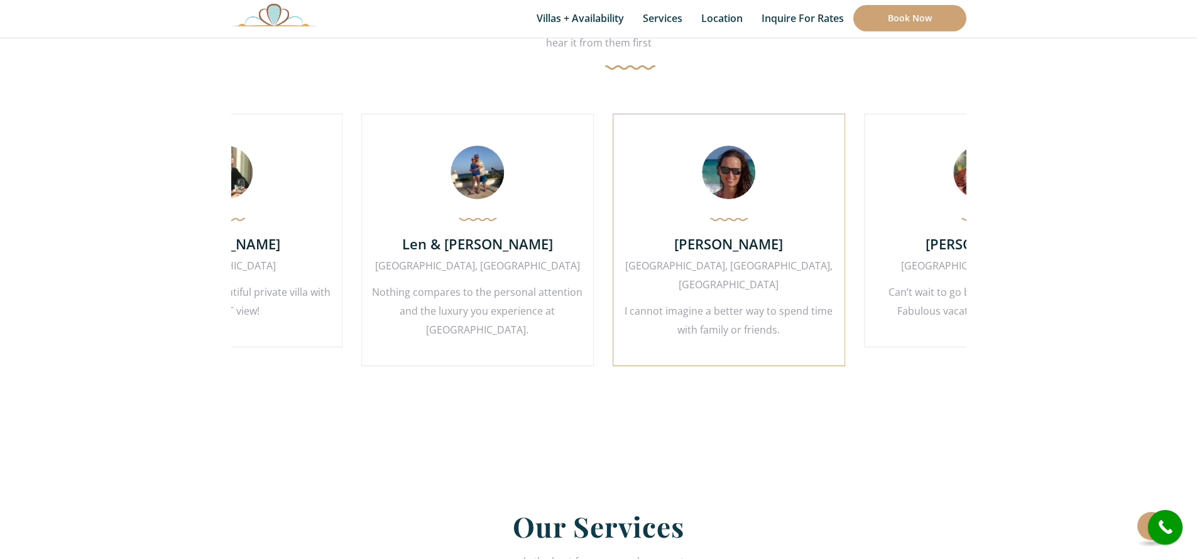
drag, startPoint x: 786, startPoint y: 201, endPoint x: 636, endPoint y: 209, distance: 151.0
click at [636, 209] on div "[PERSON_NAME] [US_STATE], [GEOGRAPHIC_DATA] [GEOGRAPHIC_DATA] is an amazing and…" at bounding box center [1116, 250] width 3520 height 272
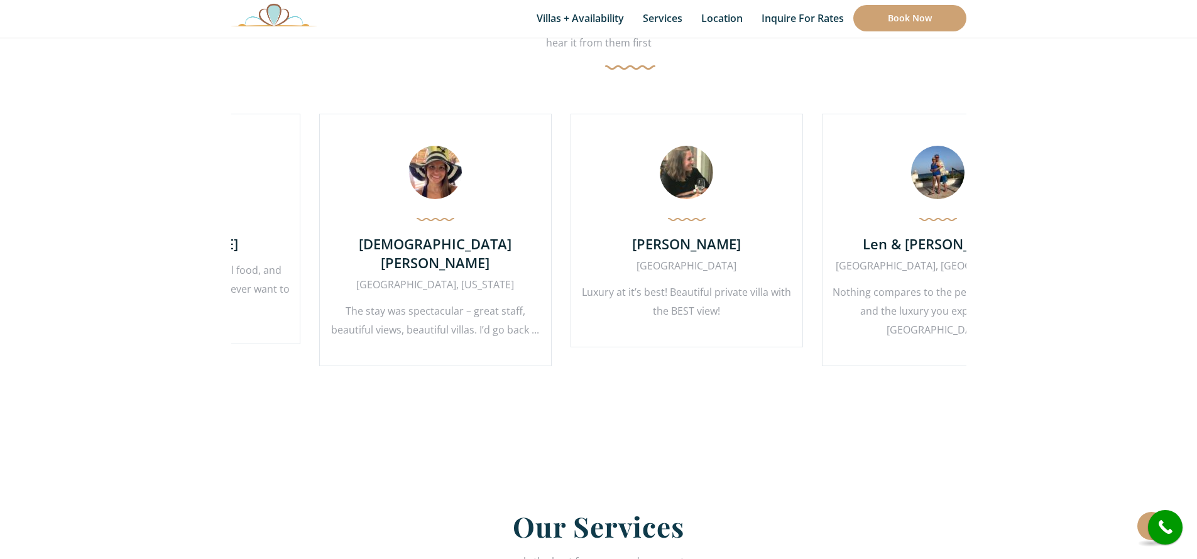
drag, startPoint x: 722, startPoint y: 241, endPoint x: 163, endPoint y: 272, distance: 559.6
click at [142, 275] on section "What Others Say? hear it from them first [PERSON_NAME] [US_STATE], [GEOGRAPHIC_…" at bounding box center [598, 182] width 1197 height 519
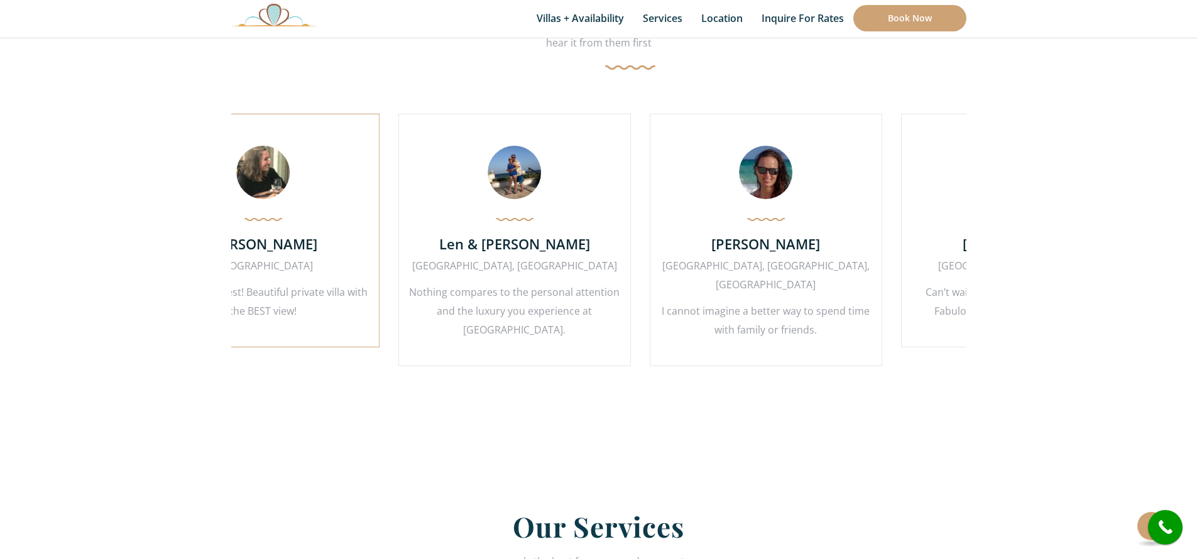
drag, startPoint x: 733, startPoint y: 229, endPoint x: 362, endPoint y: 239, distance: 371.0
click at [362, 239] on div "[PERSON_NAME] [US_STATE], [GEOGRAPHIC_DATA] [GEOGRAPHIC_DATA] is an amazing and…" at bounding box center [1153, 250] width 3520 height 272
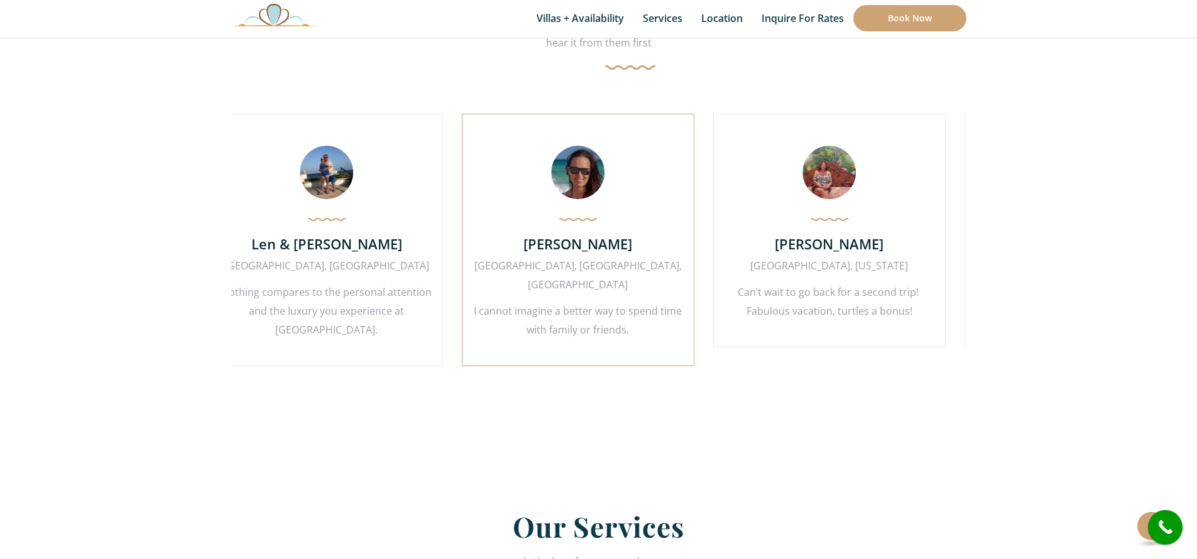
drag, startPoint x: 706, startPoint y: 228, endPoint x: 416, endPoint y: 250, distance: 290.6
click at [462, 250] on div "[PERSON_NAME] [GEOGRAPHIC_DATA], [GEOGRAPHIC_DATA], [GEOGRAPHIC_DATA] I cannot …" at bounding box center [578, 240] width 233 height 253
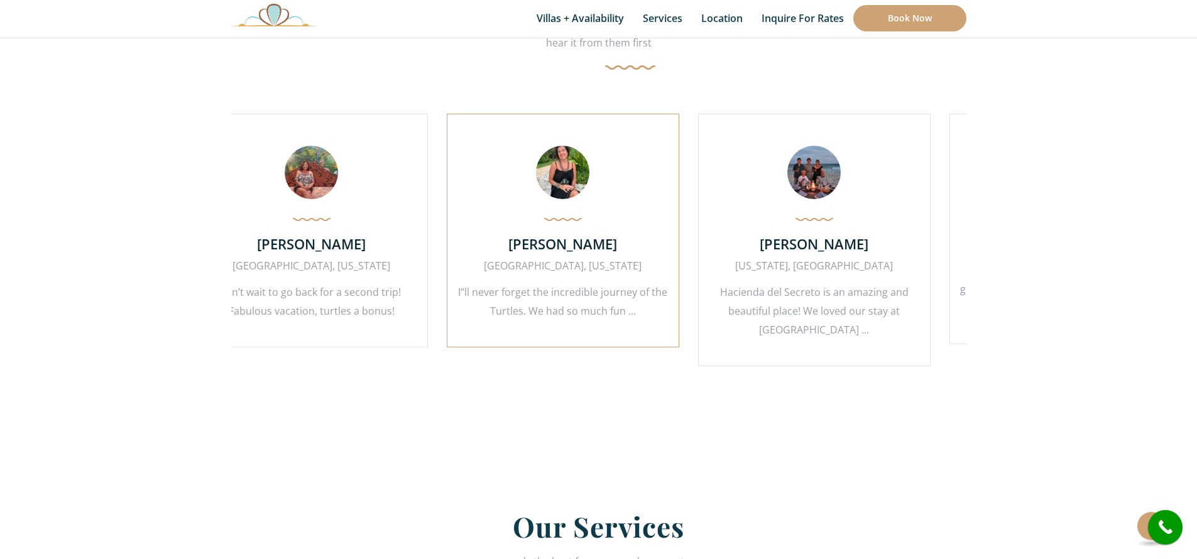
drag, startPoint x: 810, startPoint y: 199, endPoint x: 445, endPoint y: 213, distance: 365.5
click at [447, 214] on div "[PERSON_NAME] [GEOGRAPHIC_DATA], [US_STATE] I”ll never forget the incredible jo…" at bounding box center [563, 231] width 233 height 234
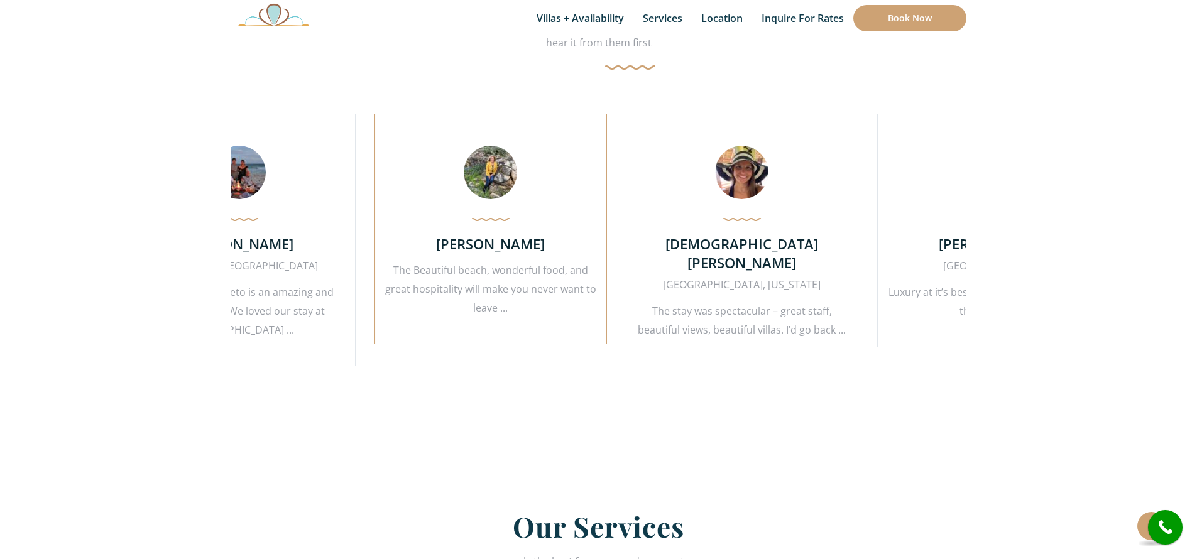
drag, startPoint x: 779, startPoint y: 234, endPoint x: 481, endPoint y: 241, distance: 298.0
click at [481, 241] on div "[PERSON_NAME] The Beautiful beach, wonderful food, and great hospitality will m…" at bounding box center [491, 229] width 233 height 231
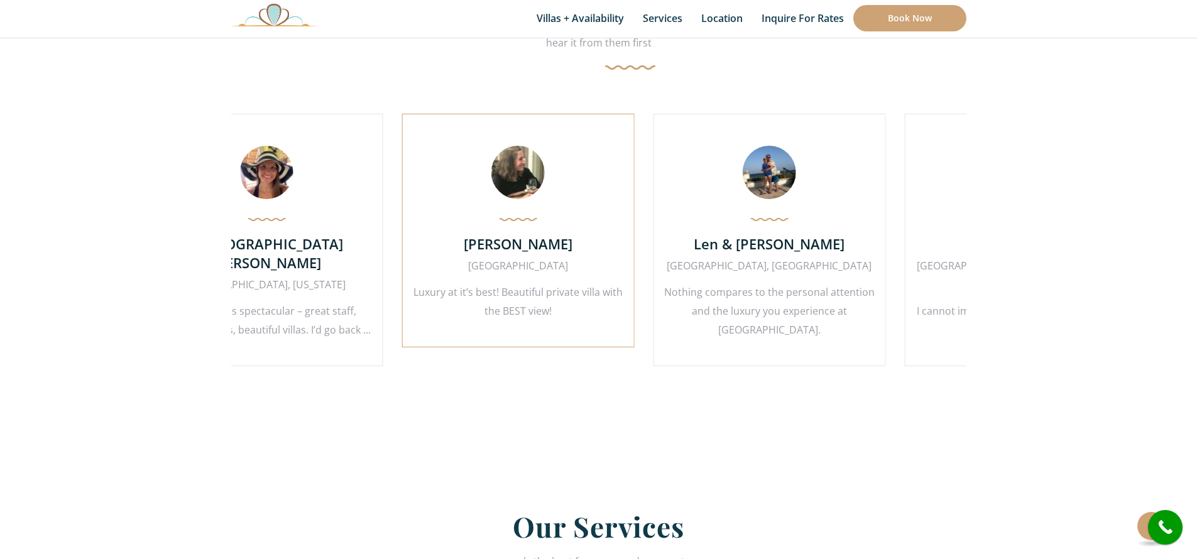
drag, startPoint x: 839, startPoint y: 210, endPoint x: 505, endPoint y: 231, distance: 334.5
click at [505, 231] on div "[PERSON_NAME] The [GEOGRAPHIC_DATA] Luxury at it’s best! Beautiful private vill…" at bounding box center [518, 231] width 233 height 234
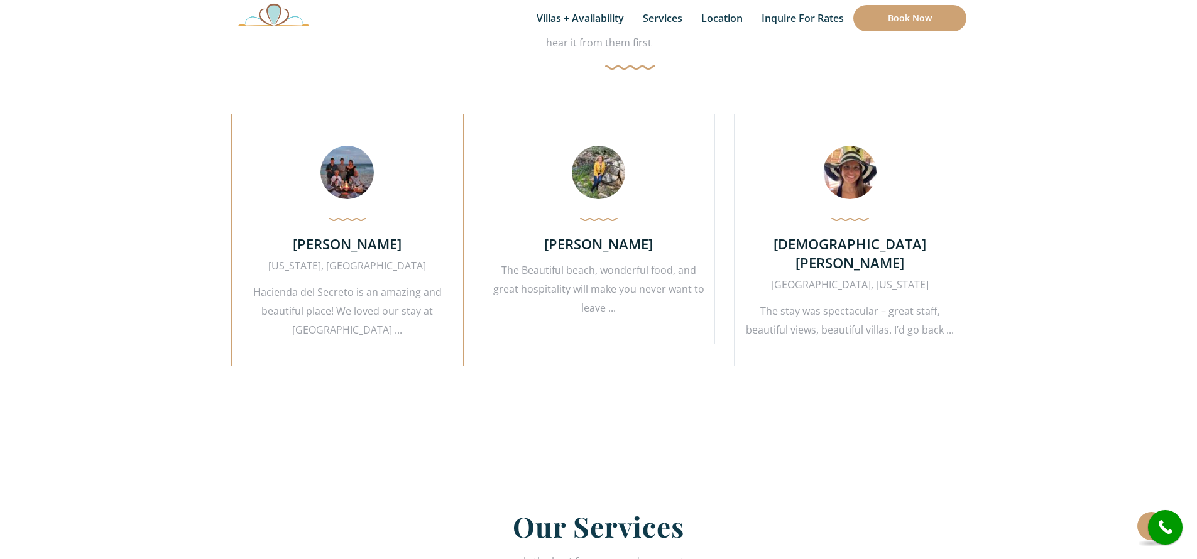
click at [353, 239] on h4 "[PERSON_NAME]" at bounding box center [347, 243] width 212 height 19
click at [353, 246] on h4 "[PERSON_NAME]" at bounding box center [348, 243] width 212 height 19
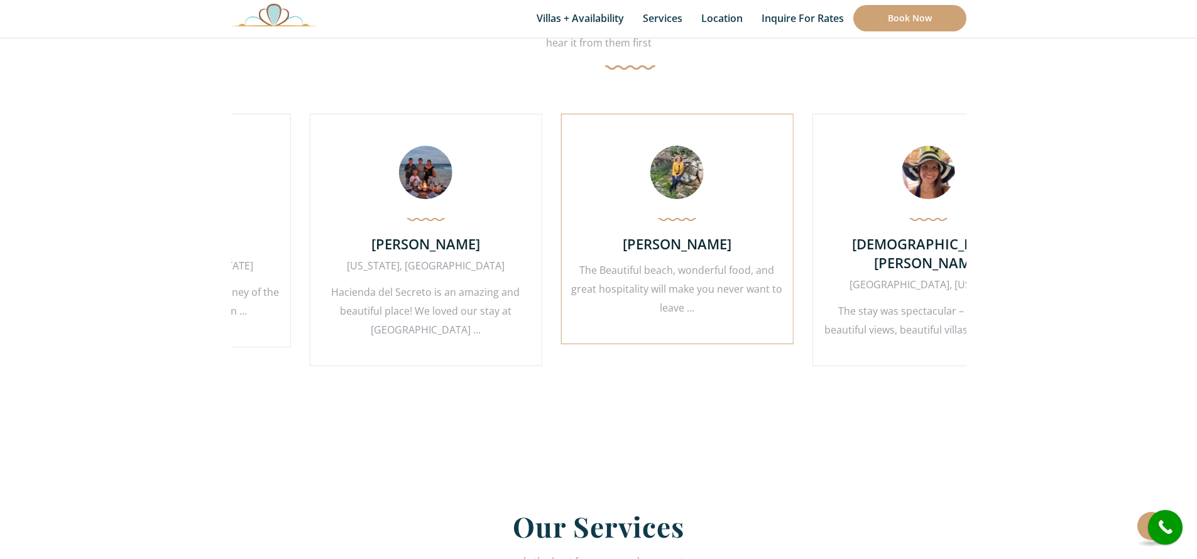
drag, startPoint x: 771, startPoint y: 299, endPoint x: 862, endPoint y: 268, distance: 96.4
click at [783, 268] on p "The Beautiful beach, wonderful food, and great hospitality will make you never …" at bounding box center [677, 289] width 212 height 57
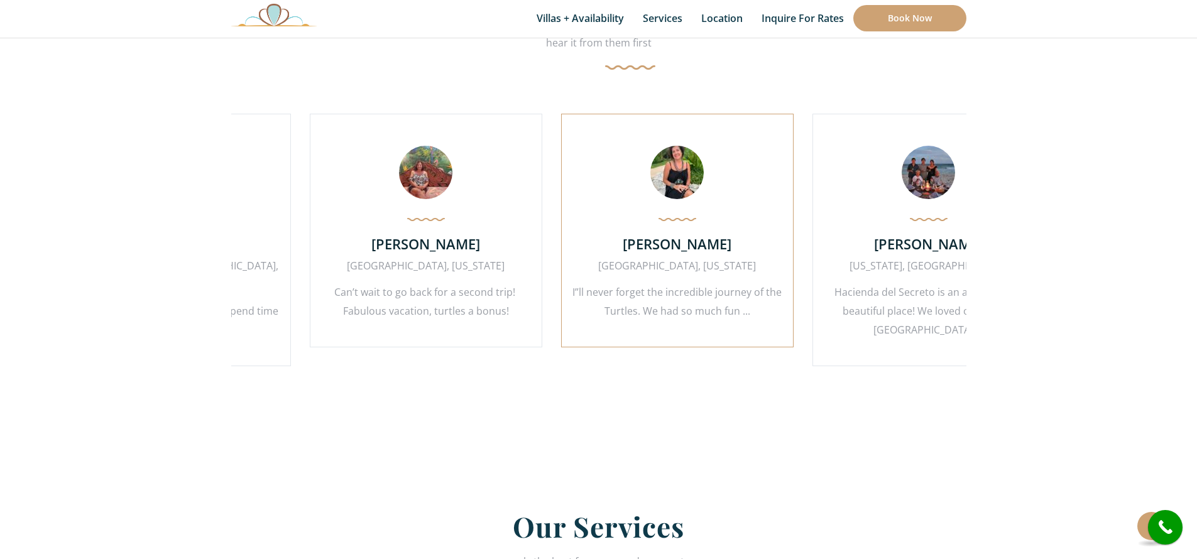
drag, startPoint x: 484, startPoint y: 268, endPoint x: 730, endPoint y: 255, distance: 246.8
click at [730, 255] on div "[PERSON_NAME] [GEOGRAPHIC_DATA], [US_STATE] I”ll never forget the incredible jo…" at bounding box center [677, 231] width 233 height 234
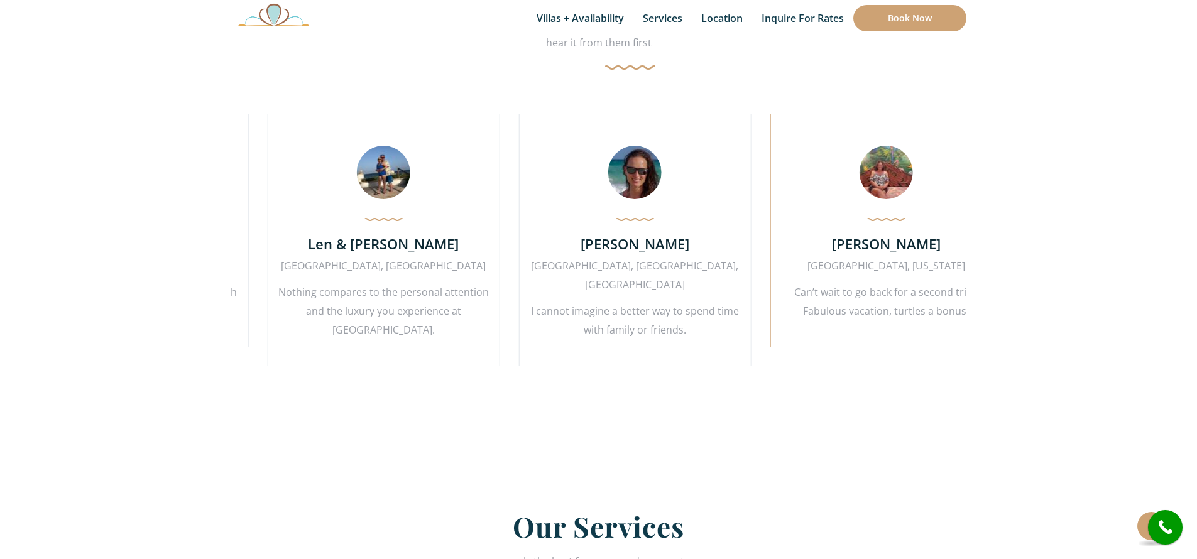
drag, startPoint x: 735, startPoint y: 245, endPoint x: 908, endPoint y: 233, distance: 173.3
click at [908, 233] on div "[PERSON_NAME][GEOGRAPHIC_DATA], [US_STATE] Can’t wait to go back for a second t…" at bounding box center [886, 231] width 233 height 234
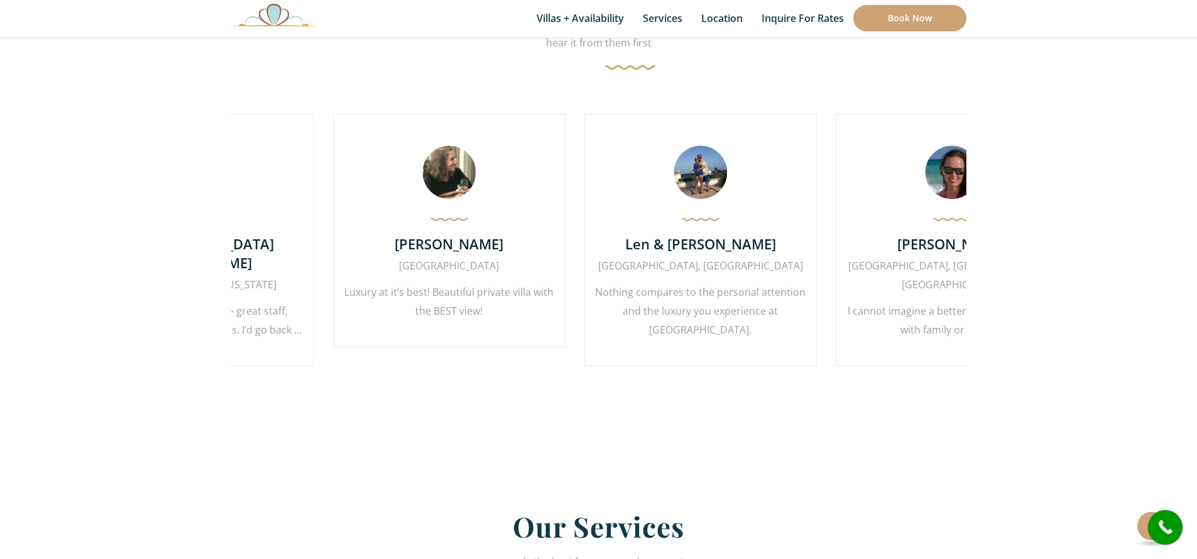
drag, startPoint x: 661, startPoint y: 248, endPoint x: 898, endPoint y: 240, distance: 237.1
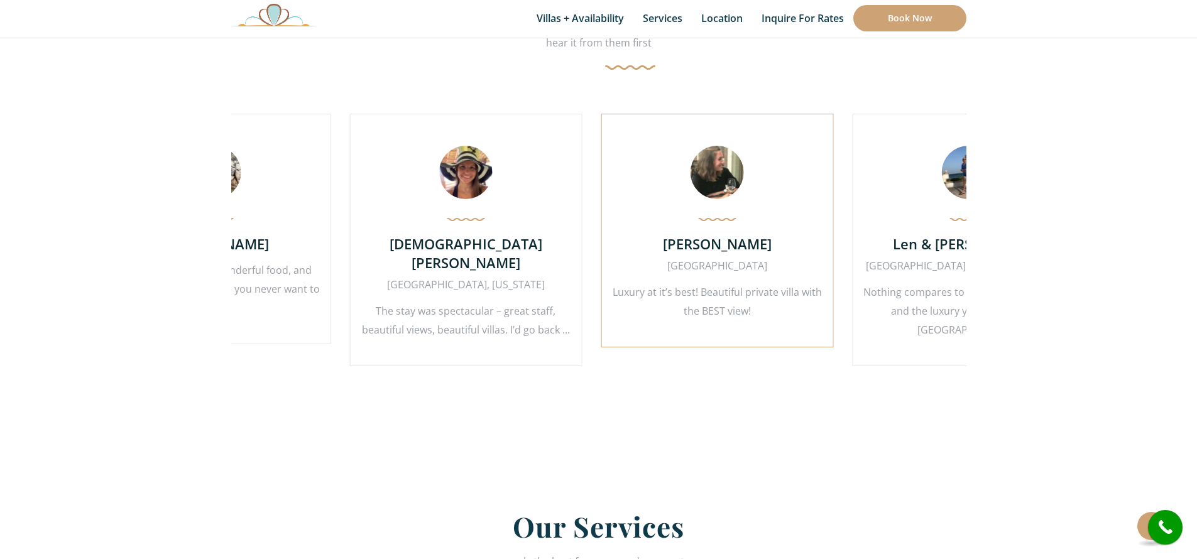
drag, startPoint x: 427, startPoint y: 268, endPoint x: 655, endPoint y: 255, distance: 228.6
click at [654, 261] on div "[PERSON_NAME] The [GEOGRAPHIC_DATA] Luxury at it’s best! Beautiful private vill…" at bounding box center [717, 231] width 233 height 234
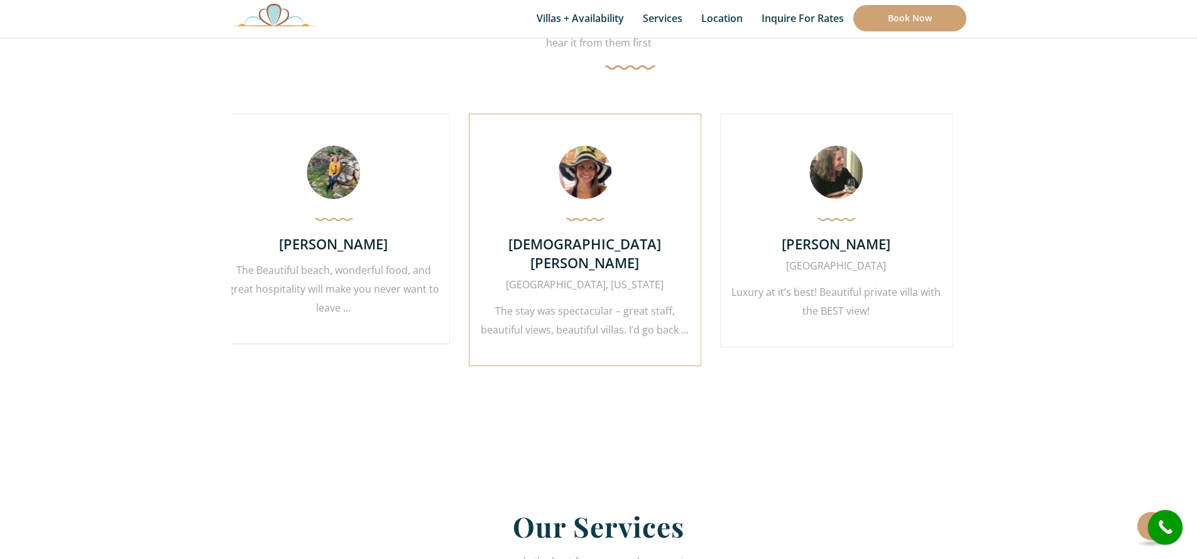
click at [596, 302] on p "The stay was spectacular – great staff, beautiful views, beautiful villas. I’d …" at bounding box center [585, 321] width 212 height 38
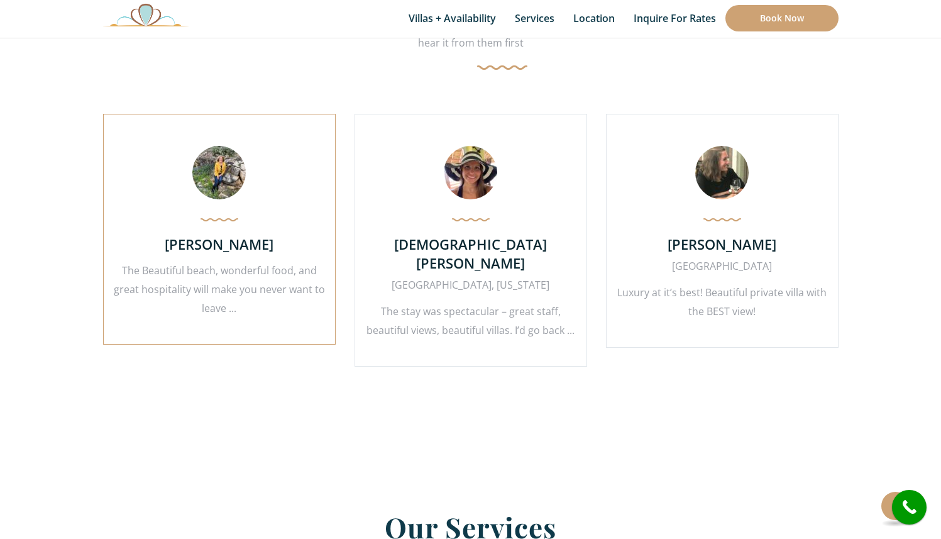
drag, startPoint x: 307, startPoint y: 217, endPoint x: 614, endPoint y: 204, distance: 307.1
click at [336, 204] on div "[PERSON_NAME] The Beautiful beach, wonderful food, and great hospitality will m…" at bounding box center [219, 229] width 233 height 231
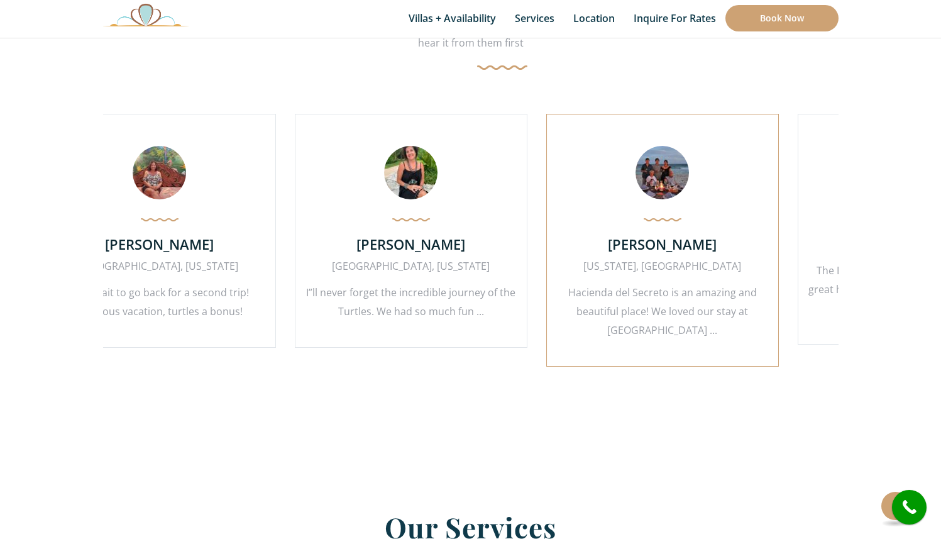
drag, startPoint x: 382, startPoint y: 236, endPoint x: 724, endPoint y: 213, distance: 342.1
click at [724, 213] on div "[PERSON_NAME] [US_STATE], [GEOGRAPHIC_DATA] [GEOGRAPHIC_DATA] is an amazing and…" at bounding box center [662, 240] width 233 height 253
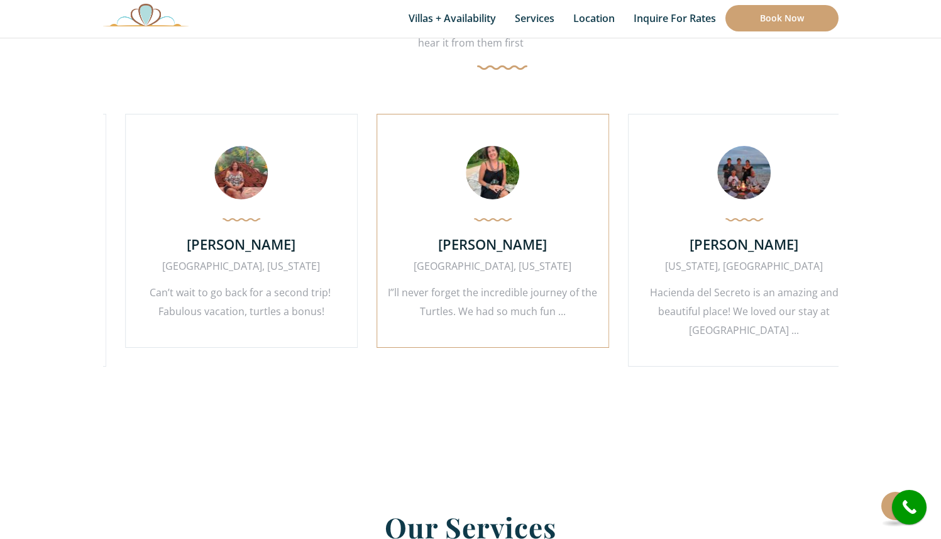
drag, startPoint x: 350, startPoint y: 229, endPoint x: 378, endPoint y: 232, distance: 28.4
click at [378, 232] on div "[PERSON_NAME] [GEOGRAPHIC_DATA], [US_STATE] I”ll never forget the incredible jo…" at bounding box center [493, 231] width 233 height 234
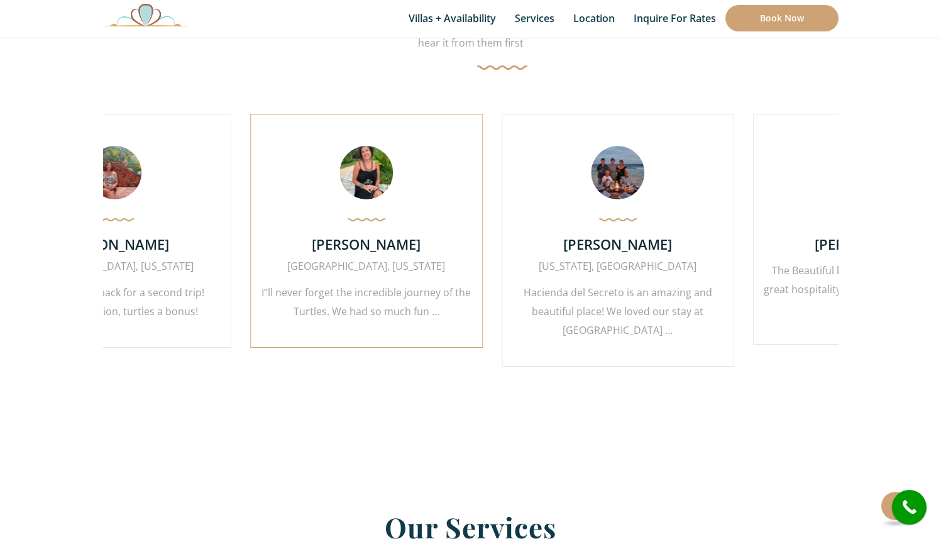
drag, startPoint x: 588, startPoint y: 214, endPoint x: 369, endPoint y: 222, distance: 219.5
click at [369, 222] on div "[PERSON_NAME] [GEOGRAPHIC_DATA], [US_STATE] I”ll never forget the incredible jo…" at bounding box center [366, 231] width 233 height 234
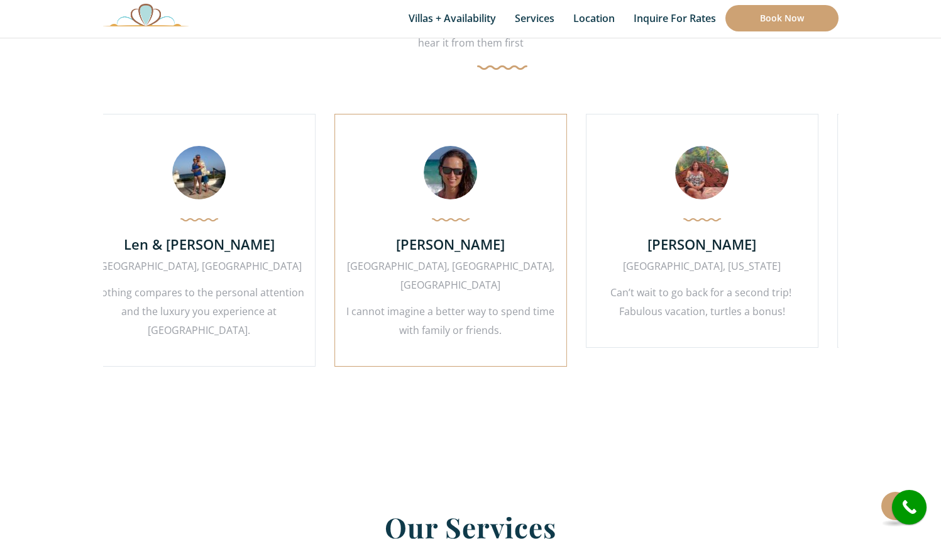
drag, startPoint x: 350, startPoint y: 244, endPoint x: 629, endPoint y: 234, distance: 279.3
click at [557, 234] on h4 "[PERSON_NAME]" at bounding box center [450, 243] width 212 height 19
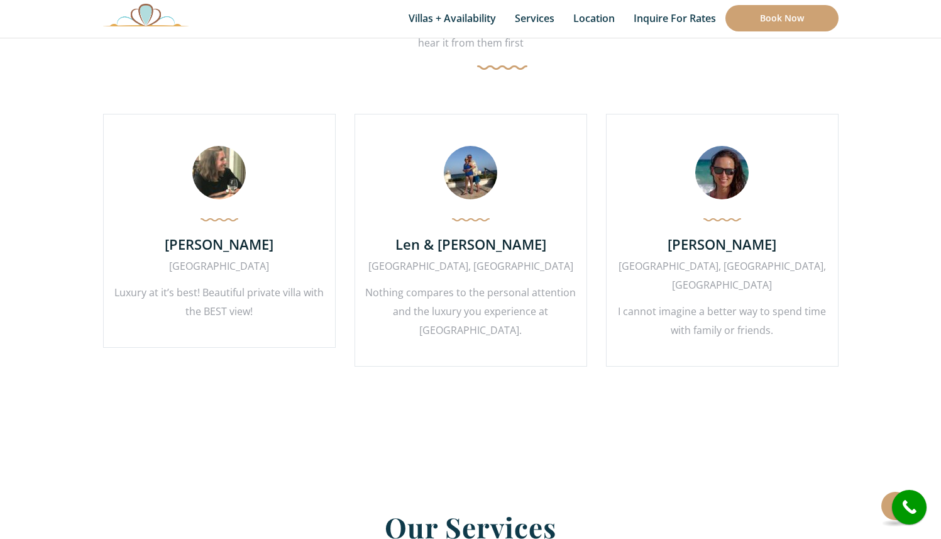
drag, startPoint x: 389, startPoint y: 250, endPoint x: 638, endPoint y: 246, distance: 249.0
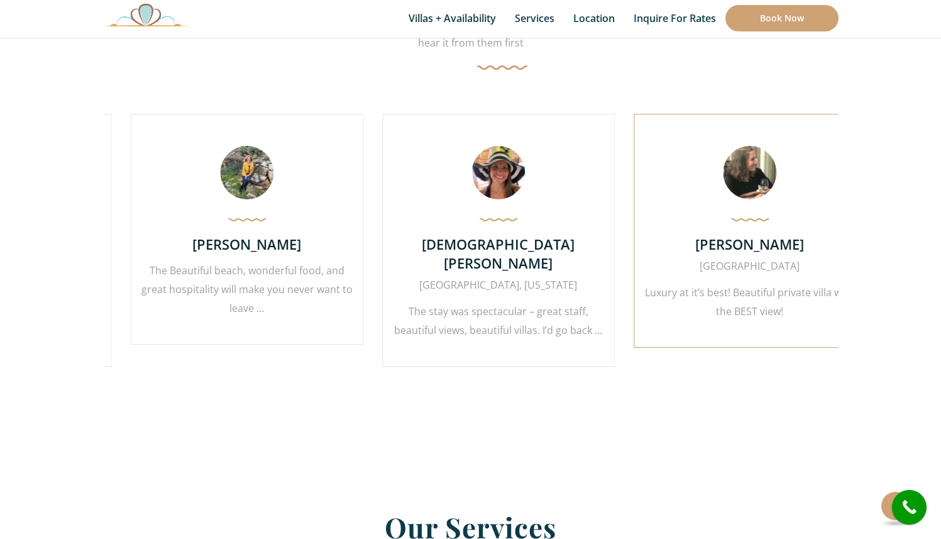
drag, startPoint x: 516, startPoint y: 246, endPoint x: 639, endPoint y: 247, distance: 123.2
click at [639, 247] on div "[PERSON_NAME] The [GEOGRAPHIC_DATA] Luxury at it’s best! Beautiful private vill…" at bounding box center [750, 231] width 233 height 234
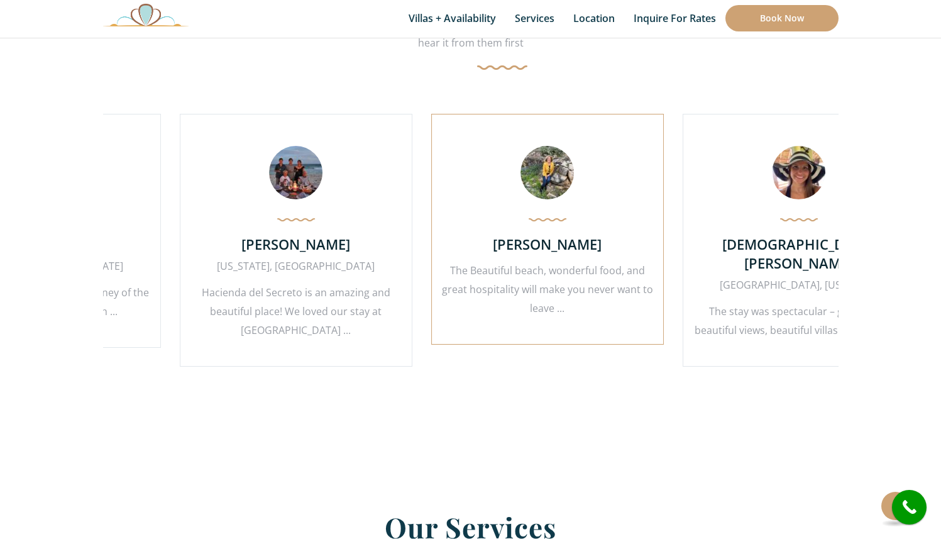
drag, startPoint x: 382, startPoint y: 251, endPoint x: 659, endPoint y: 248, distance: 277.9
click at [659, 248] on div "[PERSON_NAME] The Beautiful beach, wonderful food, and great hospitality will m…" at bounding box center [547, 229] width 233 height 231
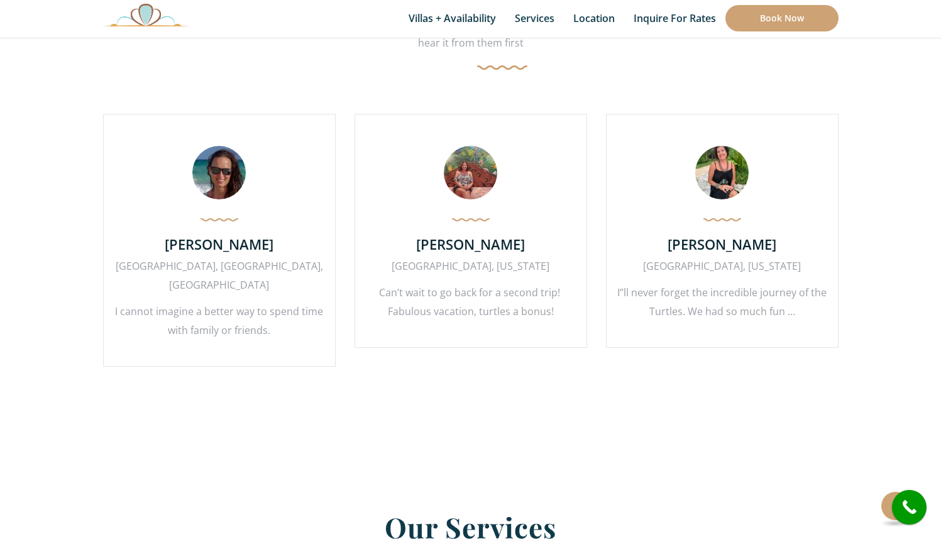
click at [452, 388] on section "What Others Say? hear it from them first [PERSON_NAME] [US_STATE], [GEOGRAPHIC_…" at bounding box center [470, 182] width 773 height 519
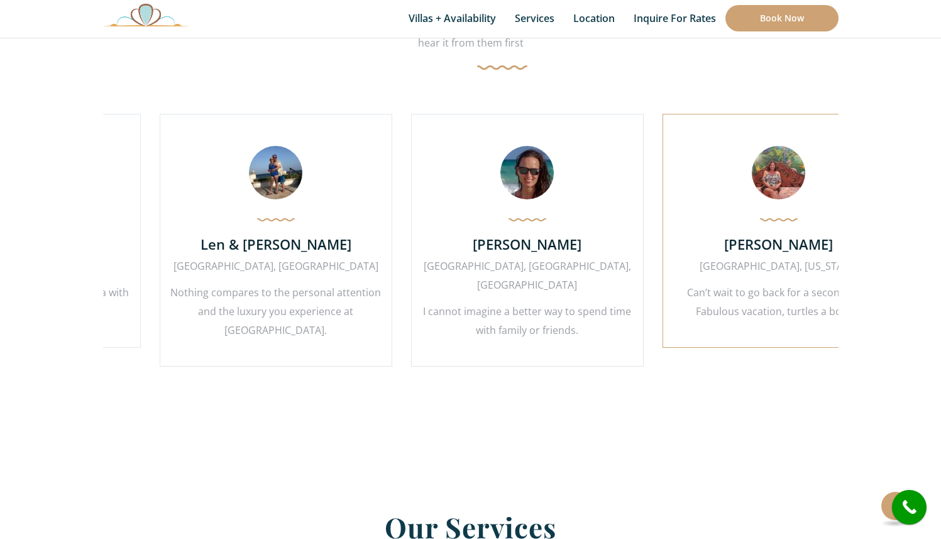
drag, startPoint x: 361, startPoint y: 226, endPoint x: 688, endPoint y: 202, distance: 327.7
click at [688, 202] on div "[PERSON_NAME][GEOGRAPHIC_DATA], [US_STATE] Can’t wait to go back for a second t…" at bounding box center [779, 231] width 233 height 234
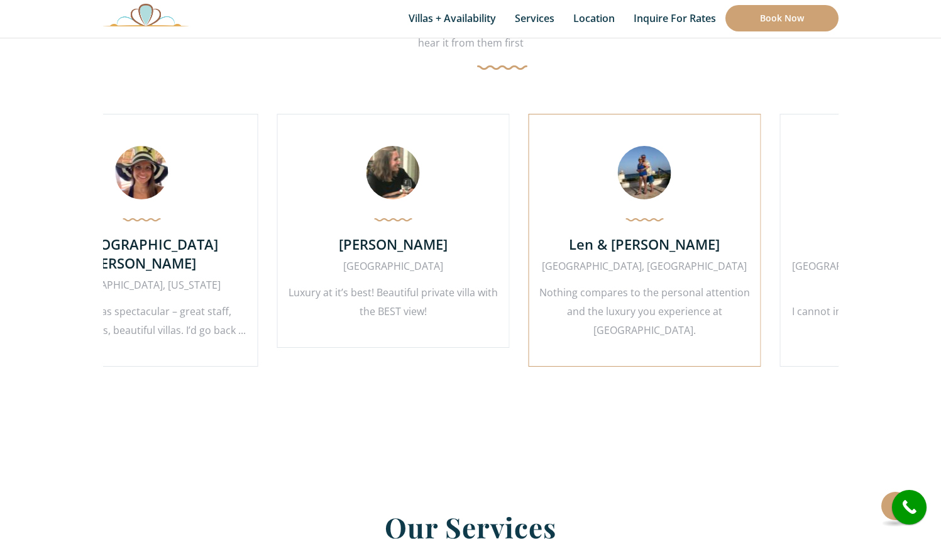
drag, startPoint x: 367, startPoint y: 221, endPoint x: 676, endPoint y: 199, distance: 310.1
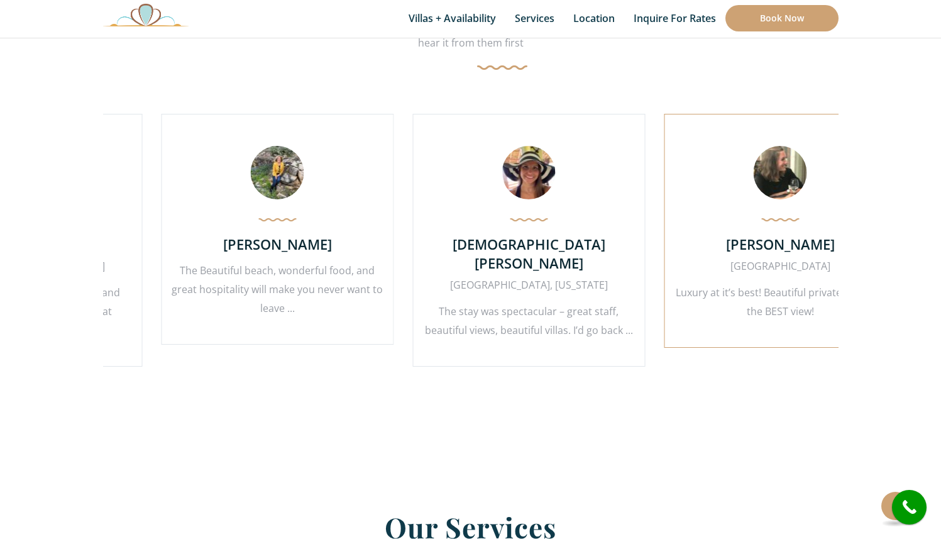
drag, startPoint x: 392, startPoint y: 231, endPoint x: 761, endPoint y: 211, distance: 369.6
click at [765, 212] on div "[PERSON_NAME] The [GEOGRAPHIC_DATA] Luxury at it’s best! Beautiful private vill…" at bounding box center [780, 231] width 233 height 234
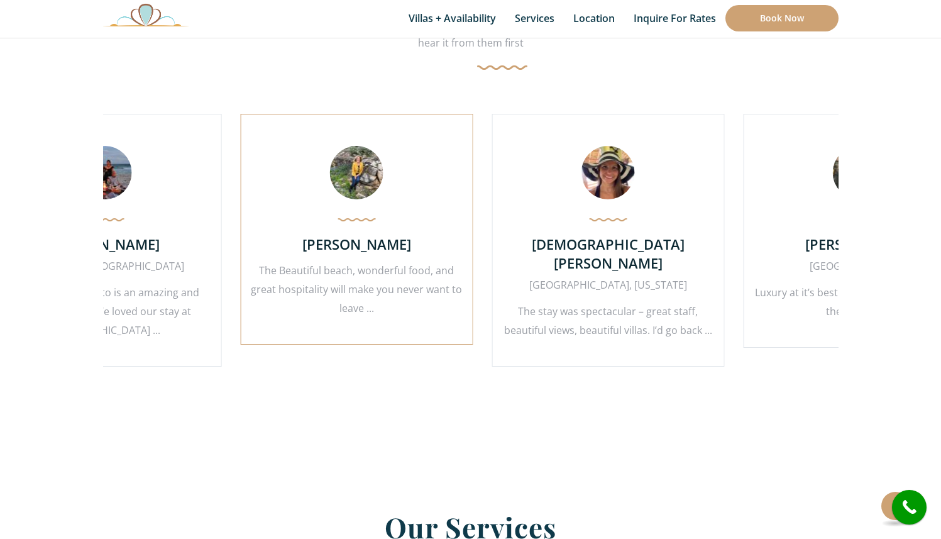
drag, startPoint x: 407, startPoint y: 233, endPoint x: 552, endPoint y: 229, distance: 145.3
click at [473, 211] on div "[PERSON_NAME] The Beautiful beach, wonderful food, and great hospitality will m…" at bounding box center [356, 229] width 233 height 231
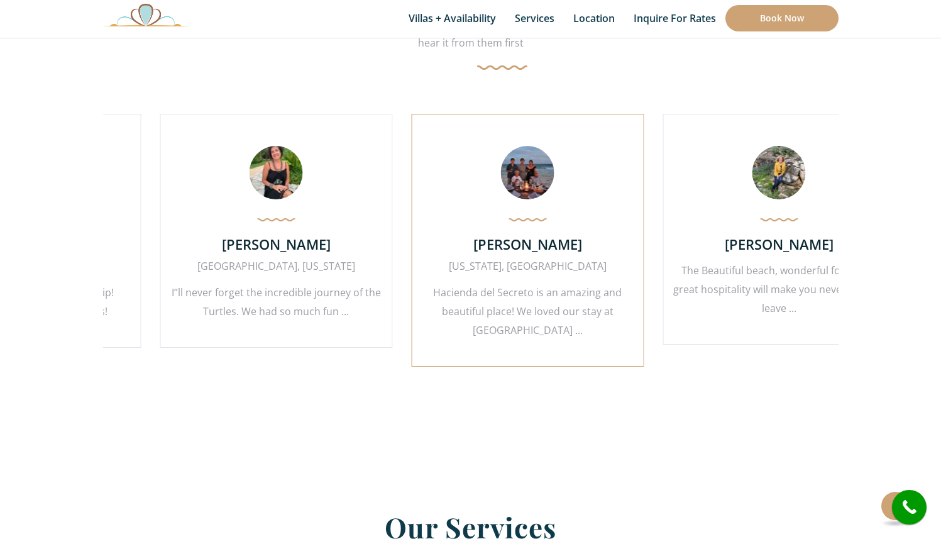
drag, startPoint x: 350, startPoint y: 256, endPoint x: 515, endPoint y: 240, distance: 166.1
click at [571, 229] on div "[PERSON_NAME] [US_STATE], [GEOGRAPHIC_DATA] [GEOGRAPHIC_DATA] is an amazing and…" at bounding box center [527, 240] width 233 height 253
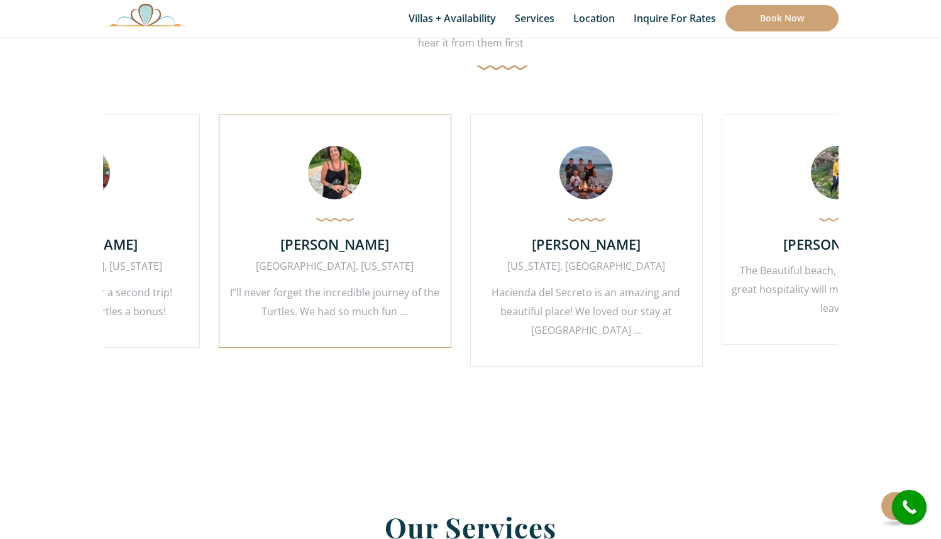
drag, startPoint x: 590, startPoint y: 223, endPoint x: 355, endPoint y: 239, distance: 235.1
click at [371, 236] on h4 "[PERSON_NAME]" at bounding box center [334, 243] width 212 height 19
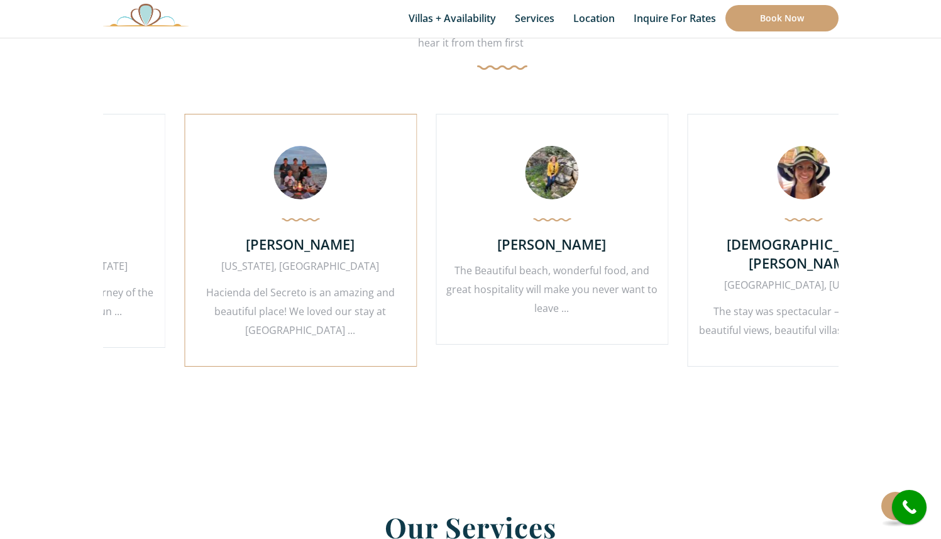
click at [385, 236] on div "[PERSON_NAME] [US_STATE], [GEOGRAPHIC_DATA] [GEOGRAPHIC_DATA] is an amazing and…" at bounding box center [300, 240] width 233 height 253
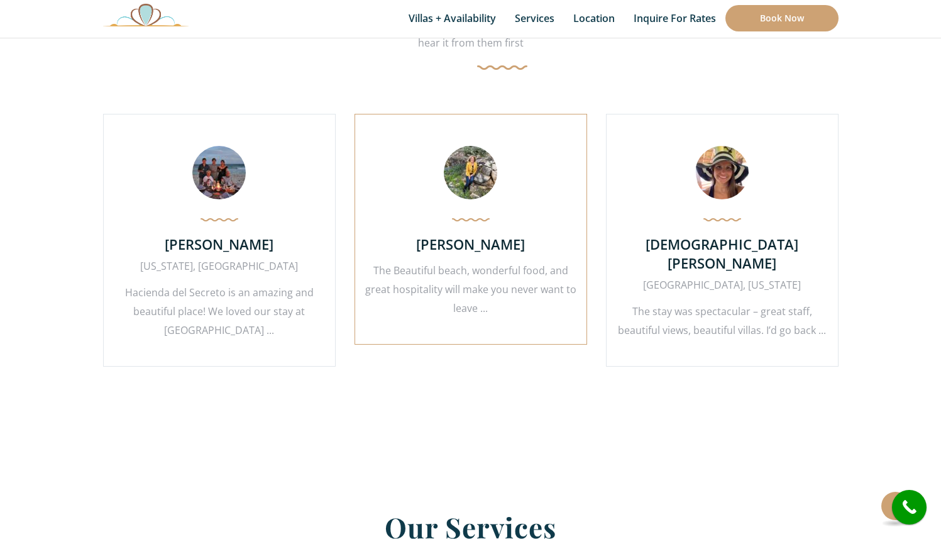
drag, startPoint x: 571, startPoint y: 221, endPoint x: 306, endPoint y: 239, distance: 265.9
click at [355, 239] on div "[PERSON_NAME] The Beautiful beach, wonderful food, and great hospitality will m…" at bounding box center [471, 229] width 233 height 231
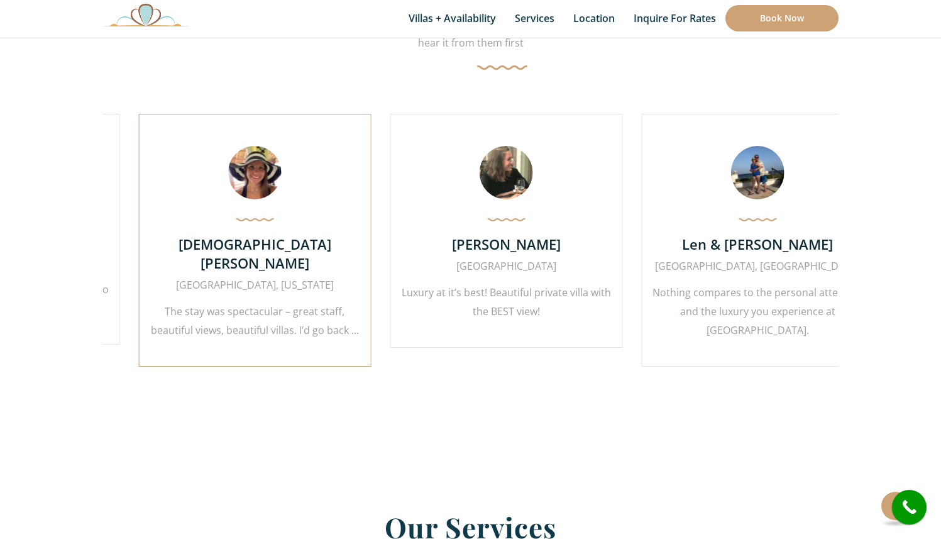
drag, startPoint x: 537, startPoint y: 224, endPoint x: 304, endPoint y: 238, distance: 233.6
click at [304, 238] on div "[PERSON_NAME] [GEOGRAPHIC_DATA], [US_STATE] The stay was spectacular – great st…" at bounding box center [254, 240] width 233 height 253
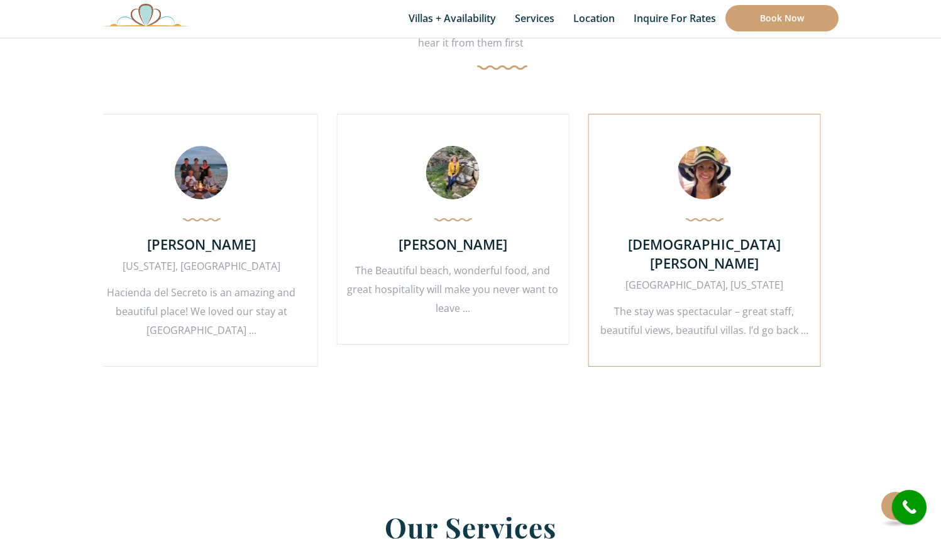
drag, startPoint x: 443, startPoint y: 246, endPoint x: 334, endPoint y: 236, distance: 109.2
click at [598, 236] on h4 "[DEMOGRAPHIC_DATA][PERSON_NAME]" at bounding box center [704, 253] width 212 height 38
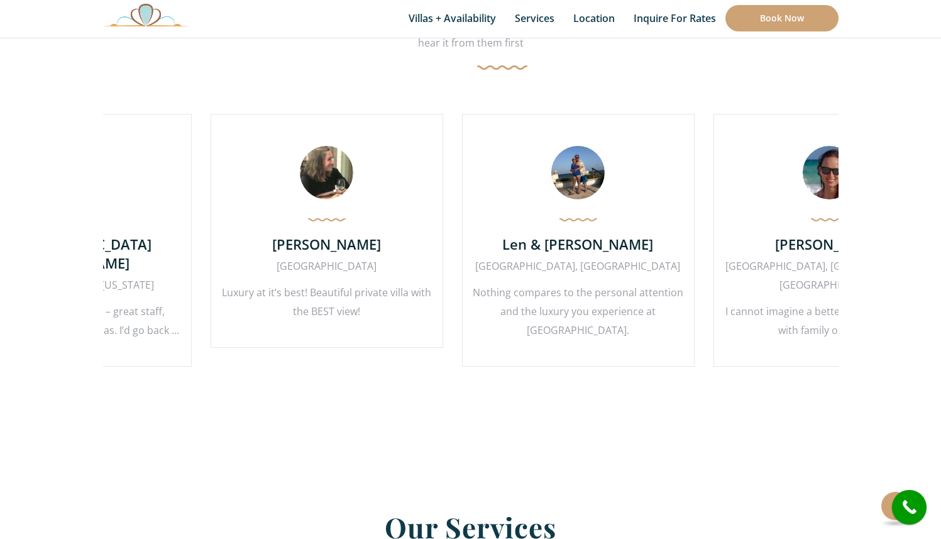
drag, startPoint x: 725, startPoint y: 235, endPoint x: 446, endPoint y: 248, distance: 279.4
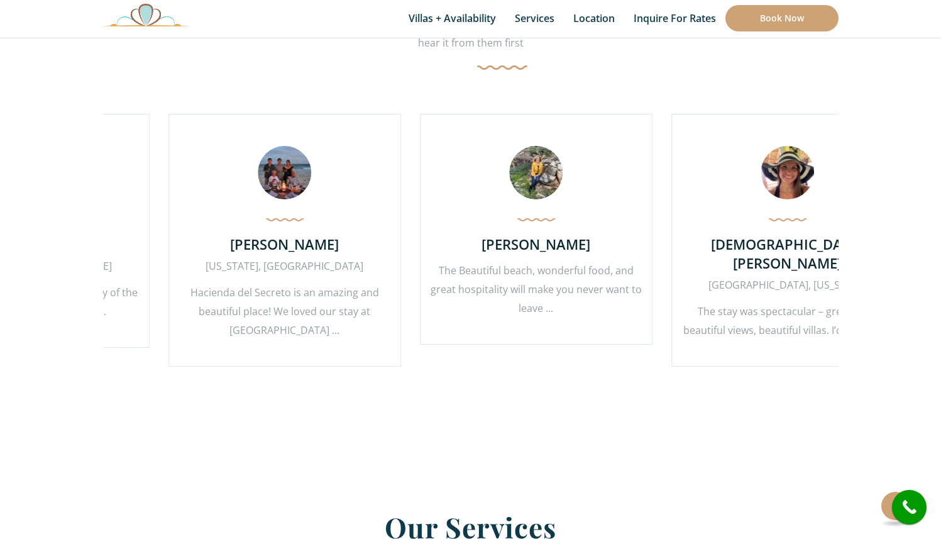
drag, startPoint x: 569, startPoint y: 226, endPoint x: 406, endPoint y: 211, distance: 164.1
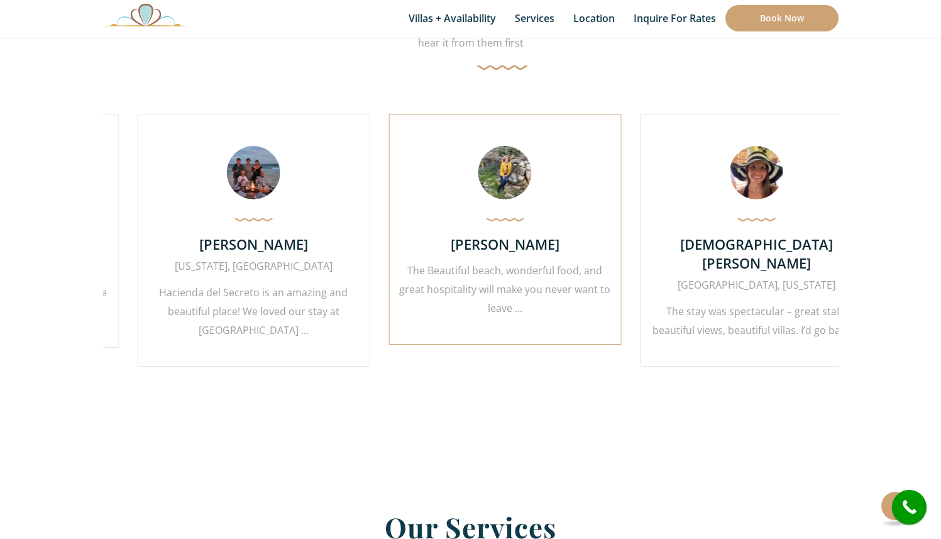
drag, startPoint x: 597, startPoint y: 202, endPoint x: 328, endPoint y: 190, distance: 268.7
click at [388, 190] on div "[PERSON_NAME] The Beautiful beach, wonderful food, and great hospitality will m…" at bounding box center [504, 229] width 233 height 231
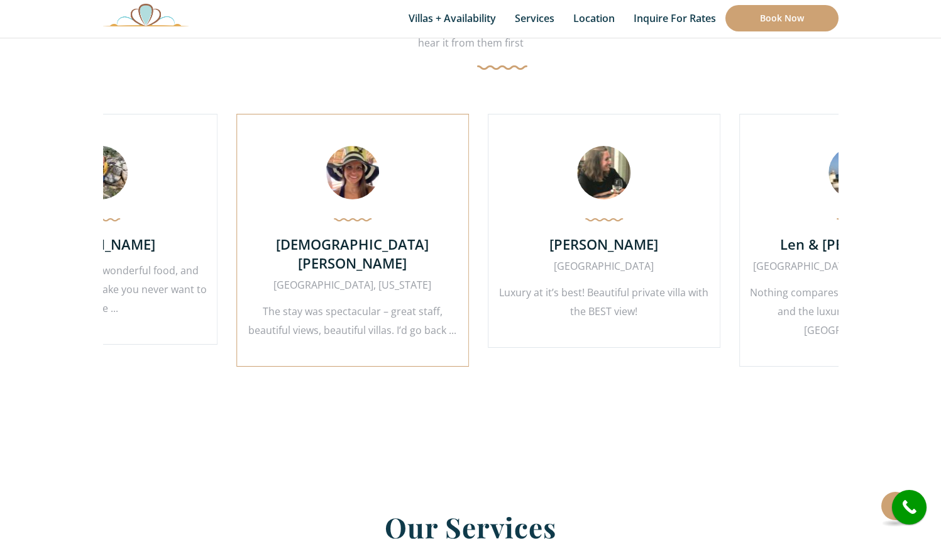
drag, startPoint x: 574, startPoint y: 190, endPoint x: 421, endPoint y: 190, distance: 153.4
click at [421, 190] on div "[PERSON_NAME] [GEOGRAPHIC_DATA], [US_STATE] The stay was spectacular – great st…" at bounding box center [352, 240] width 233 height 253
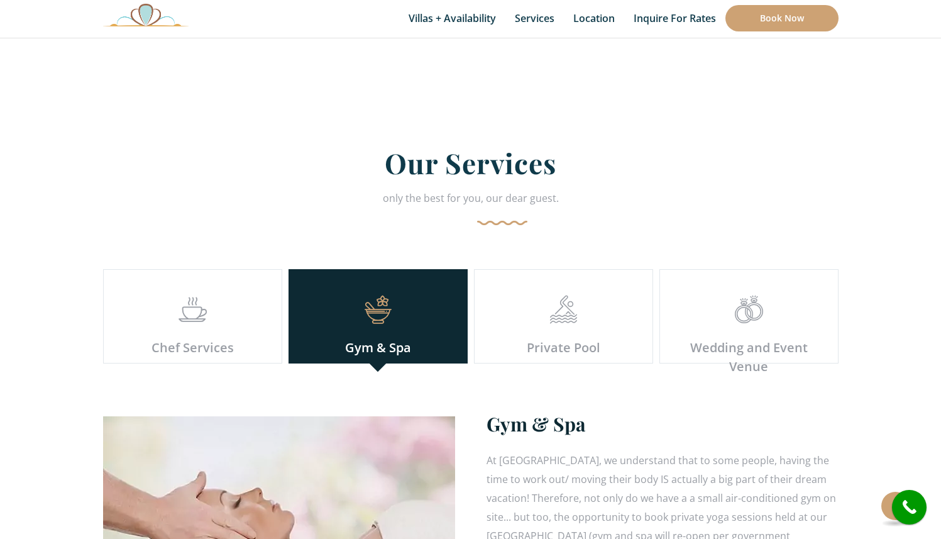
scroll to position [3392, 0]
